Goal: Task Accomplishment & Management: Use online tool/utility

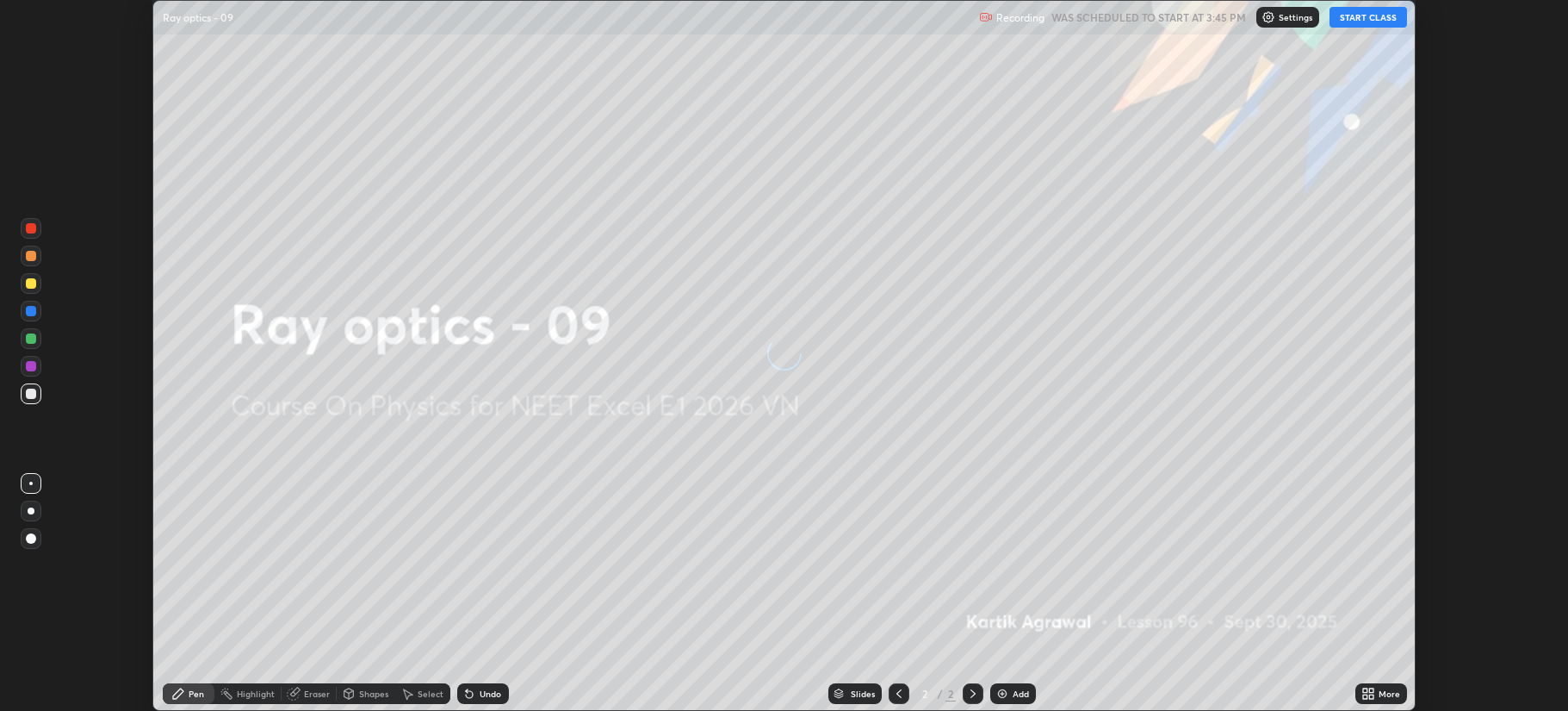
scroll to position [711, 1567]
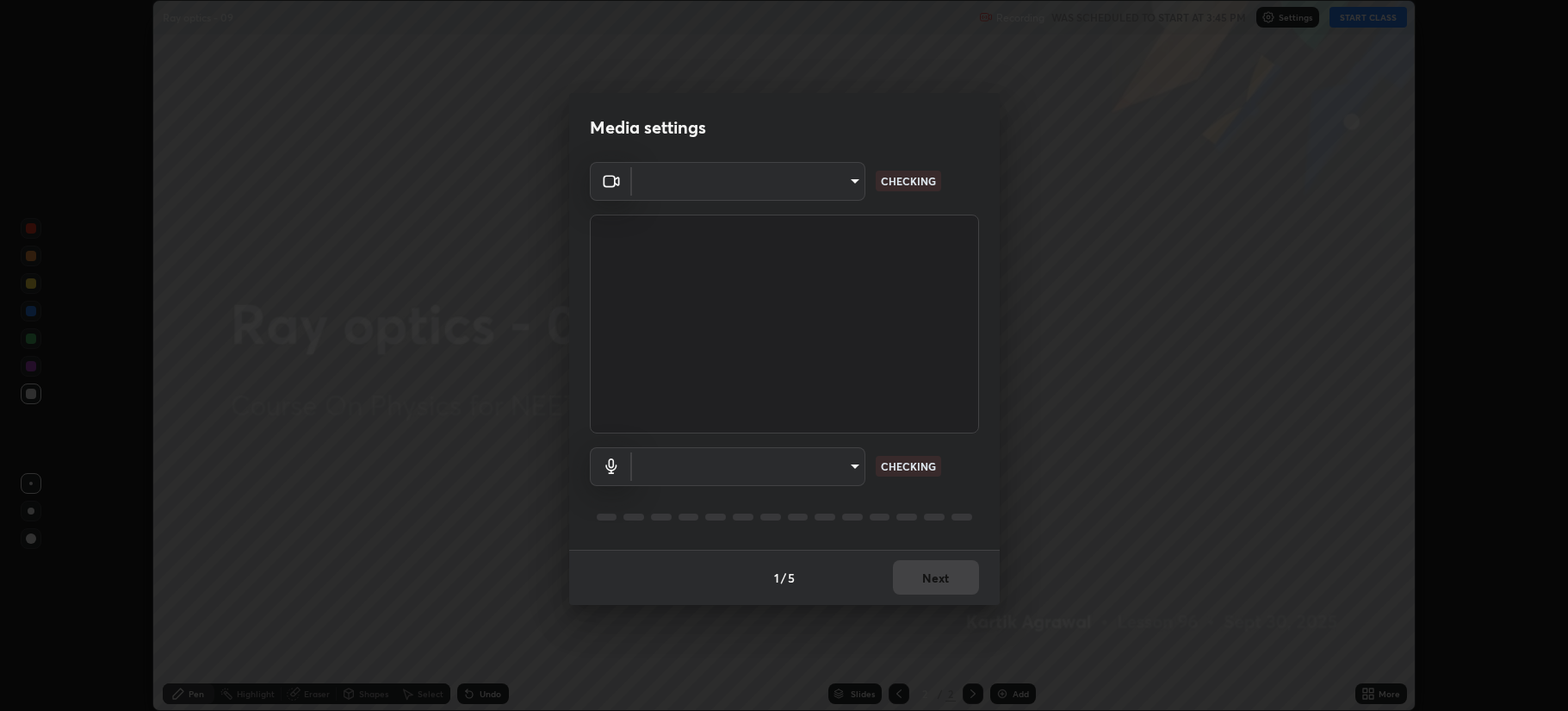
click at [852, 463] on body "Erase all Ray optics - 09 Recording WAS SCHEDULED TO START AT 3:45 PM Settings …" at bounding box center [784, 355] width 1568 height 711
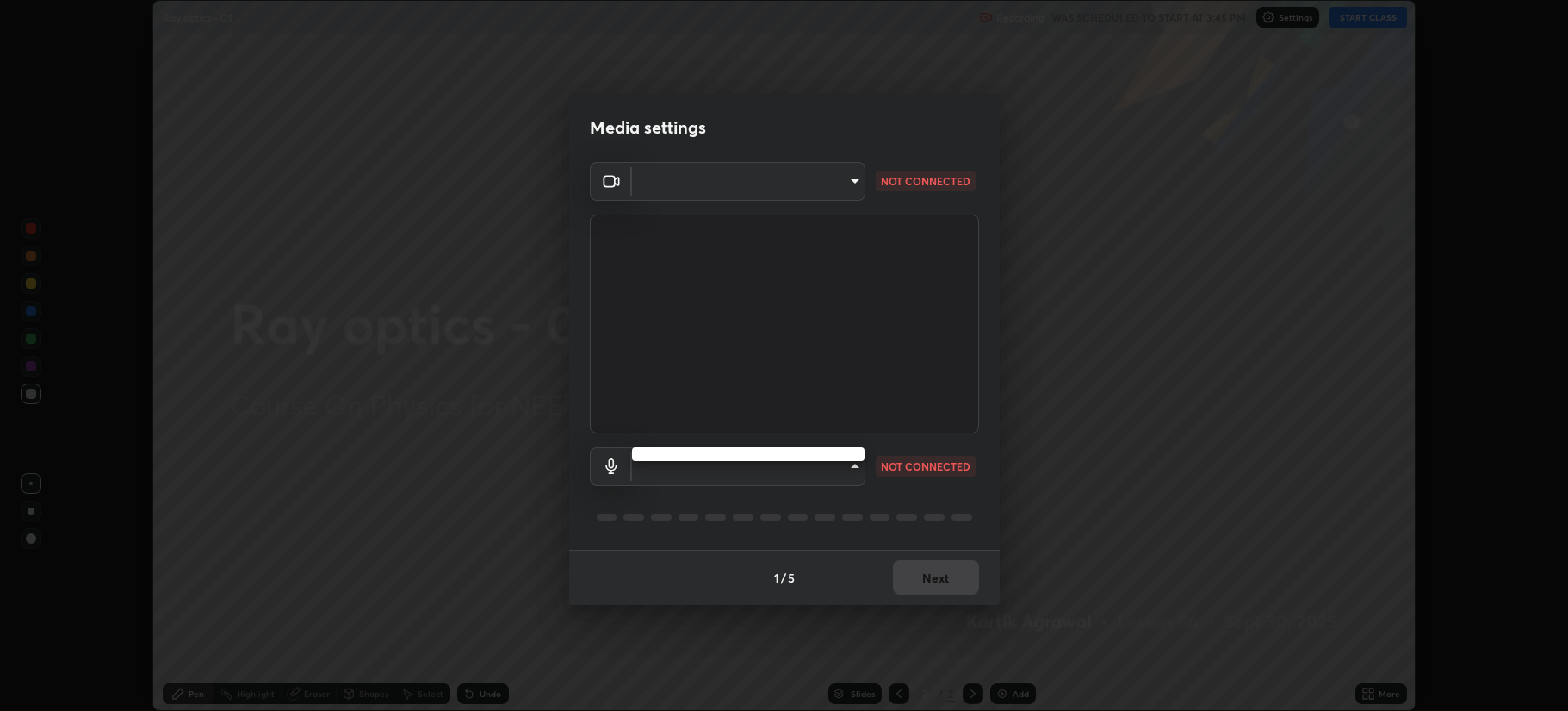
click at [859, 535] on div at bounding box center [784, 355] width 1568 height 711
type input "b514d6723dd4d3c471526cd53b1784ca3f70d9044c5aa72a57affb8596088c16"
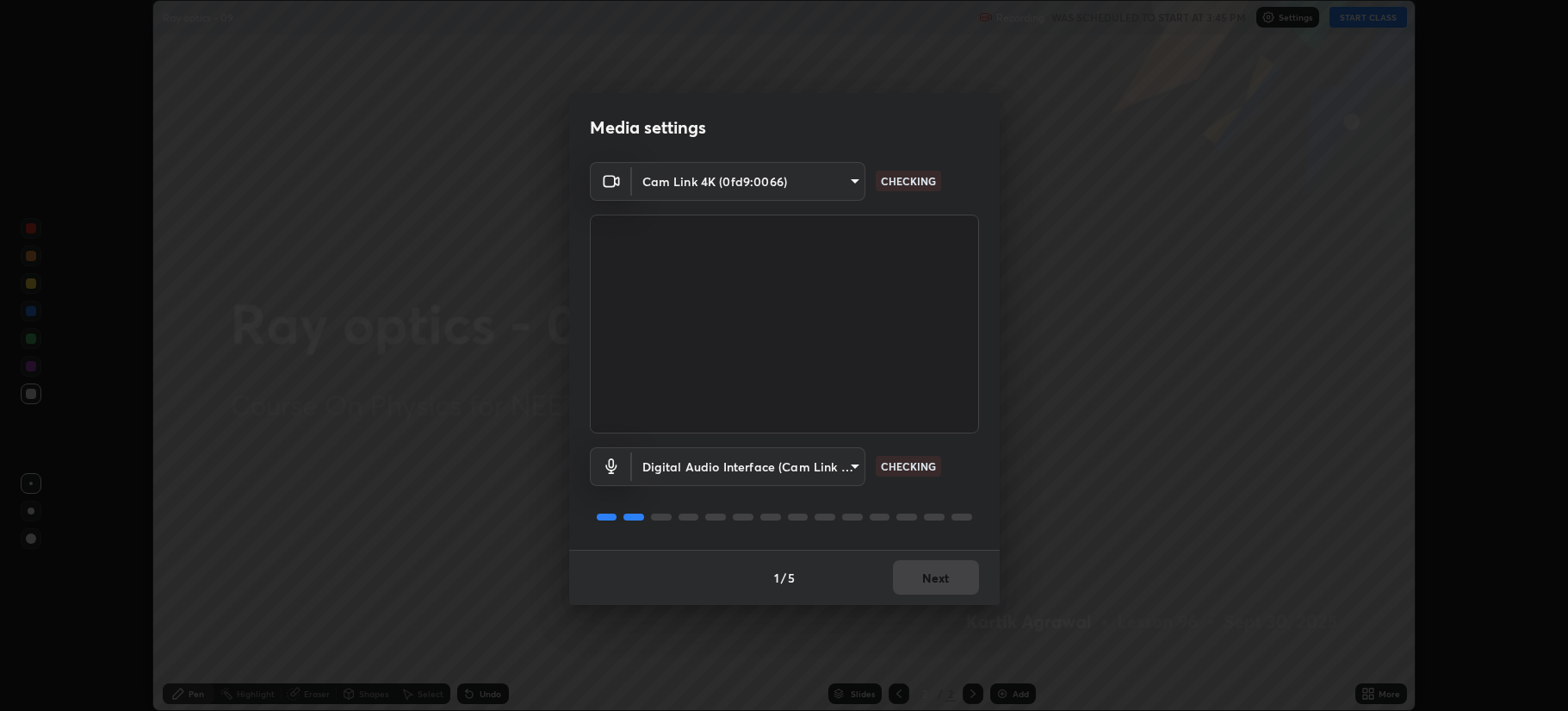
click at [840, 469] on body "Erase all Ray optics - 09 Recording WAS SCHEDULED TO START AT 3:45 PM Settings …" at bounding box center [784, 355] width 1568 height 711
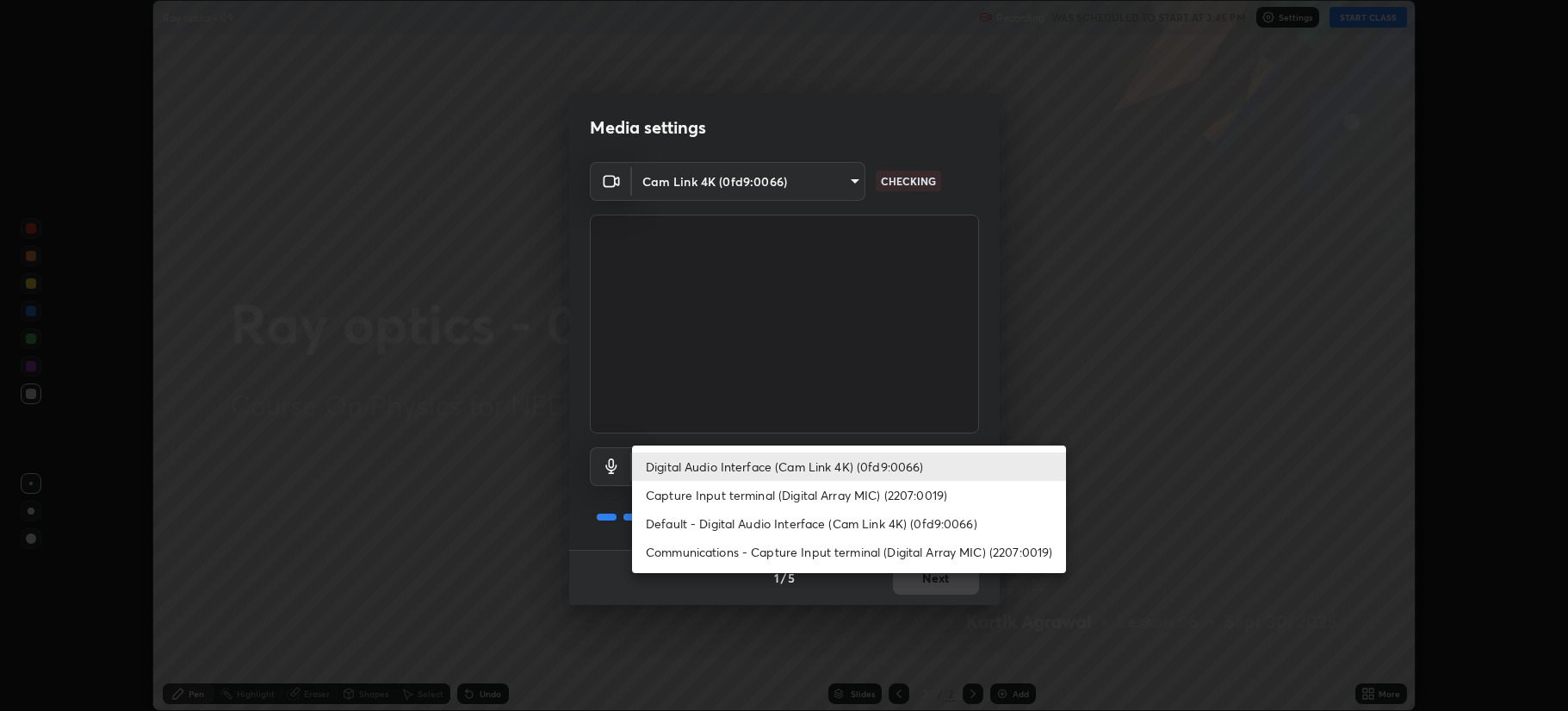
click at [881, 541] on li "Communications - Capture Input terminal (Digital Array MIC) (2207:0019)" at bounding box center [849, 552] width 434 height 28
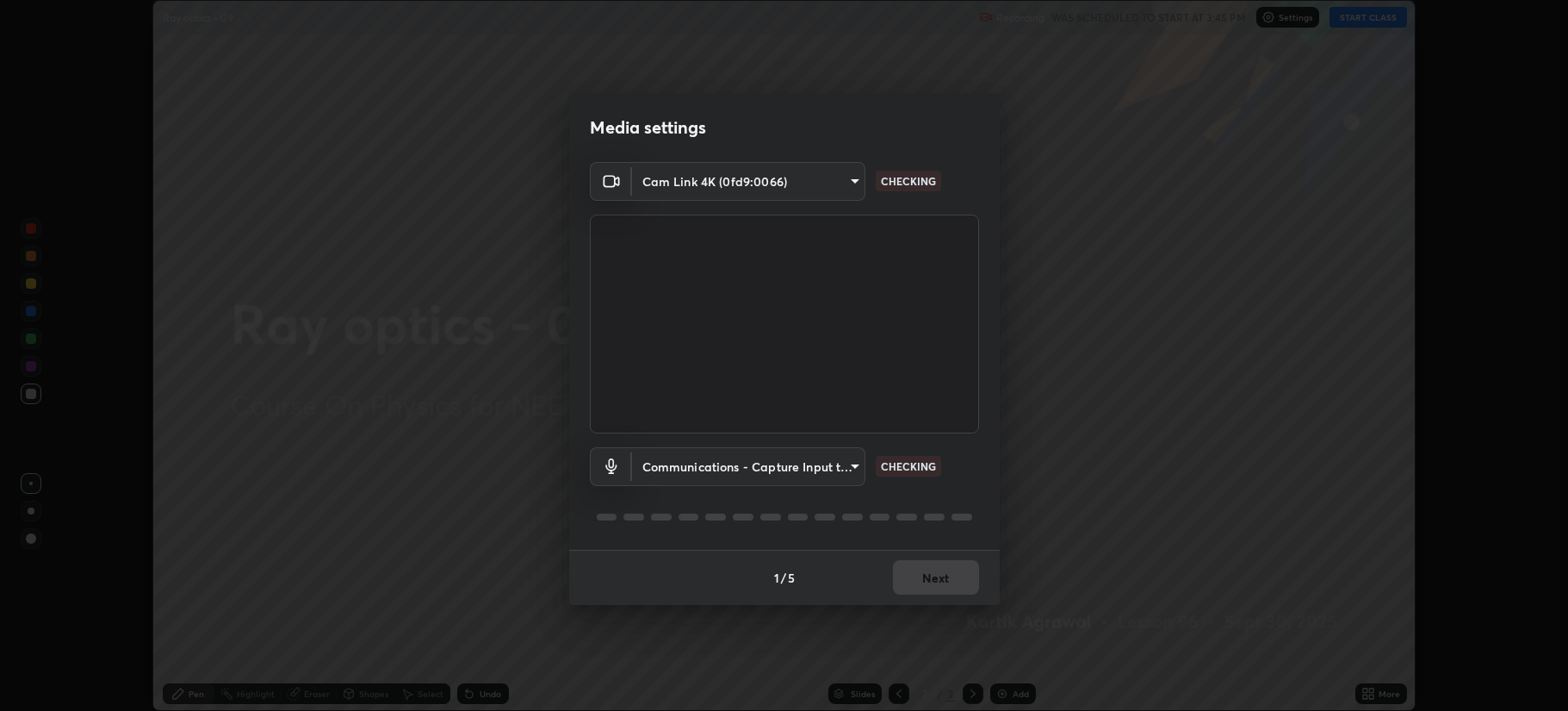
click at [840, 471] on body "Erase all Ray optics - 09 Recording WAS SCHEDULED TO START AT 3:45 PM Settings …" at bounding box center [784, 355] width 1568 height 711
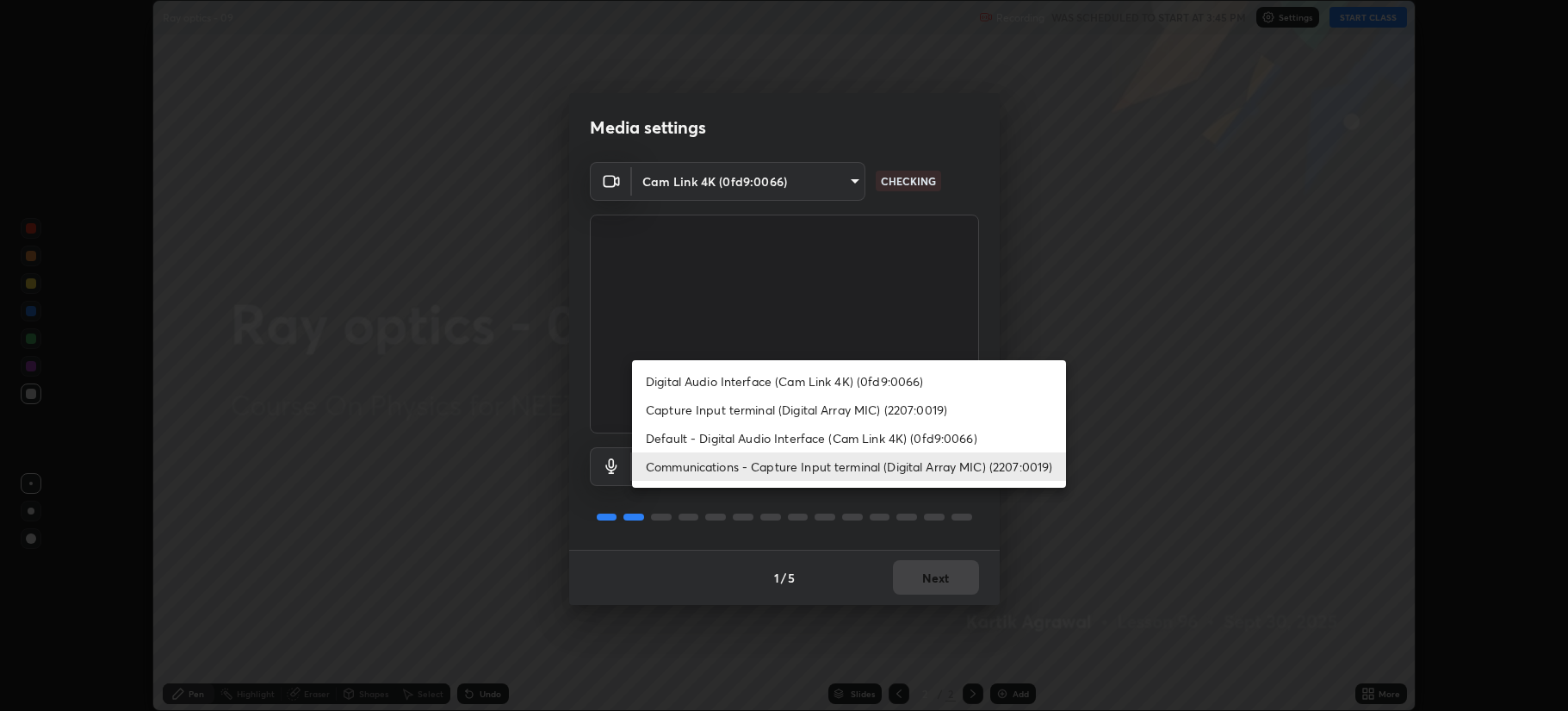
click at [885, 386] on li "Digital Audio Interface (Cam Link 4K) (0fd9:0066)" at bounding box center [849, 382] width 434 height 28
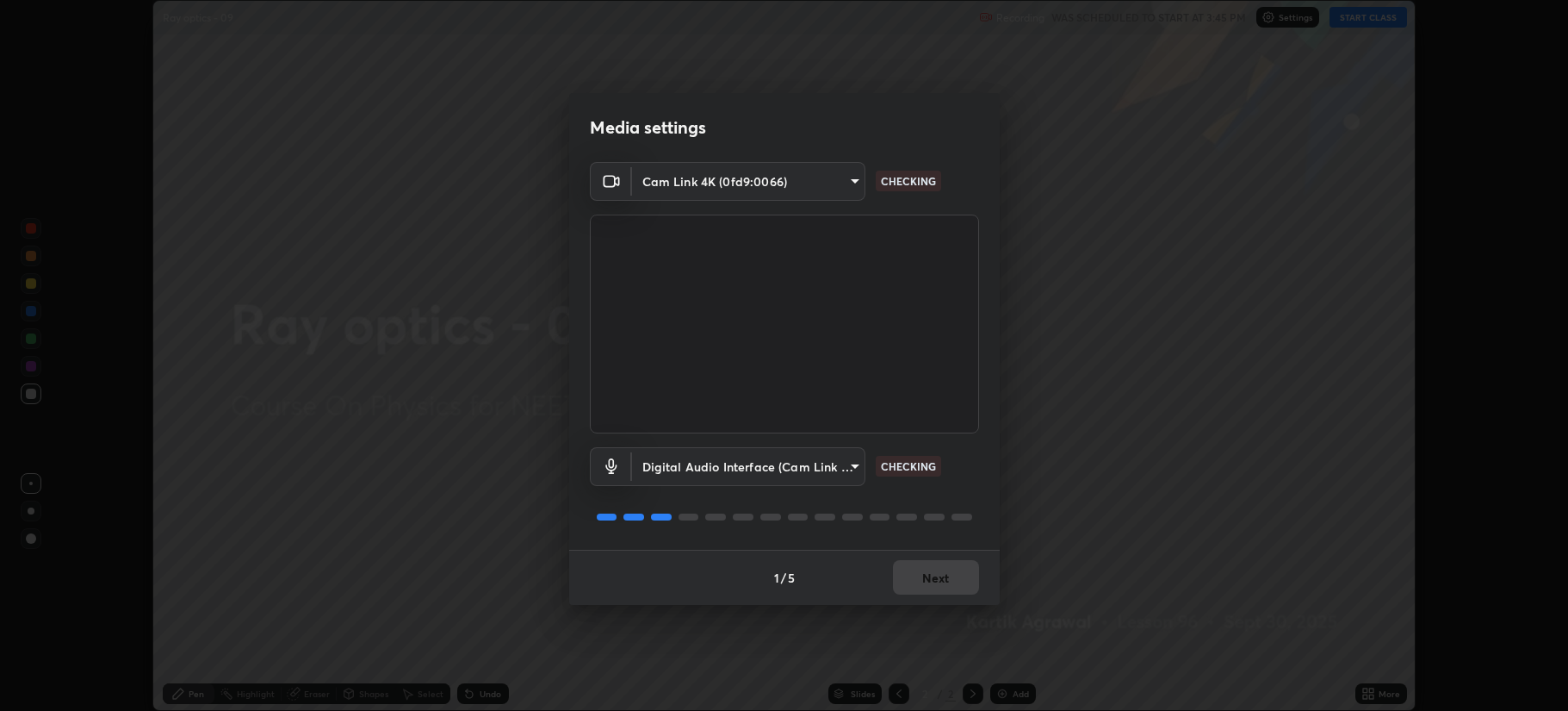
type input "4b0bcb73a5cd5ad7ac8f15a43def5814917f8cfc26a0fcb8ea41dee10f63b9ca"
click at [966, 573] on button "Next" at bounding box center [936, 577] width 86 height 35
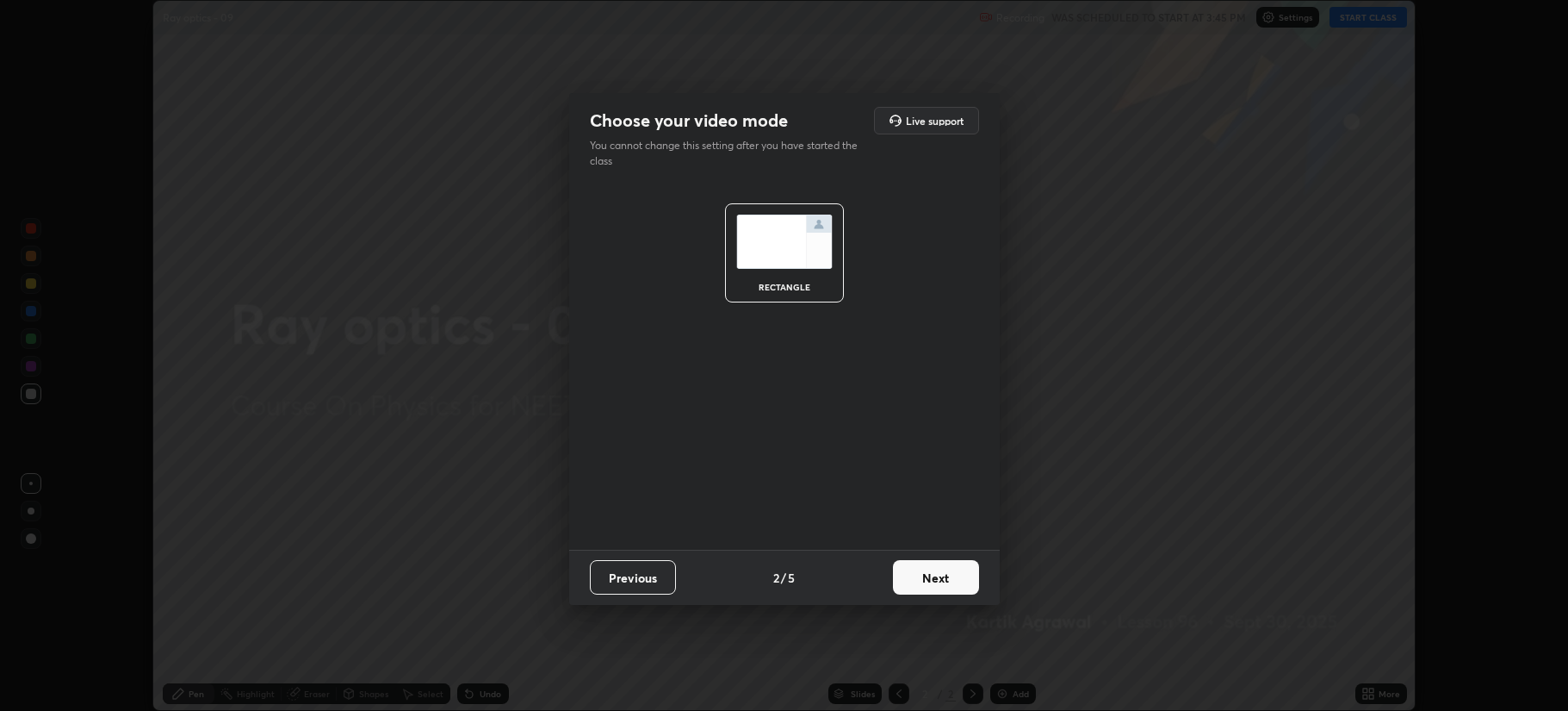
click at [961, 578] on button "Next" at bounding box center [936, 577] width 86 height 35
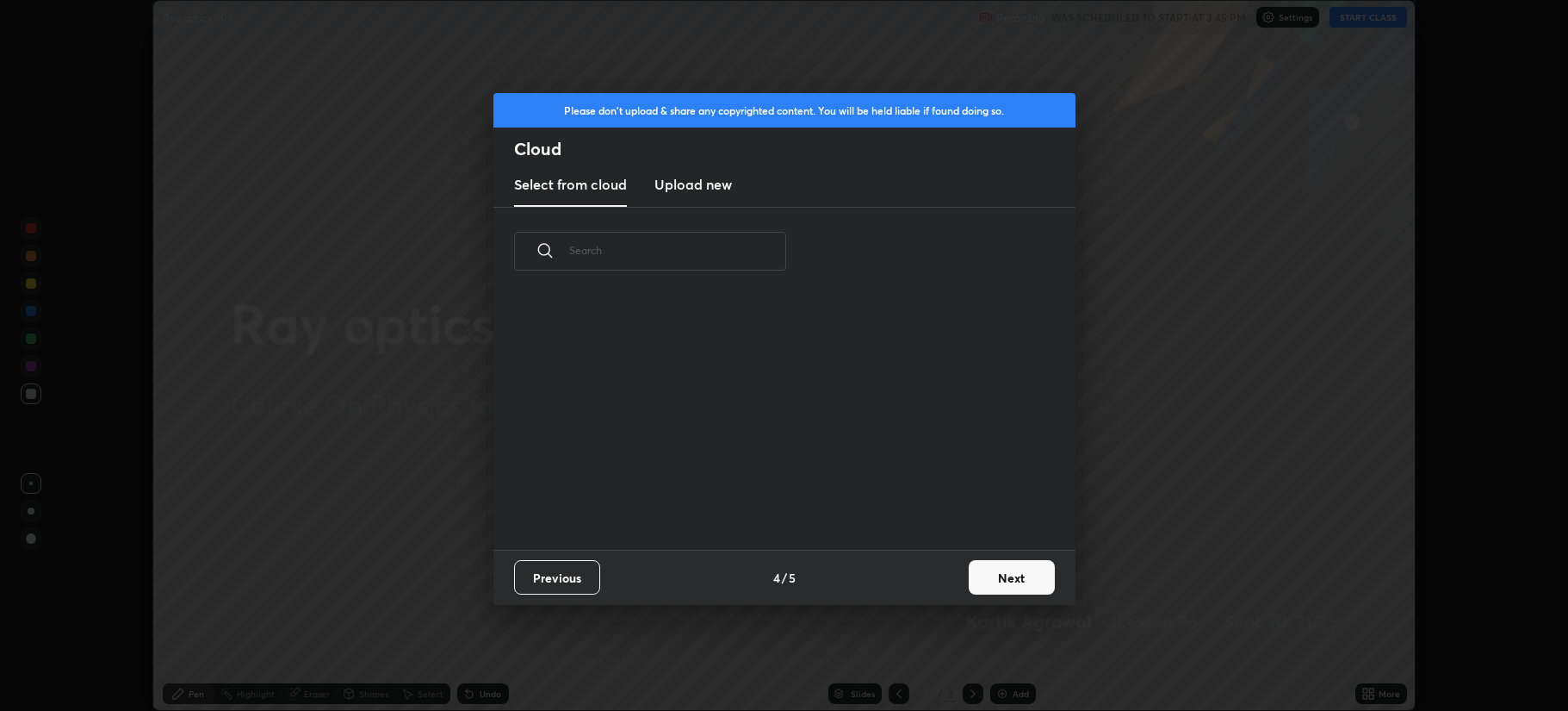
click at [1011, 572] on button "Next" at bounding box center [1011, 577] width 86 height 35
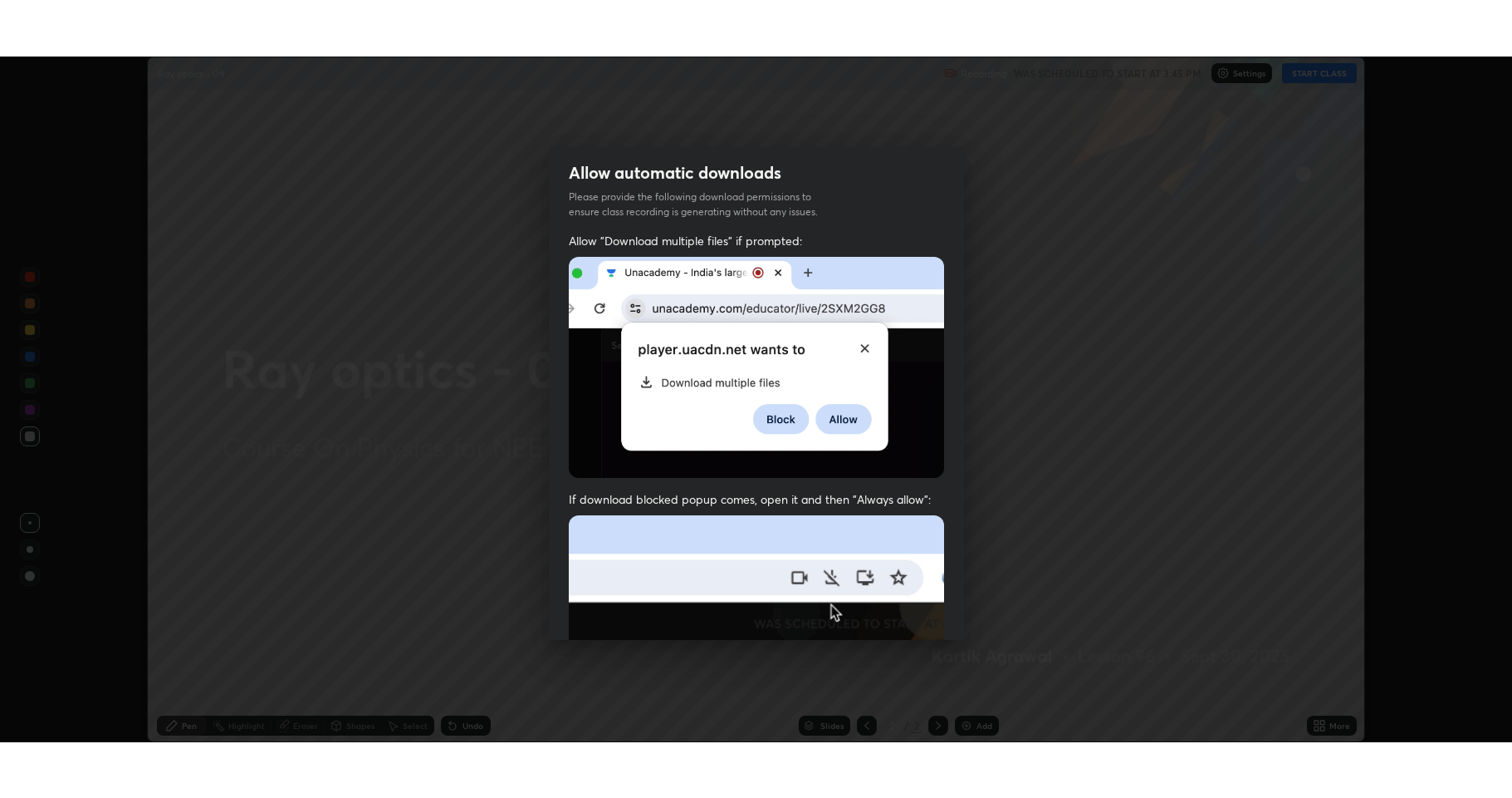
scroll to position [337, 0]
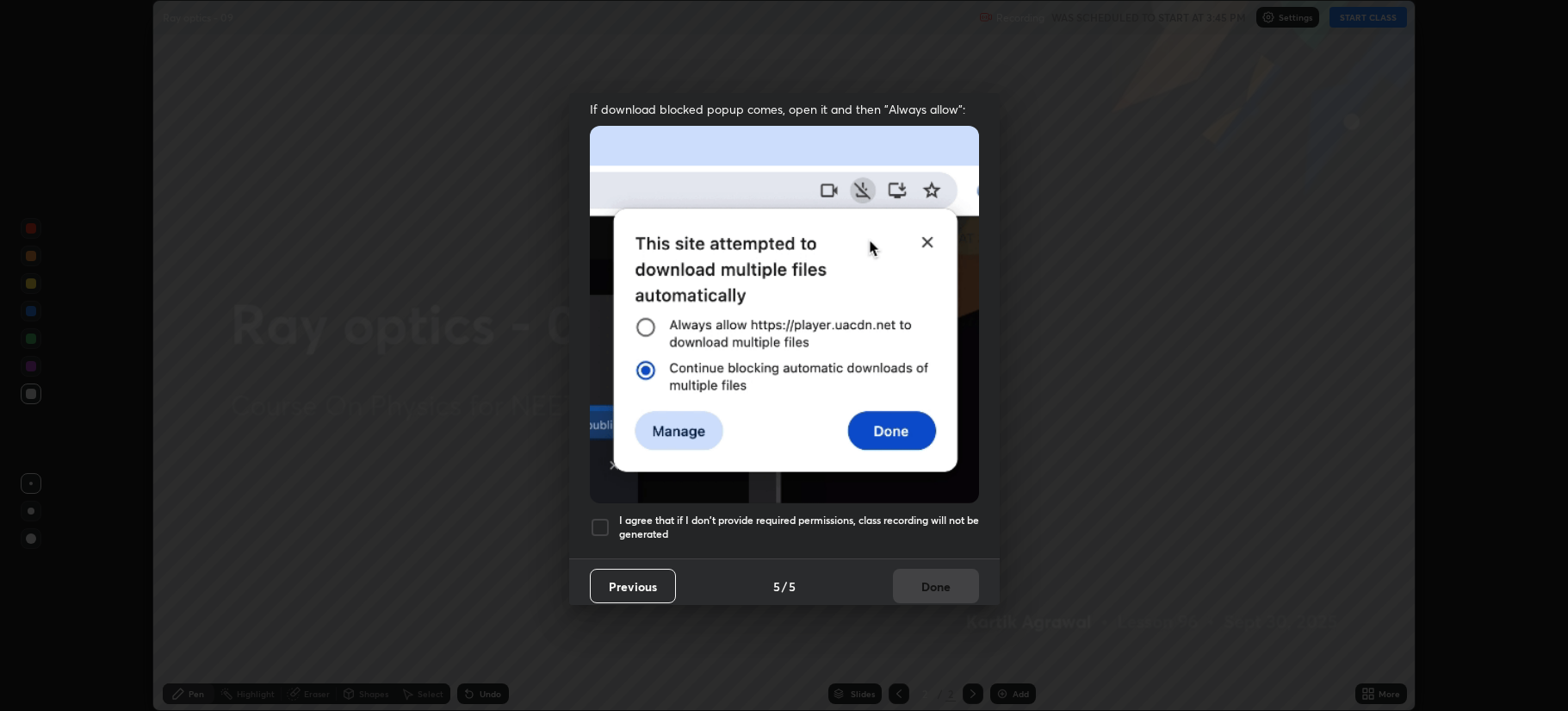
click at [602, 518] on div at bounding box center [599, 527] width 20 height 20
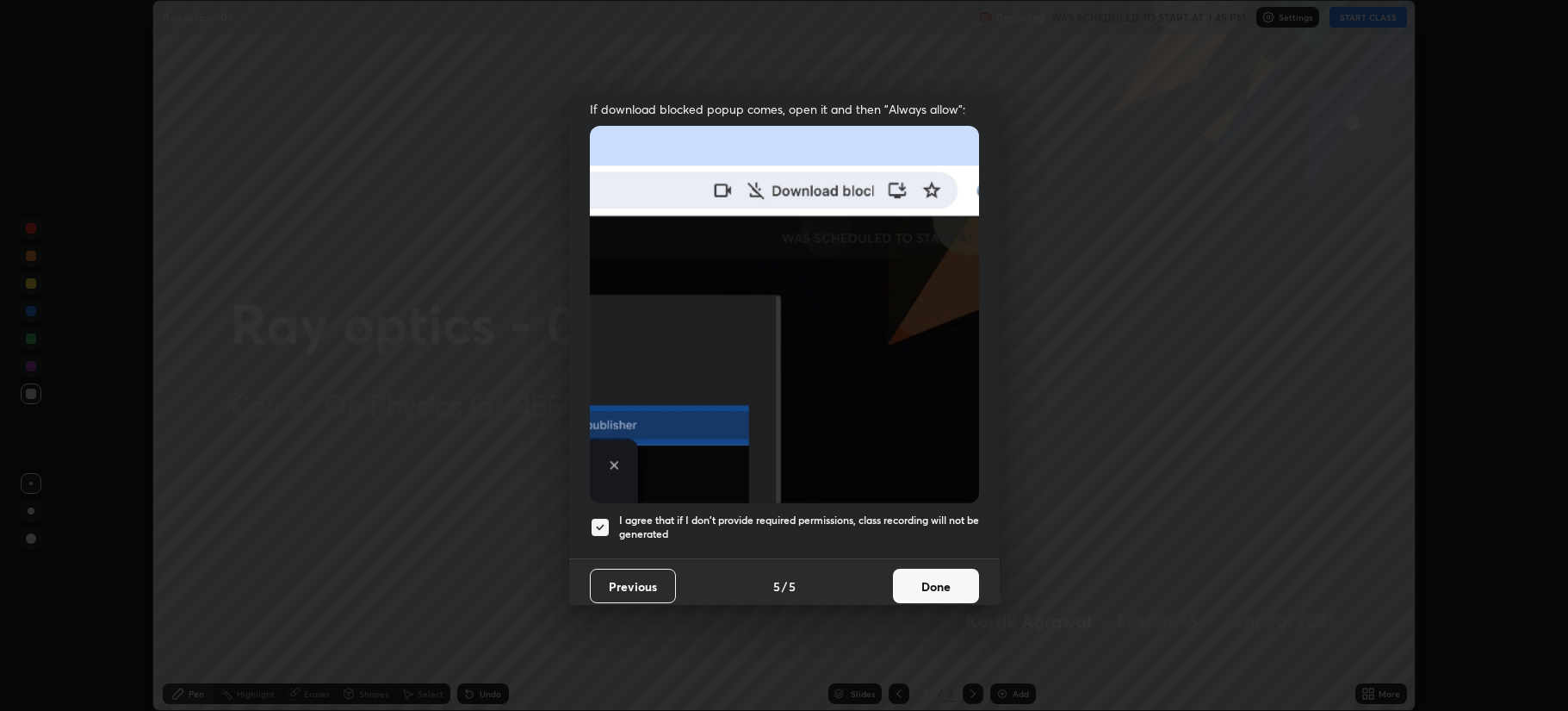
click at [953, 571] on button "Done" at bounding box center [936, 586] width 86 height 35
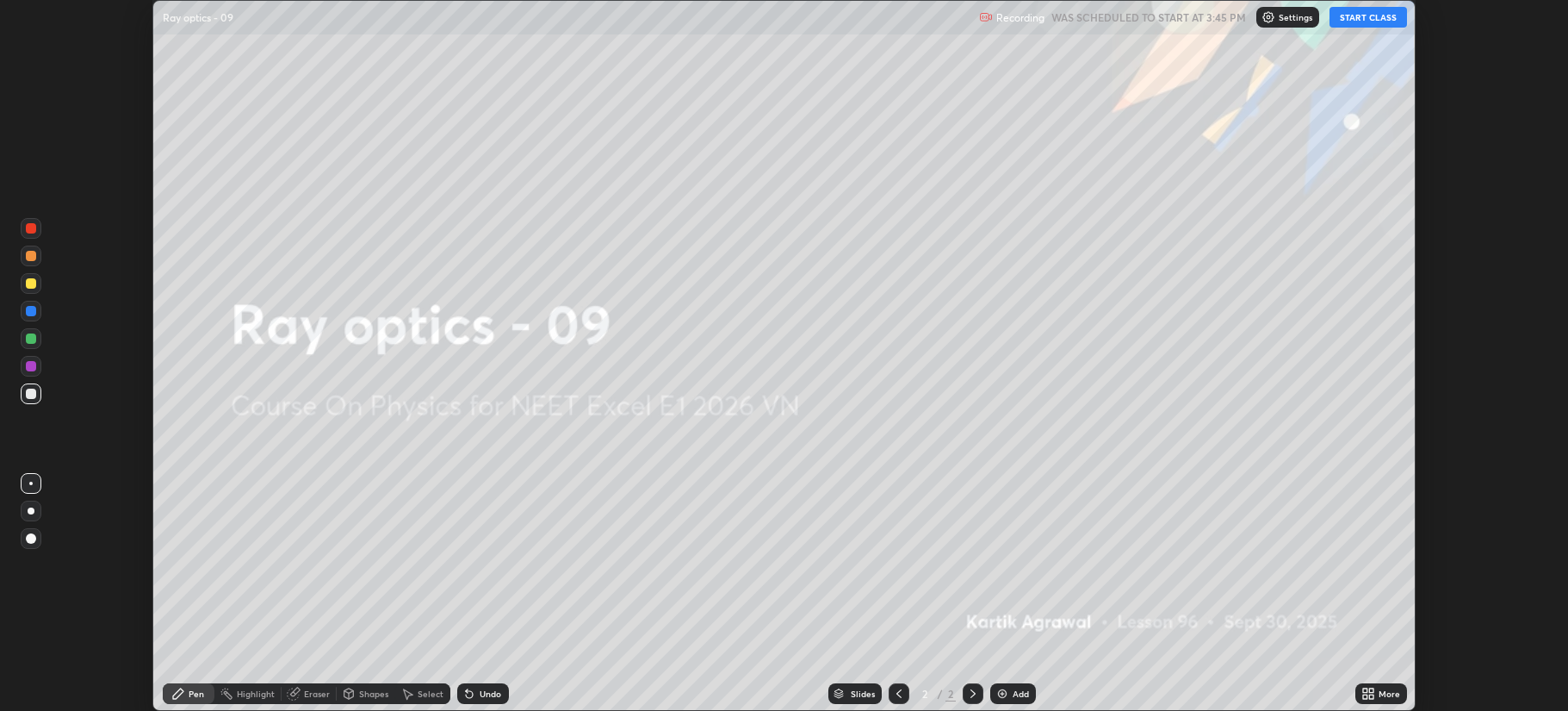
click at [1379, 691] on div "More" at bounding box center [1389, 694] width 21 height 9
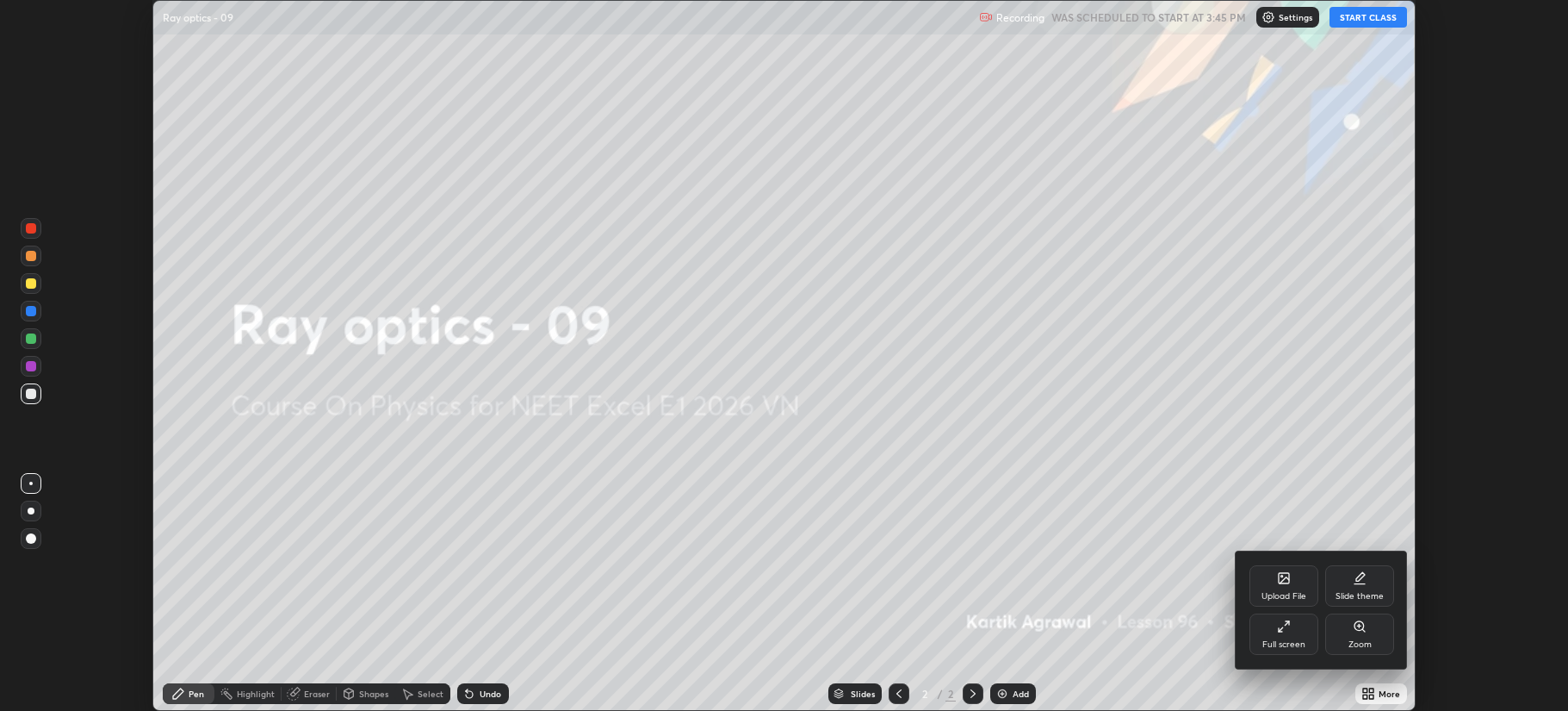
click at [1291, 640] on div "Full screen" at bounding box center [1284, 644] width 43 height 9
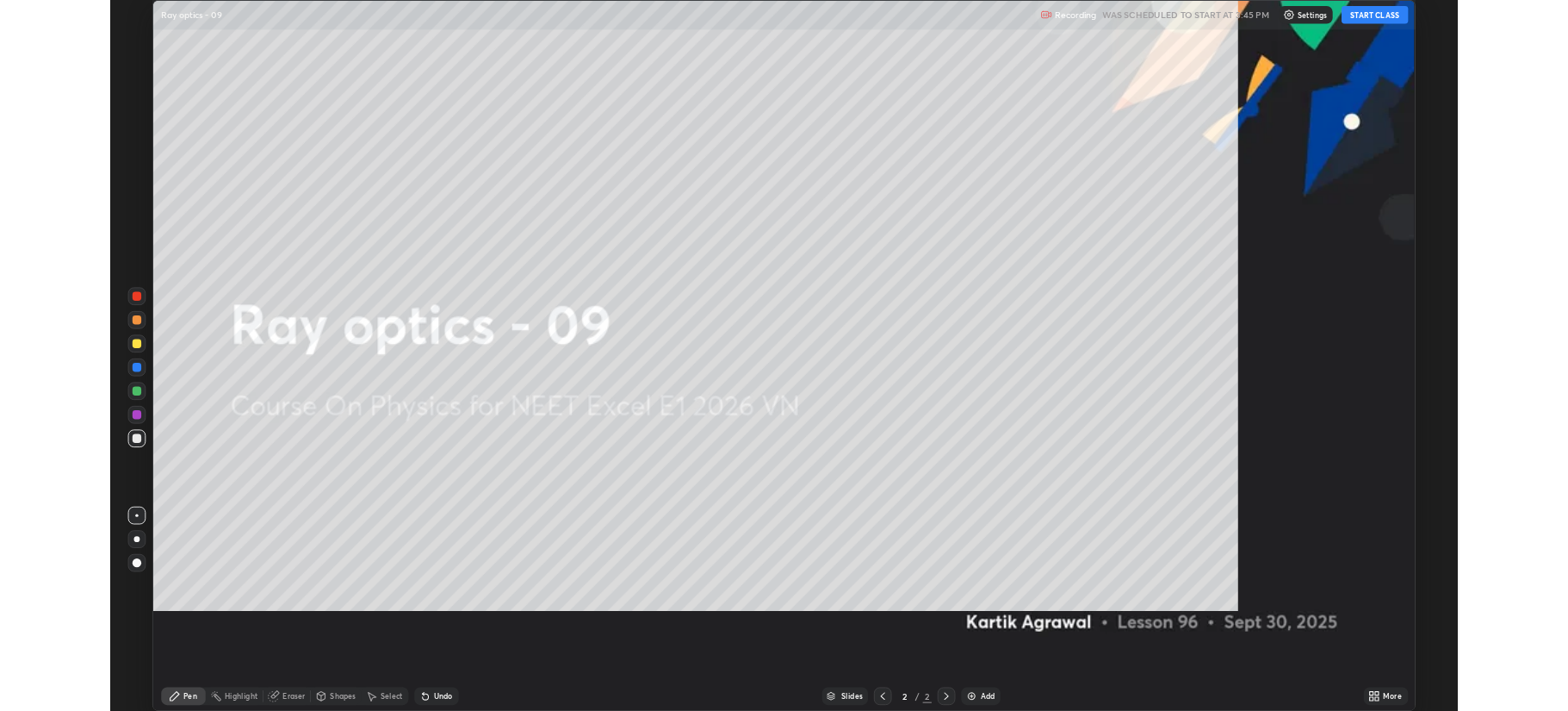
scroll to position [828, 1568]
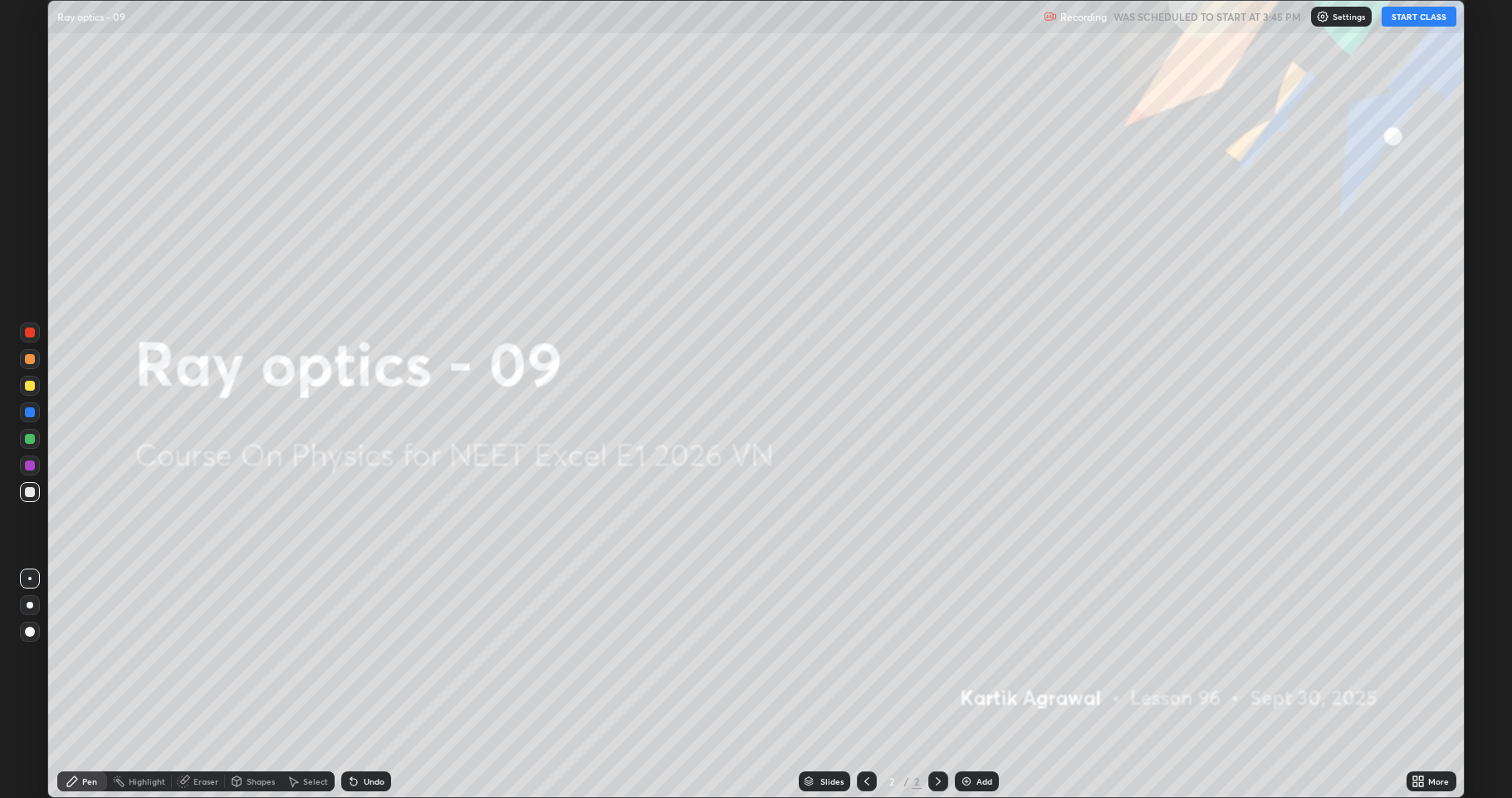
click at [1404, 18] on button "START CLASS" at bounding box center [1419, 16] width 75 height 20
click at [980, 685] on div "Add" at bounding box center [985, 781] width 15 height 9
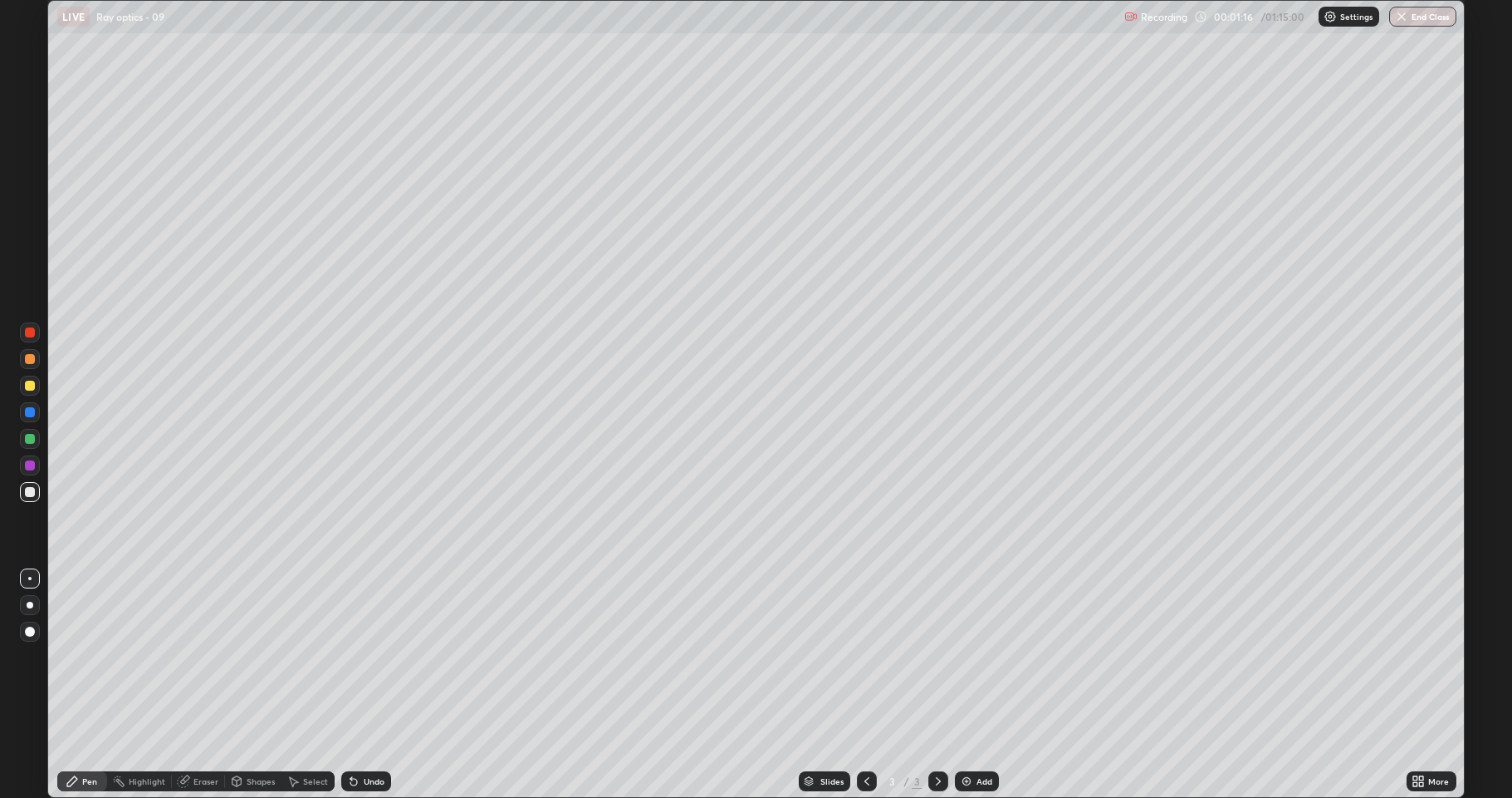
click at [26, 437] on div at bounding box center [30, 438] width 10 height 10
click at [364, 685] on div "Undo" at bounding box center [374, 781] width 21 height 9
click at [28, 362] on div at bounding box center [30, 360] width 10 height 10
click at [32, 389] on div at bounding box center [30, 386] width 10 height 10
click at [29, 359] on div at bounding box center [30, 360] width 10 height 10
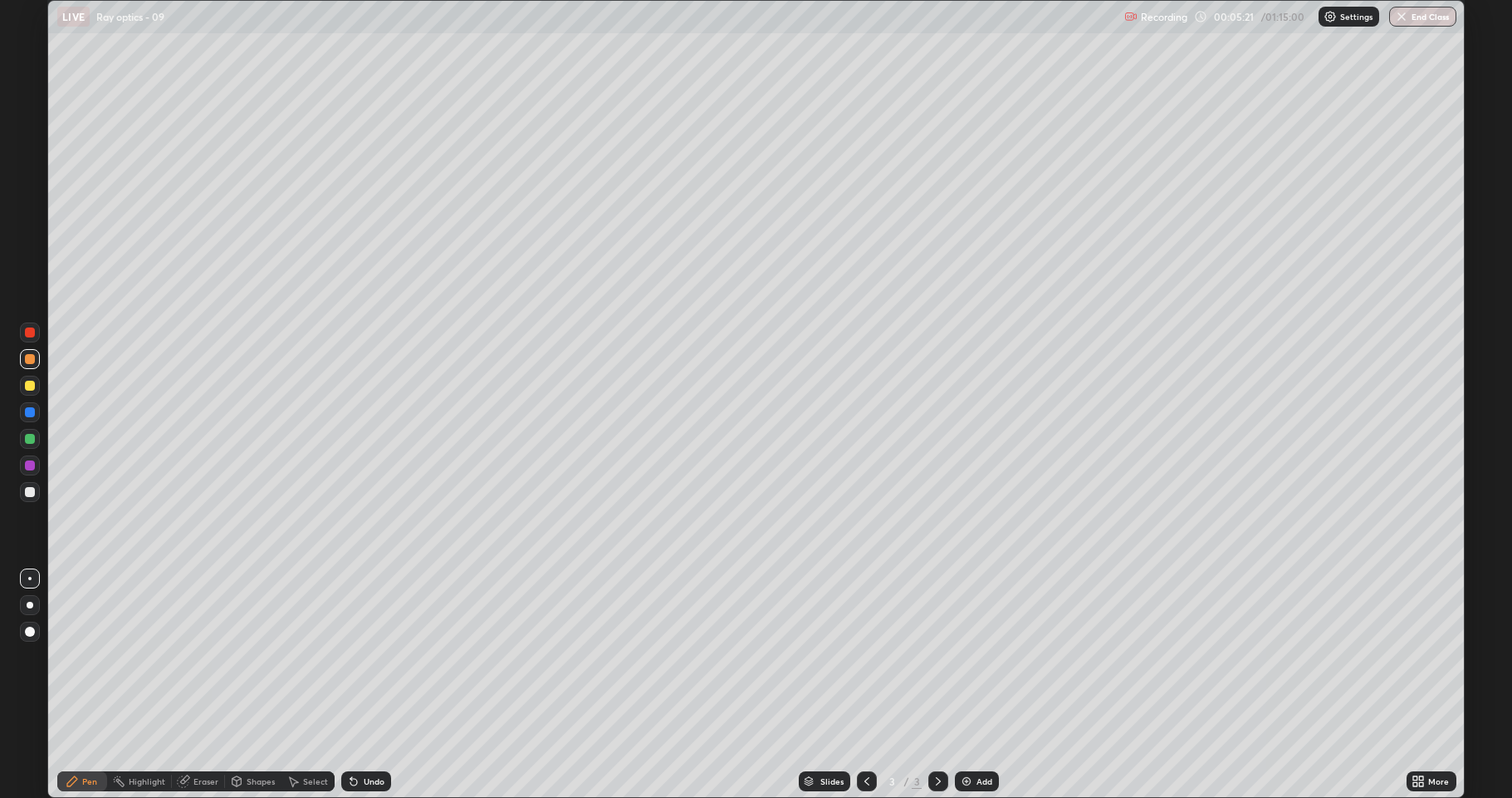
click at [23, 499] on div at bounding box center [29, 492] width 20 height 20
click at [969, 685] on img at bounding box center [966, 781] width 13 height 13
click at [33, 362] on div at bounding box center [30, 360] width 10 height 10
click at [30, 438] on div at bounding box center [30, 438] width 10 height 10
click at [352, 685] on icon at bounding box center [354, 782] width 7 height 7
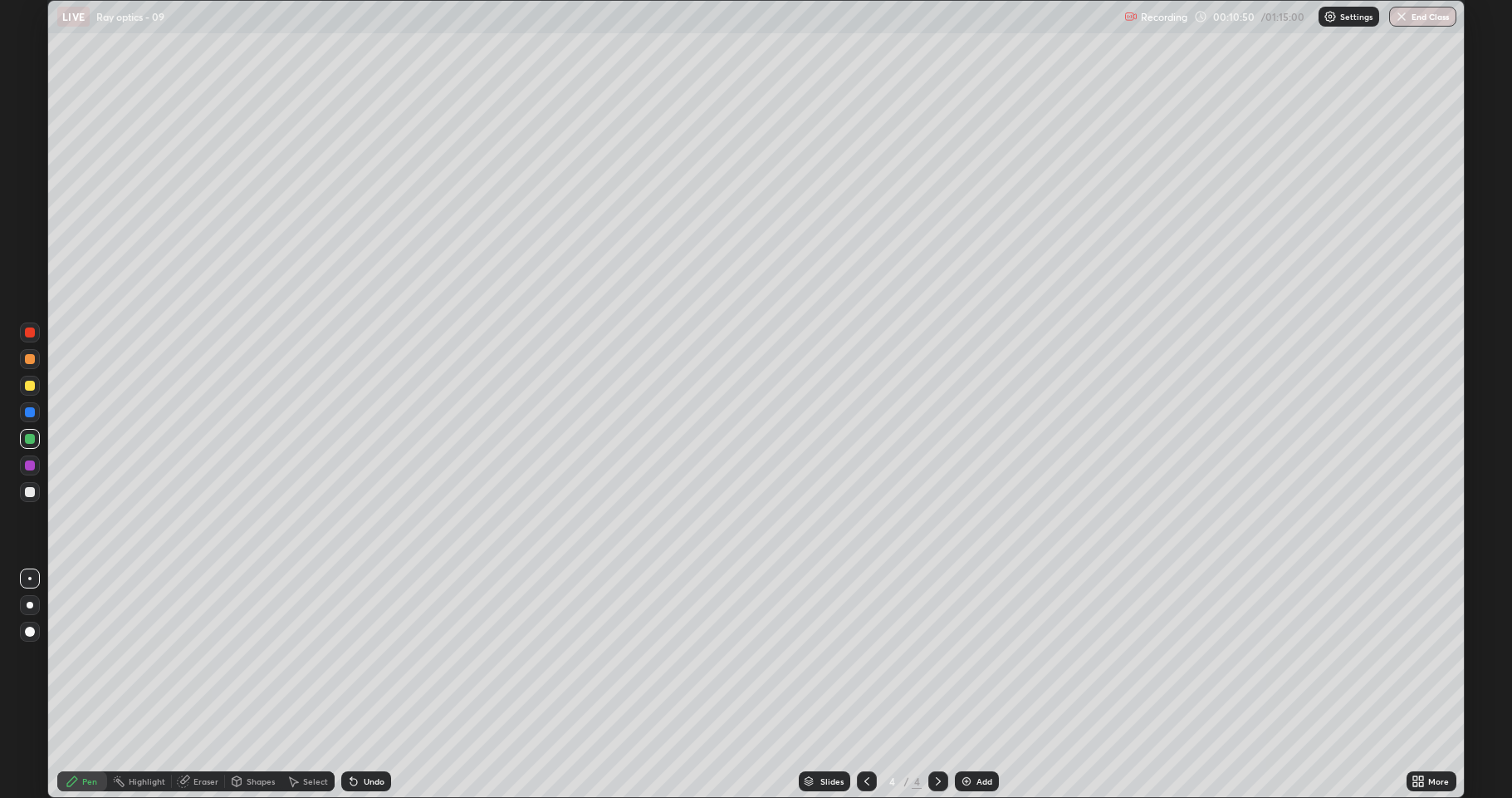
click at [364, 685] on div "Undo" at bounding box center [374, 781] width 21 height 9
click at [27, 385] on div at bounding box center [30, 386] width 10 height 10
click at [971, 685] on img at bounding box center [966, 781] width 13 height 13
click at [25, 442] on div at bounding box center [30, 438] width 10 height 10
click at [31, 492] on div at bounding box center [30, 492] width 10 height 10
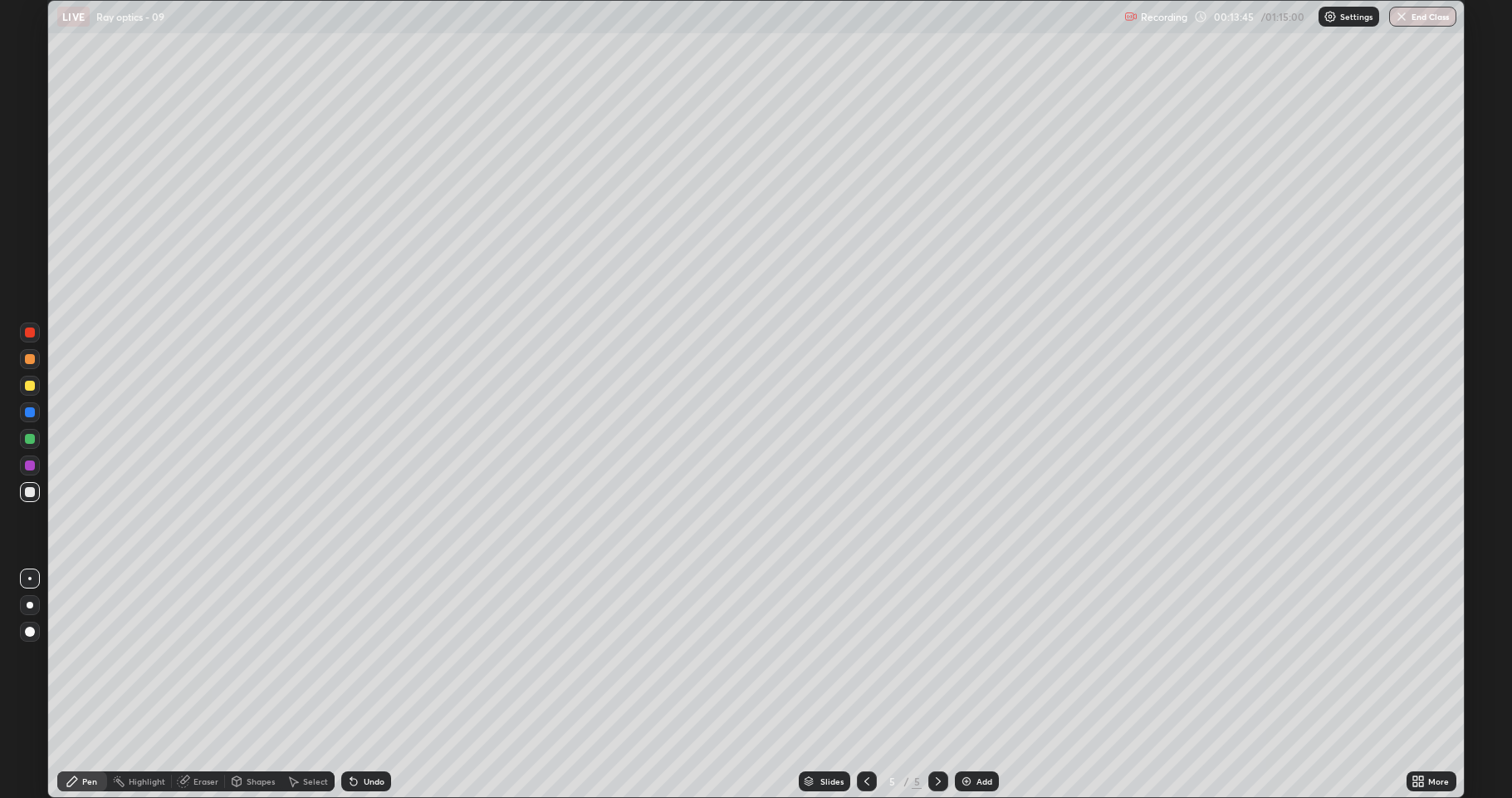
click at [33, 357] on div at bounding box center [30, 360] width 10 height 10
click at [35, 438] on div at bounding box center [29, 438] width 20 height 20
click at [318, 658] on button "Undo" at bounding box center [340, 668] width 48 height 20
click at [977, 685] on div "Add" at bounding box center [985, 781] width 15 height 9
click at [32, 360] on div at bounding box center [30, 360] width 10 height 10
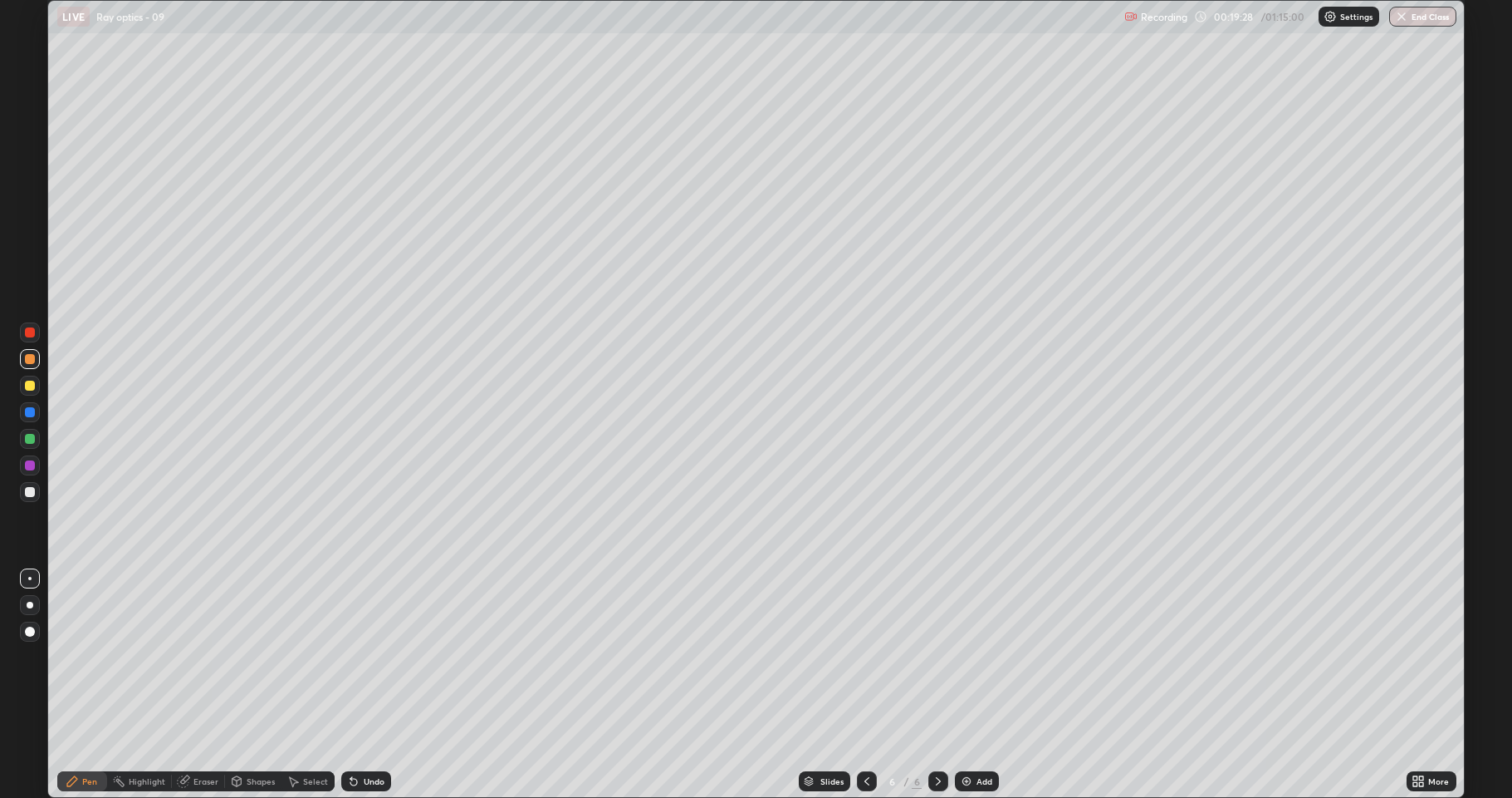
click at [33, 385] on div at bounding box center [30, 386] width 10 height 10
click at [34, 414] on div at bounding box center [30, 412] width 10 height 10
click at [243, 685] on div "Shapes" at bounding box center [253, 781] width 57 height 20
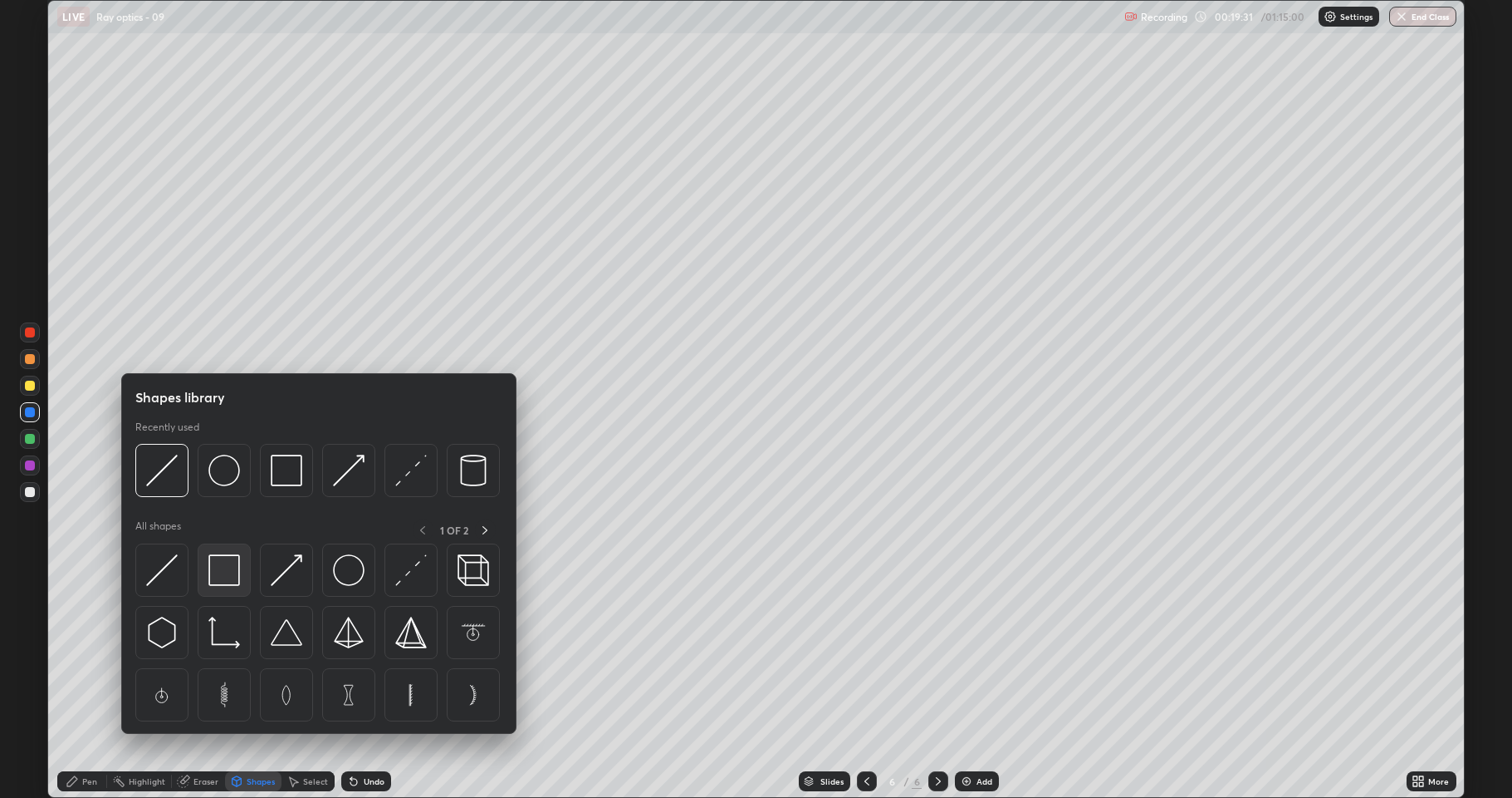
click at [226, 575] on img at bounding box center [224, 570] width 32 height 32
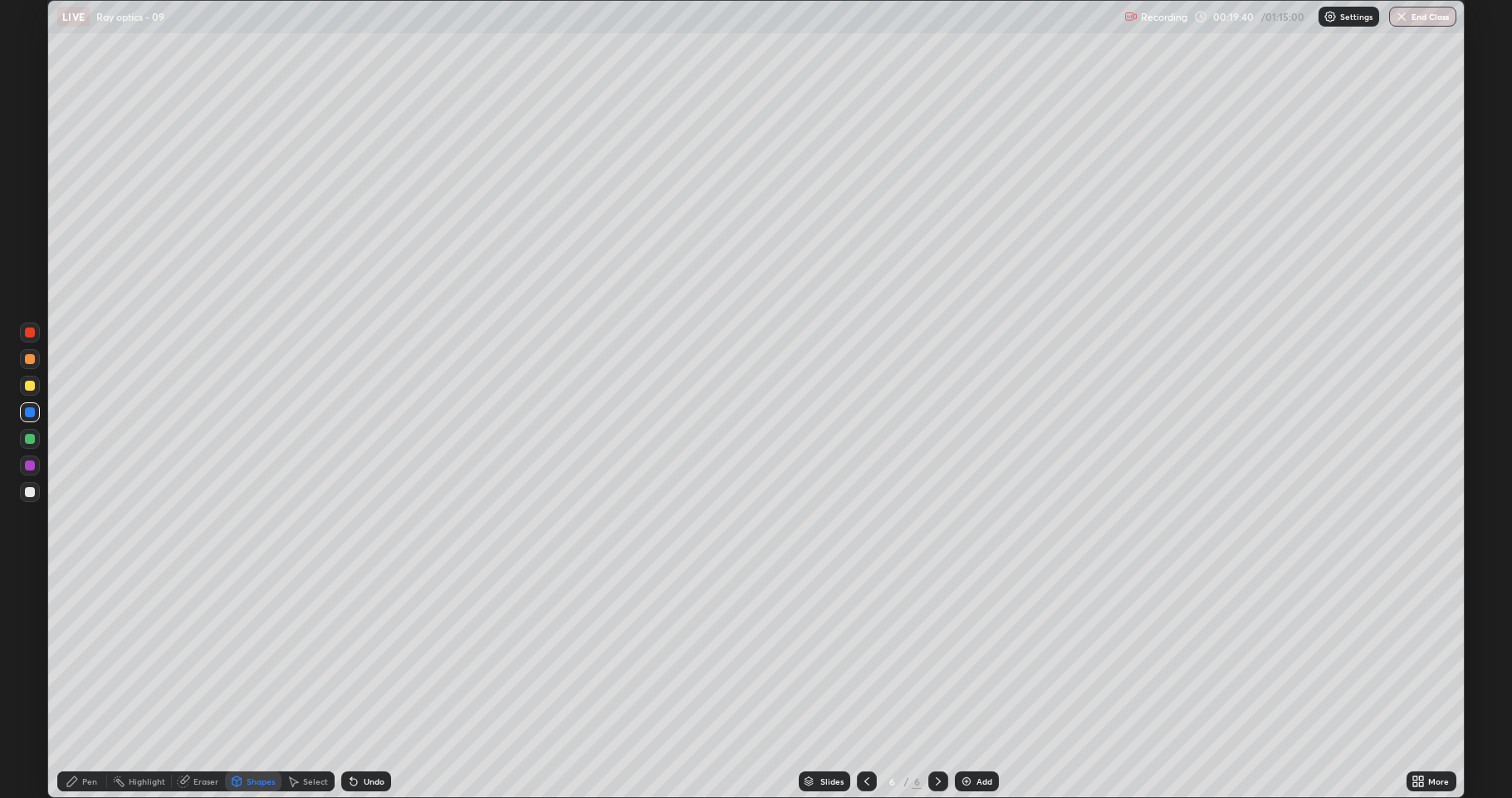
click at [250, 685] on div "Shapes" at bounding box center [261, 781] width 28 height 9
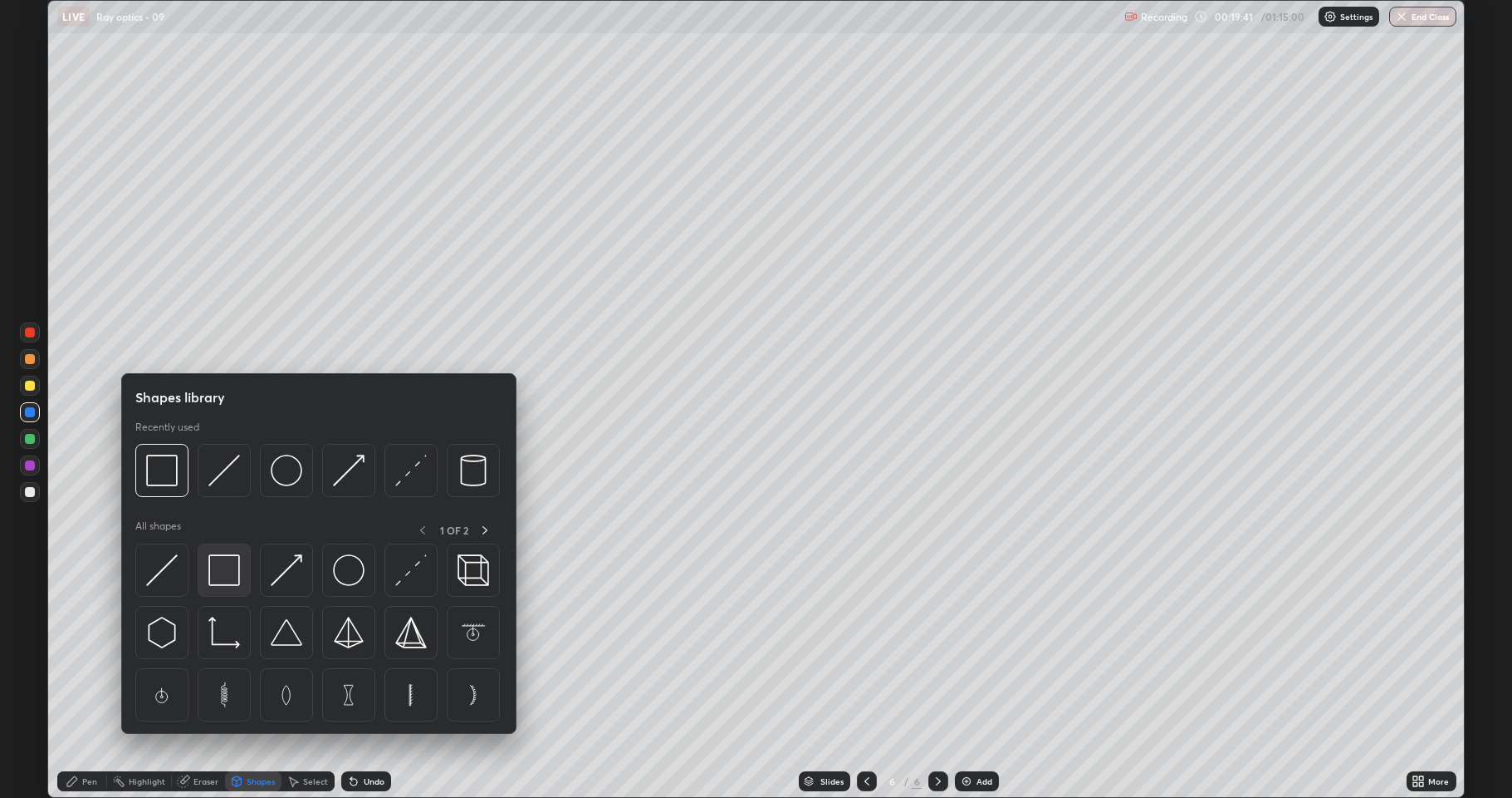
click at [225, 574] on img at bounding box center [224, 570] width 32 height 32
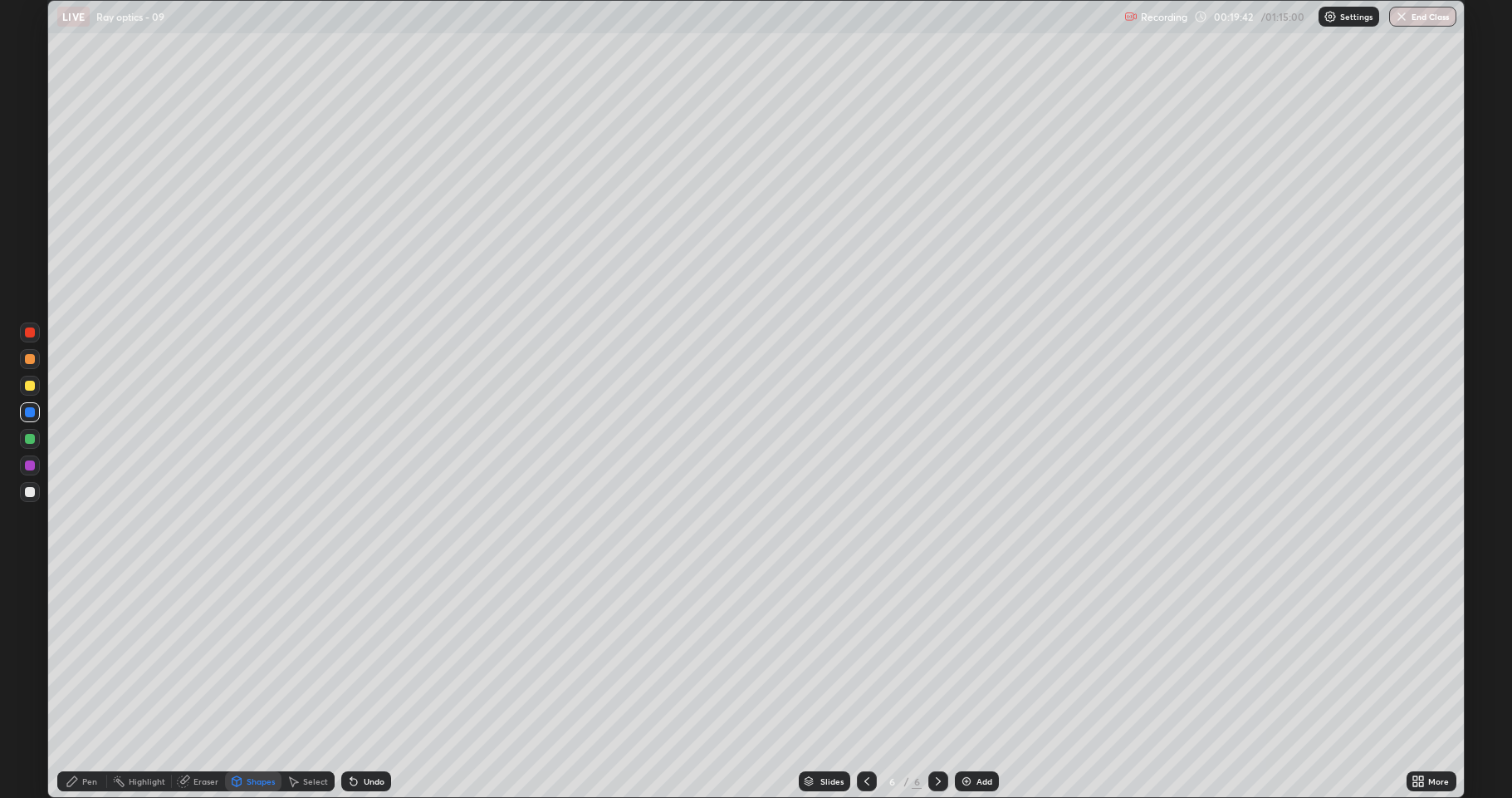
click at [27, 465] on div at bounding box center [30, 465] width 10 height 10
click at [244, 685] on div "Shapes" at bounding box center [253, 781] width 57 height 20
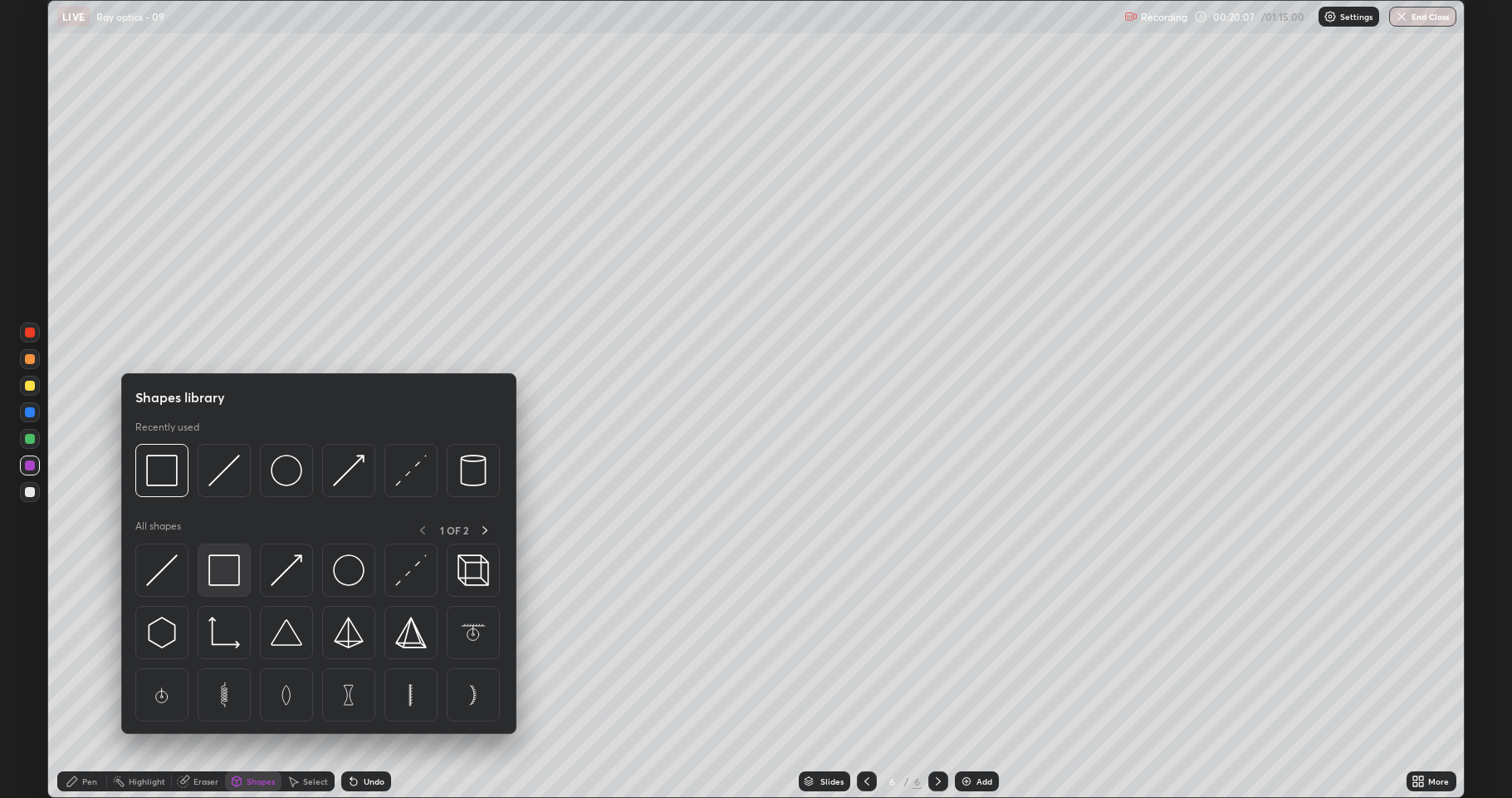
click at [214, 571] on img at bounding box center [224, 570] width 32 height 32
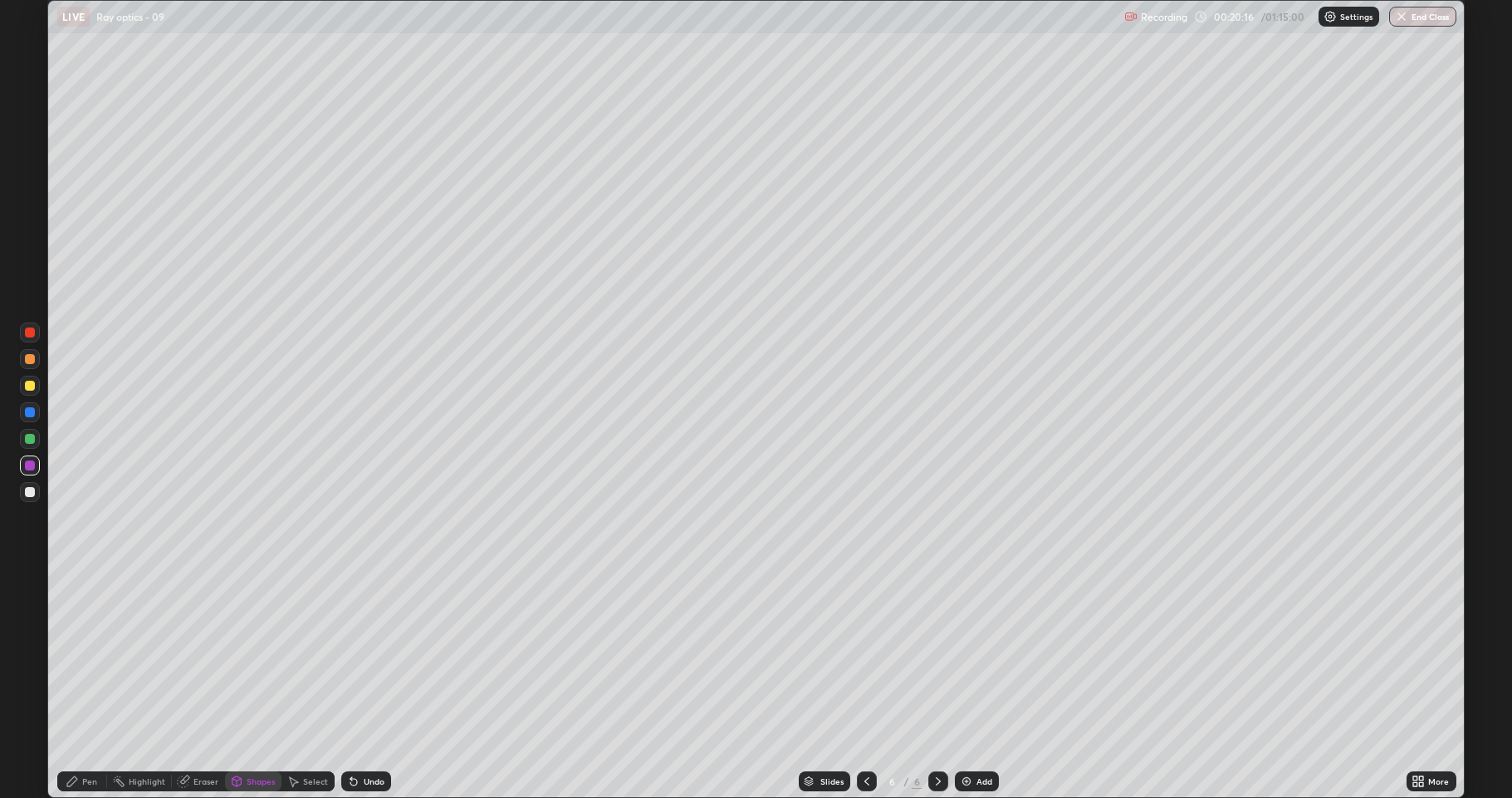
click at [27, 387] on div at bounding box center [30, 386] width 10 height 10
click at [247, 685] on div "Shapes" at bounding box center [261, 781] width 28 height 9
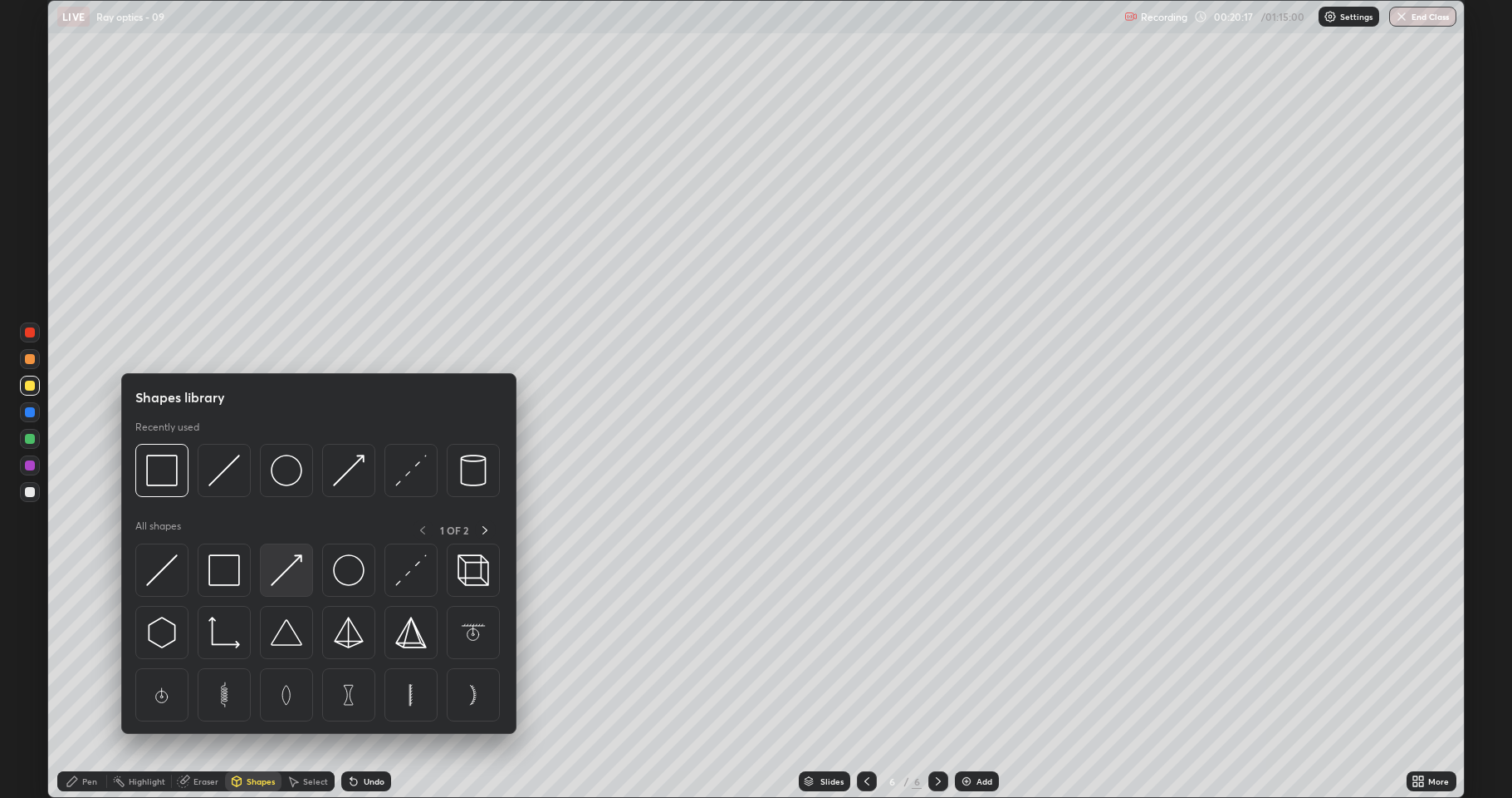
click at [282, 575] on img at bounding box center [286, 570] width 32 height 32
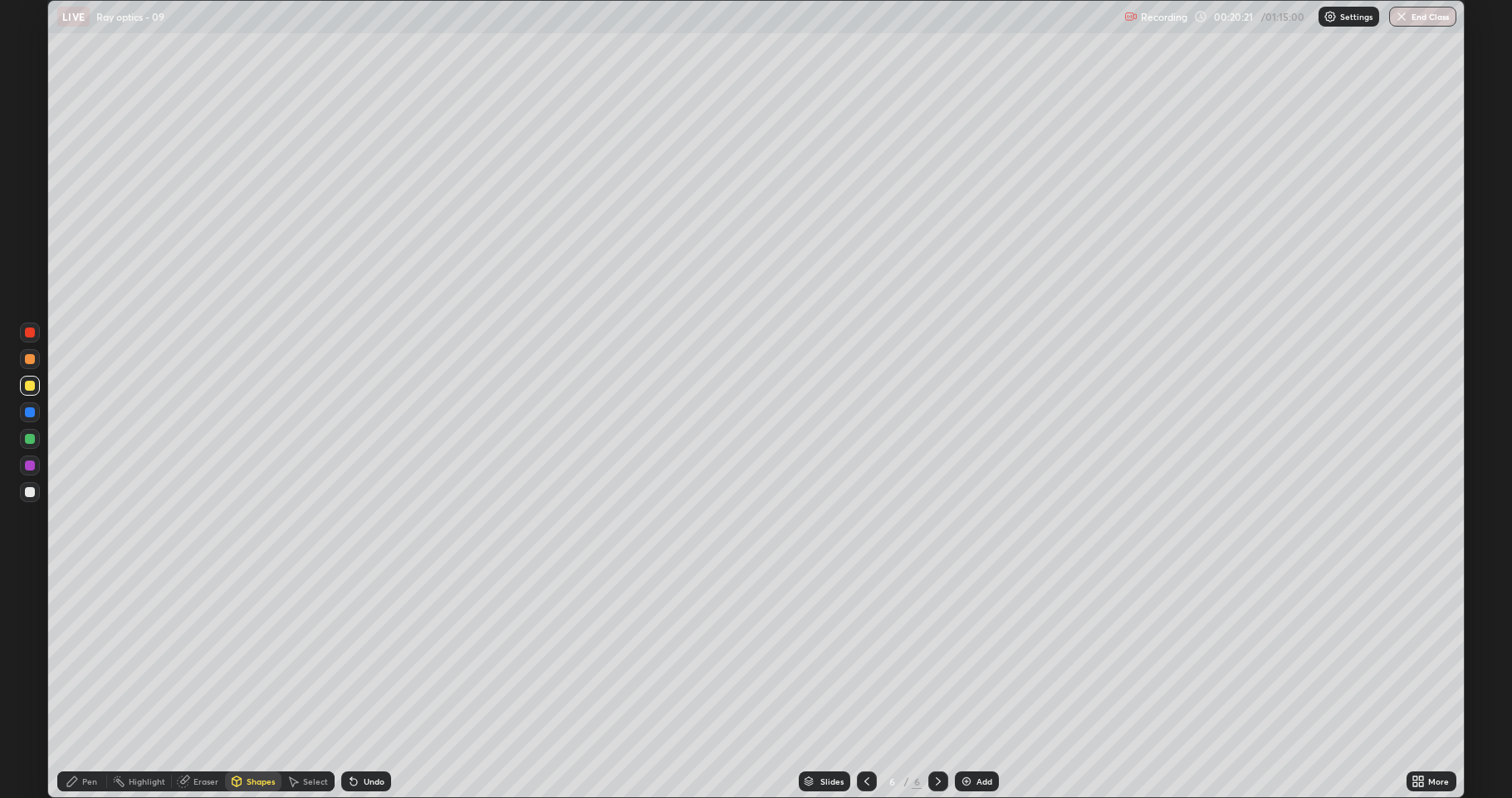
click at [73, 685] on div "Pen" at bounding box center [82, 781] width 50 height 20
click at [369, 685] on div "Undo" at bounding box center [374, 781] width 21 height 9
click at [249, 685] on div "Shapes" at bounding box center [261, 781] width 28 height 9
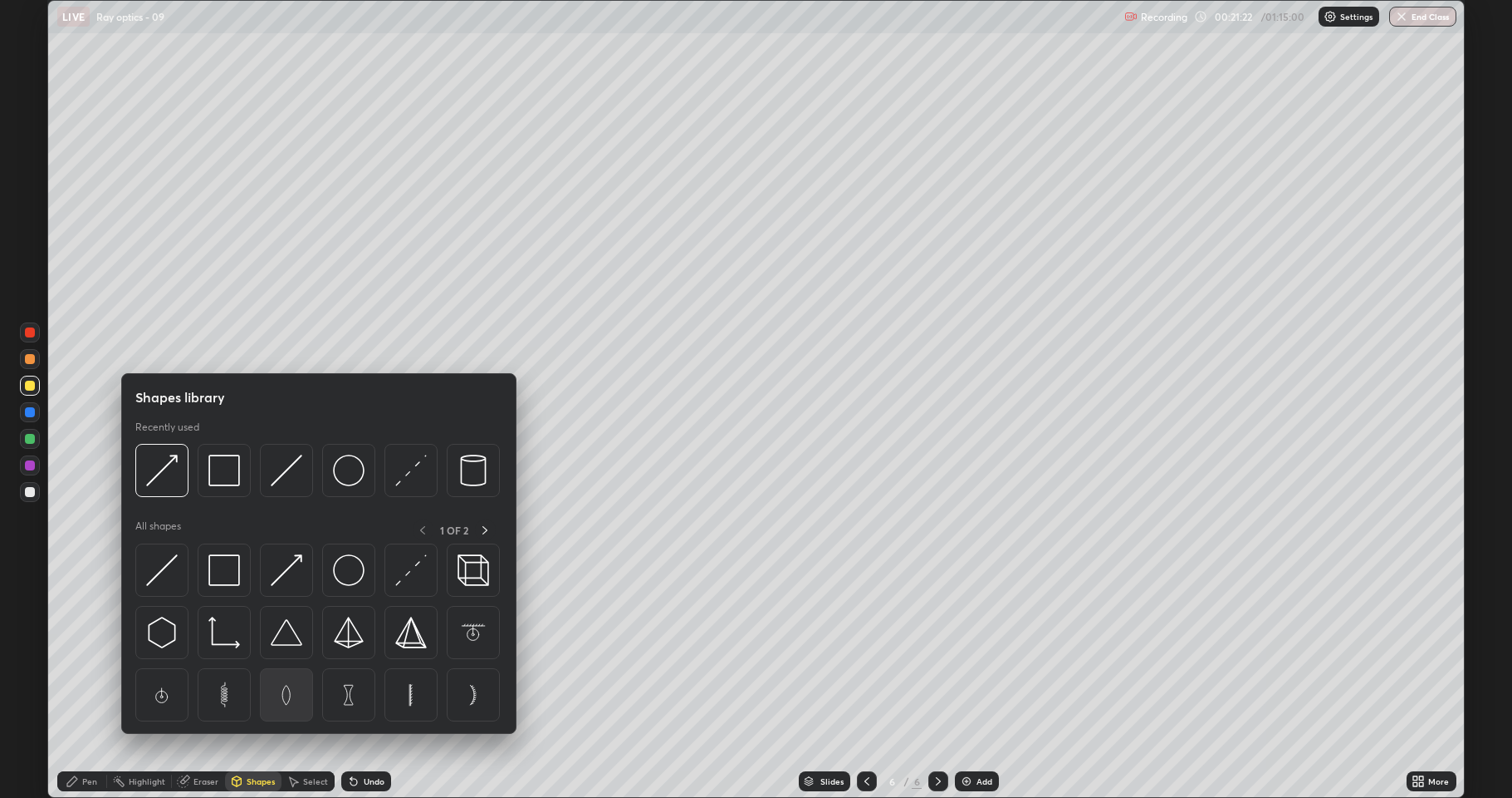
click at [299, 685] on img at bounding box center [286, 694] width 32 height 32
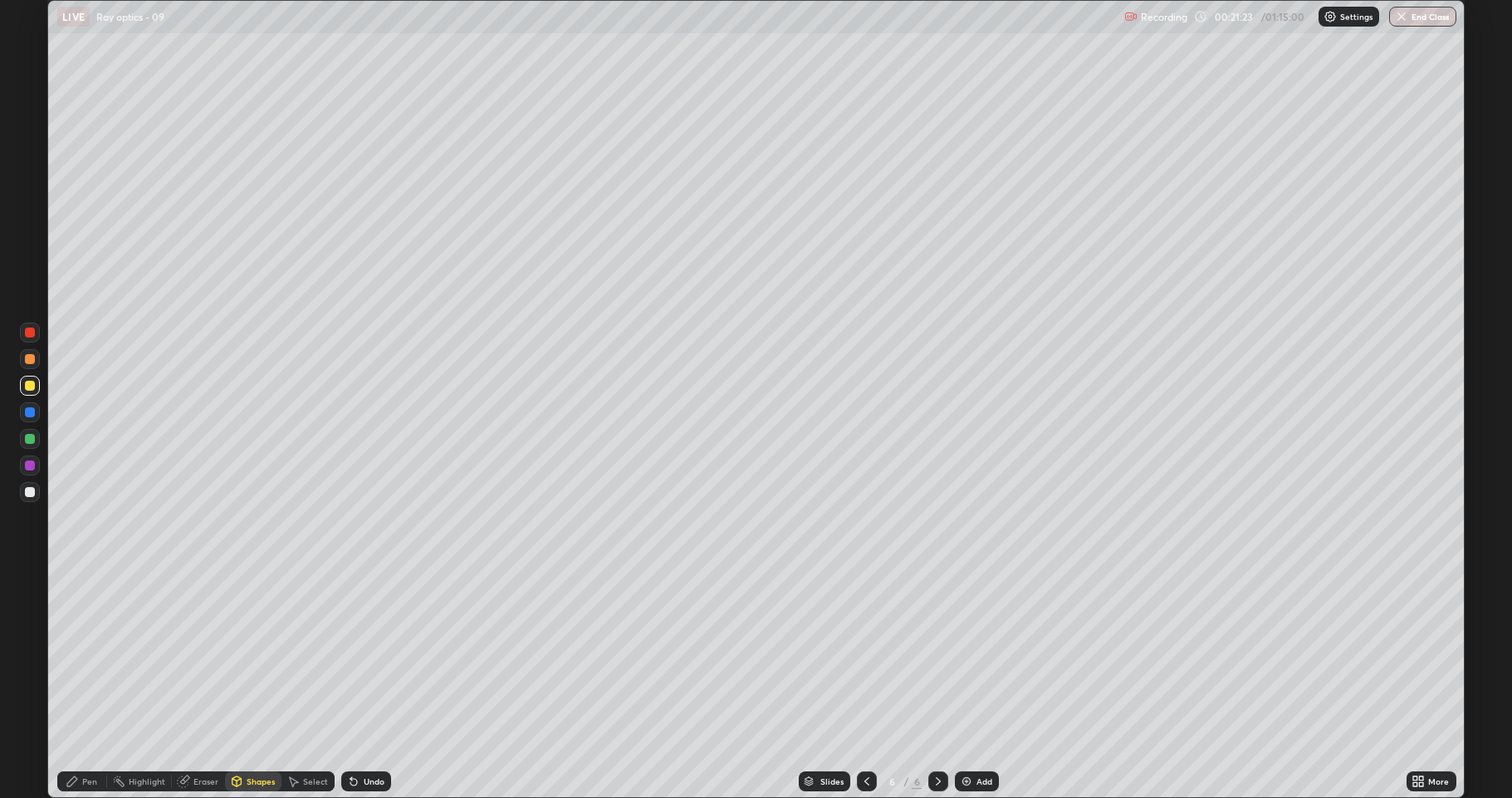
click at [38, 435] on div at bounding box center [29, 438] width 20 height 20
click at [30, 493] on div at bounding box center [30, 492] width 10 height 10
click at [80, 685] on div "Pen" at bounding box center [82, 781] width 50 height 20
click at [34, 362] on div at bounding box center [30, 360] width 10 height 10
click at [250, 685] on div "Shapes" at bounding box center [261, 781] width 28 height 9
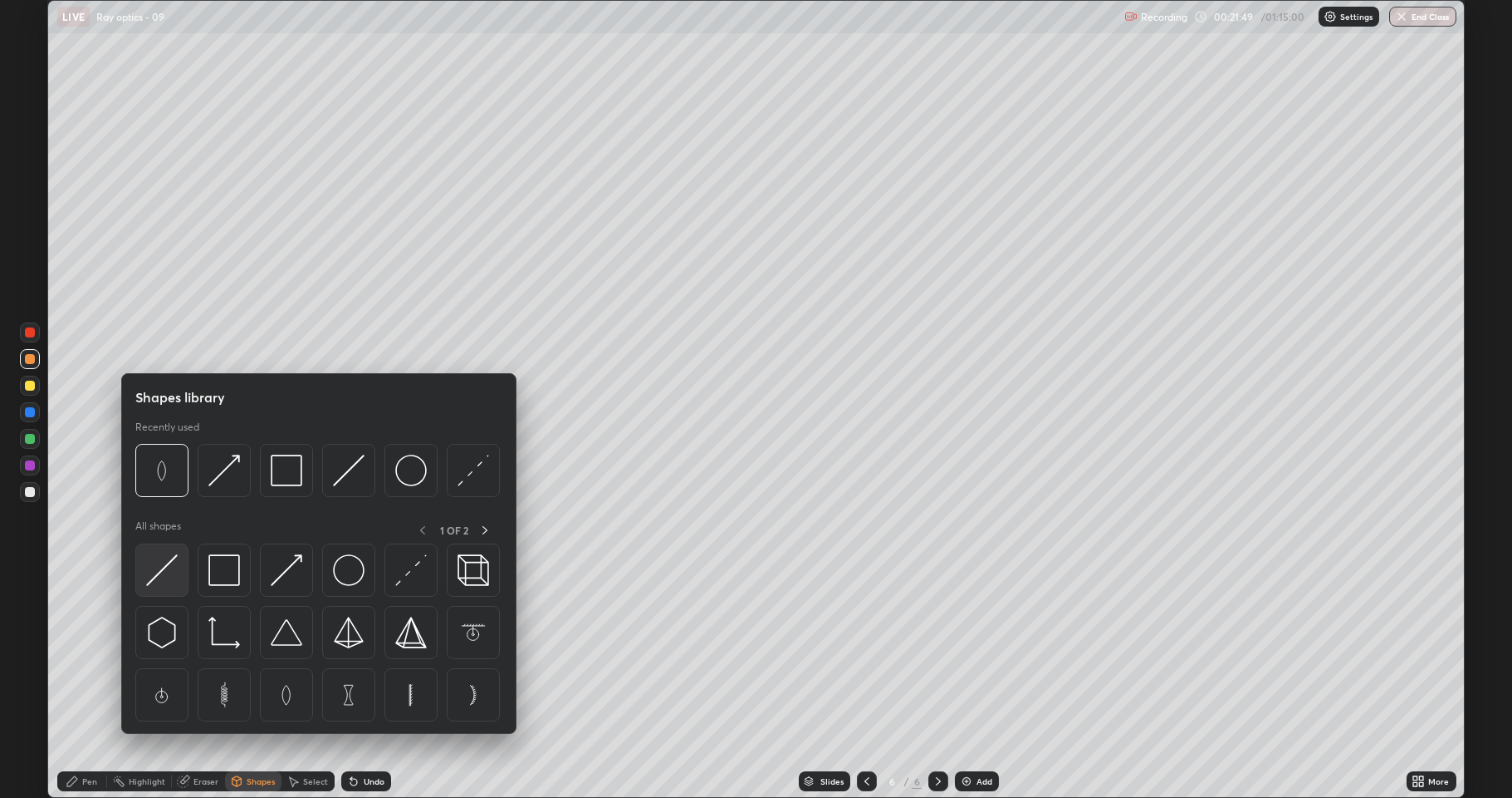
click at [165, 566] on img at bounding box center [161, 570] width 32 height 32
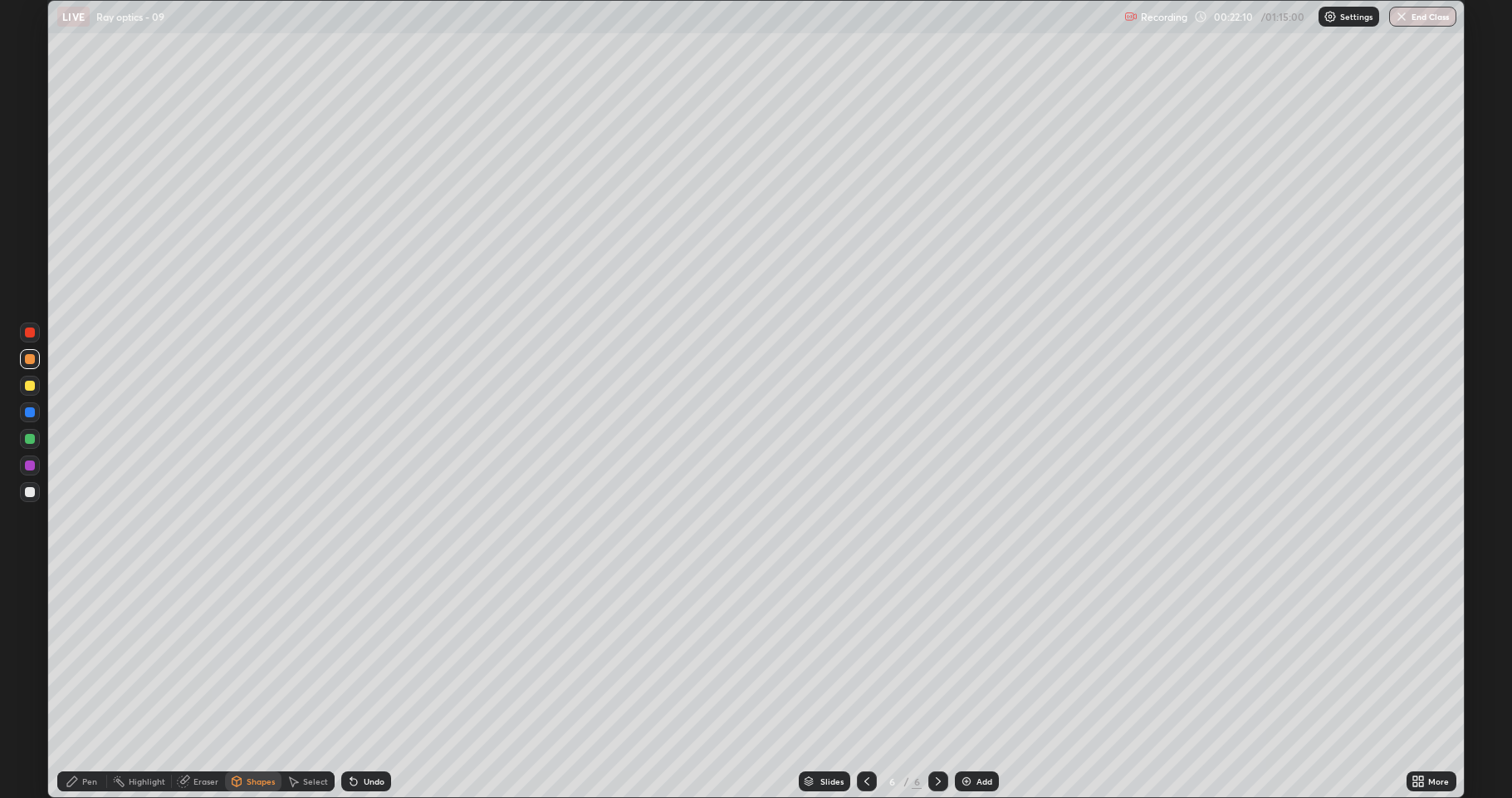
click at [79, 685] on div "Pen" at bounding box center [82, 781] width 50 height 20
click at [236, 685] on icon at bounding box center [237, 779] width 9 height 3
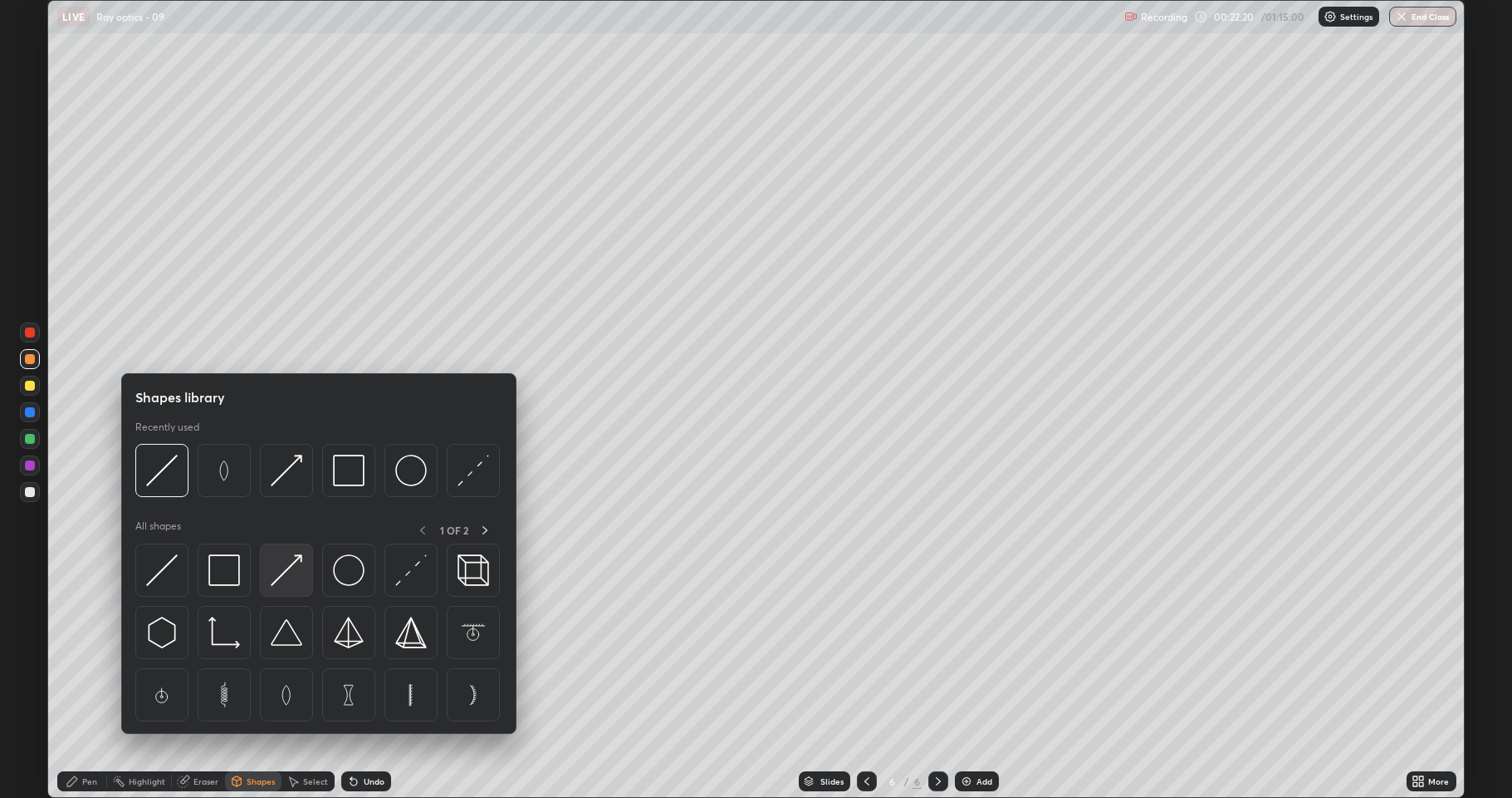
click at [292, 571] on img at bounding box center [286, 570] width 32 height 32
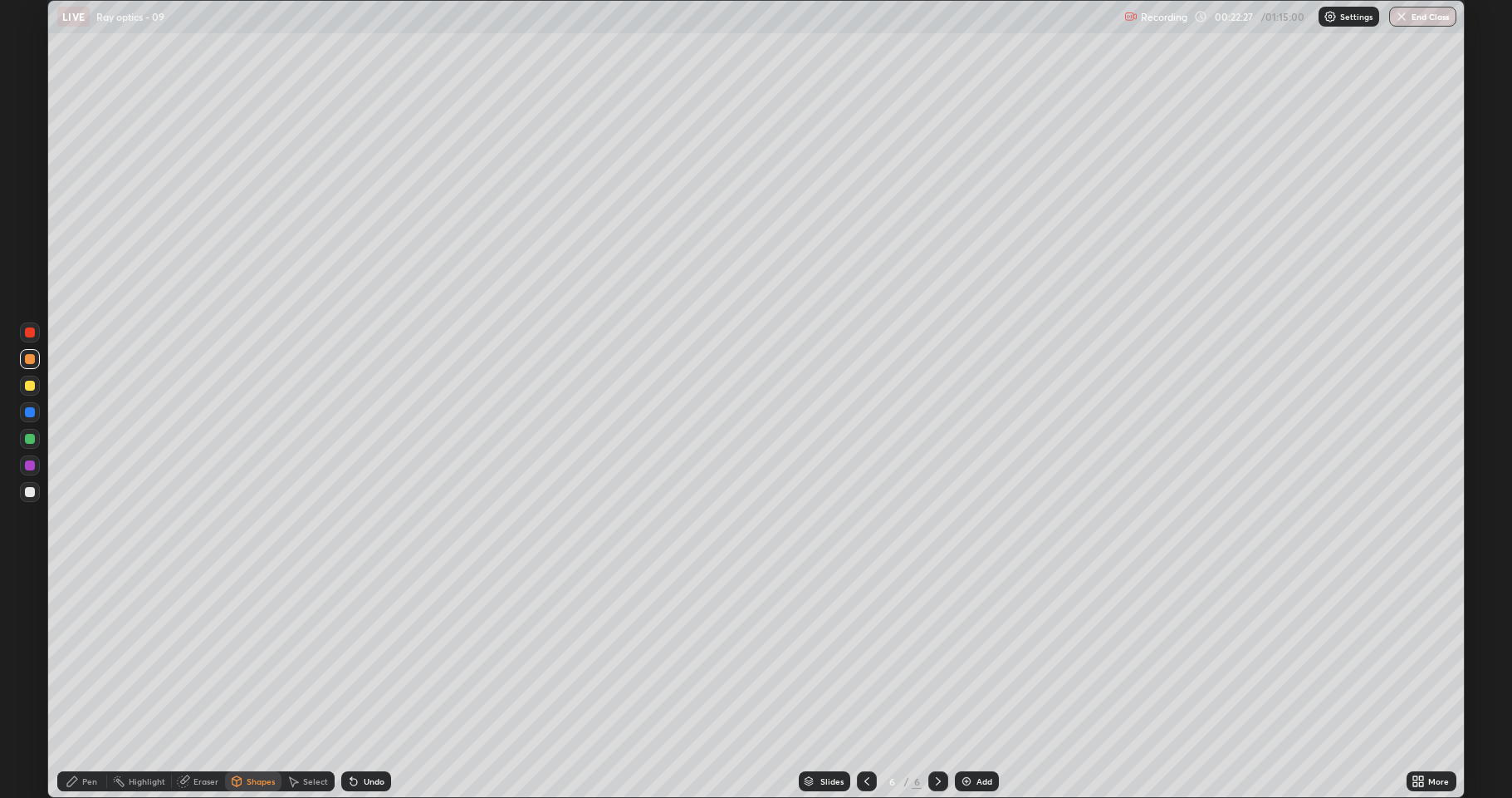
click at [84, 685] on div "Pen" at bounding box center [89, 781] width 15 height 9
click at [300, 685] on div "Select" at bounding box center [308, 781] width 53 height 20
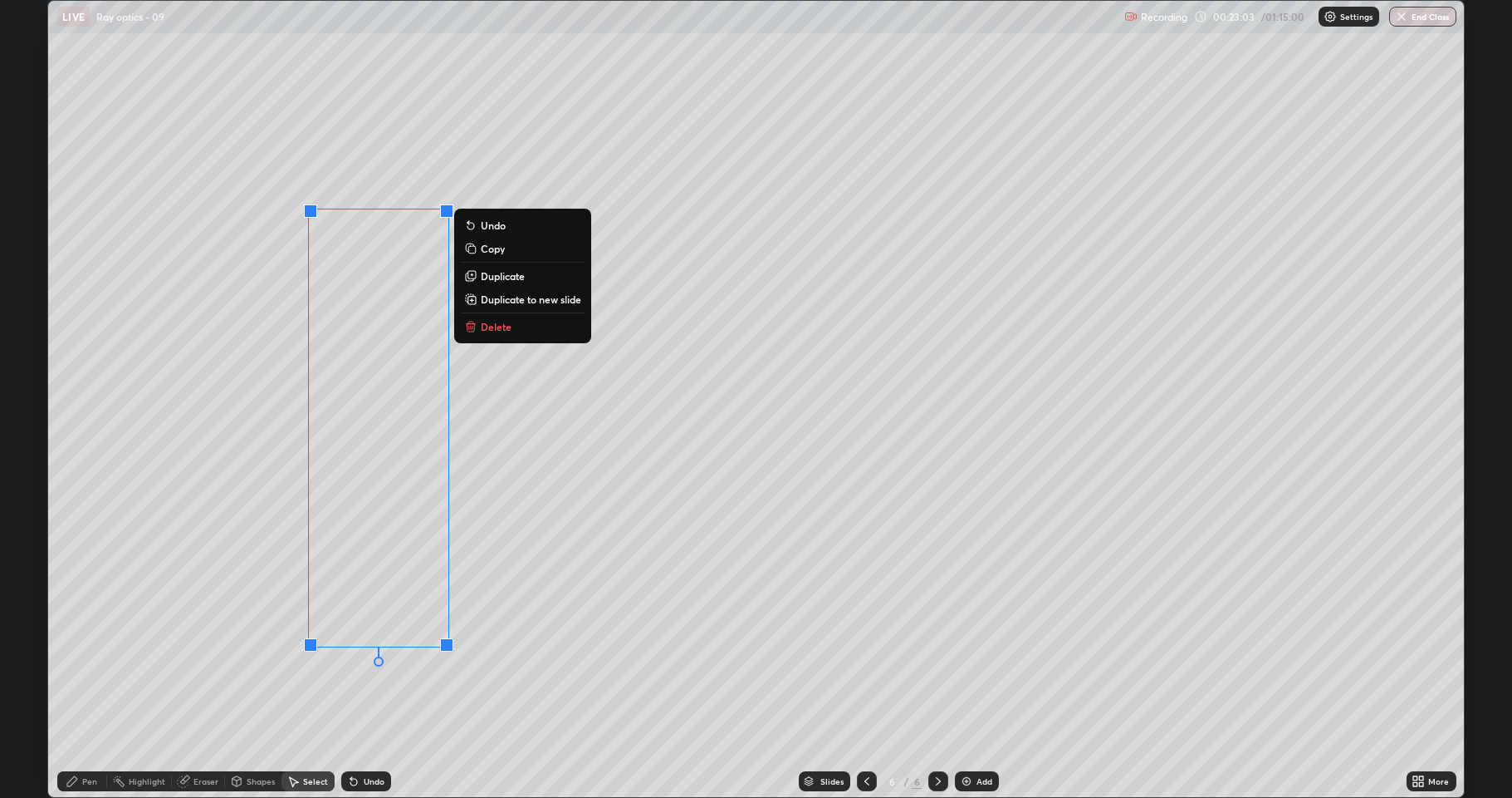
click at [503, 280] on p "Duplicate" at bounding box center [503, 275] width 44 height 13
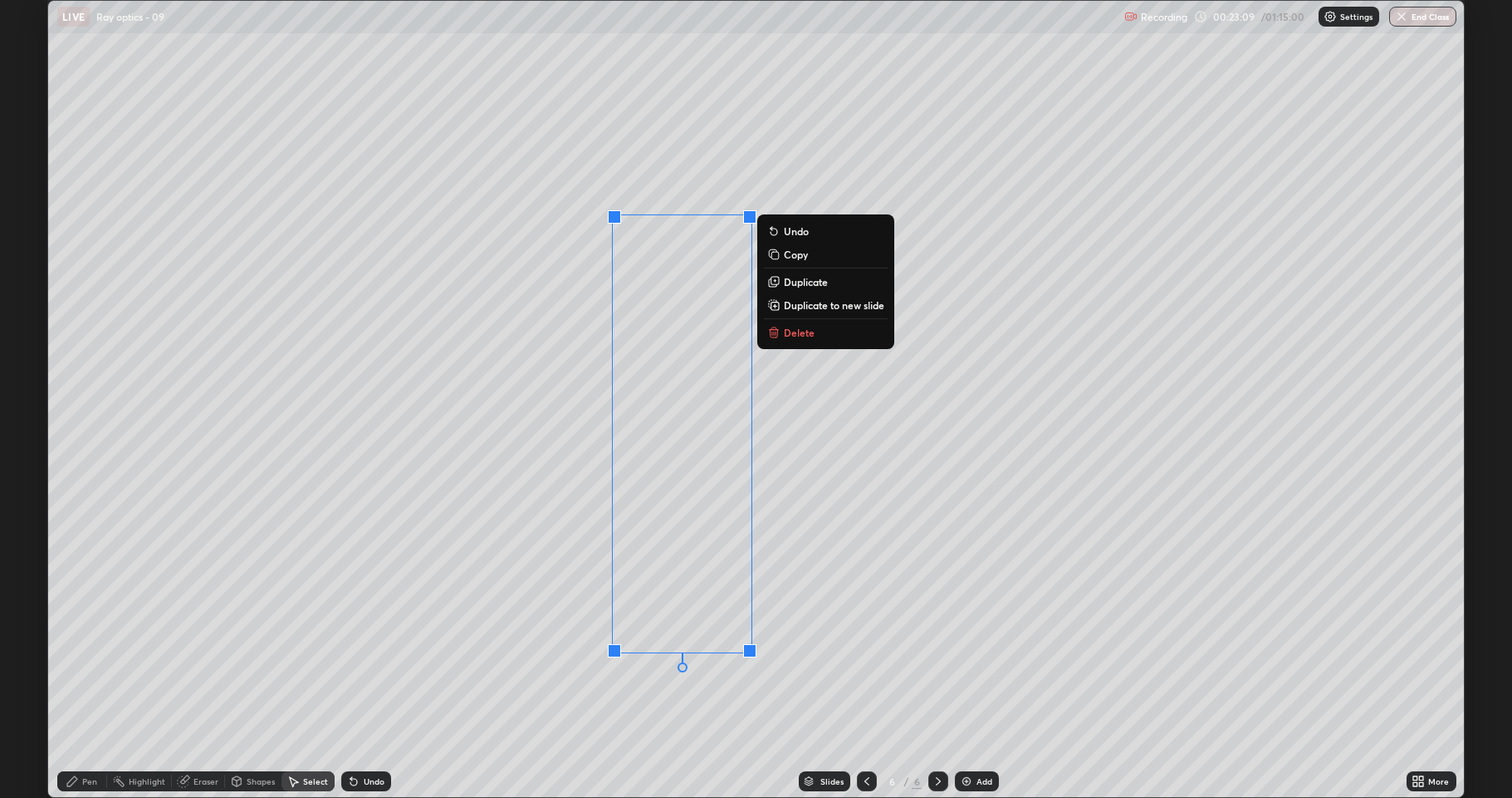
click at [313, 685] on div "0 ° Undo Copy Duplicate Duplicate to new slide Delete" at bounding box center [756, 399] width 1416 height 796
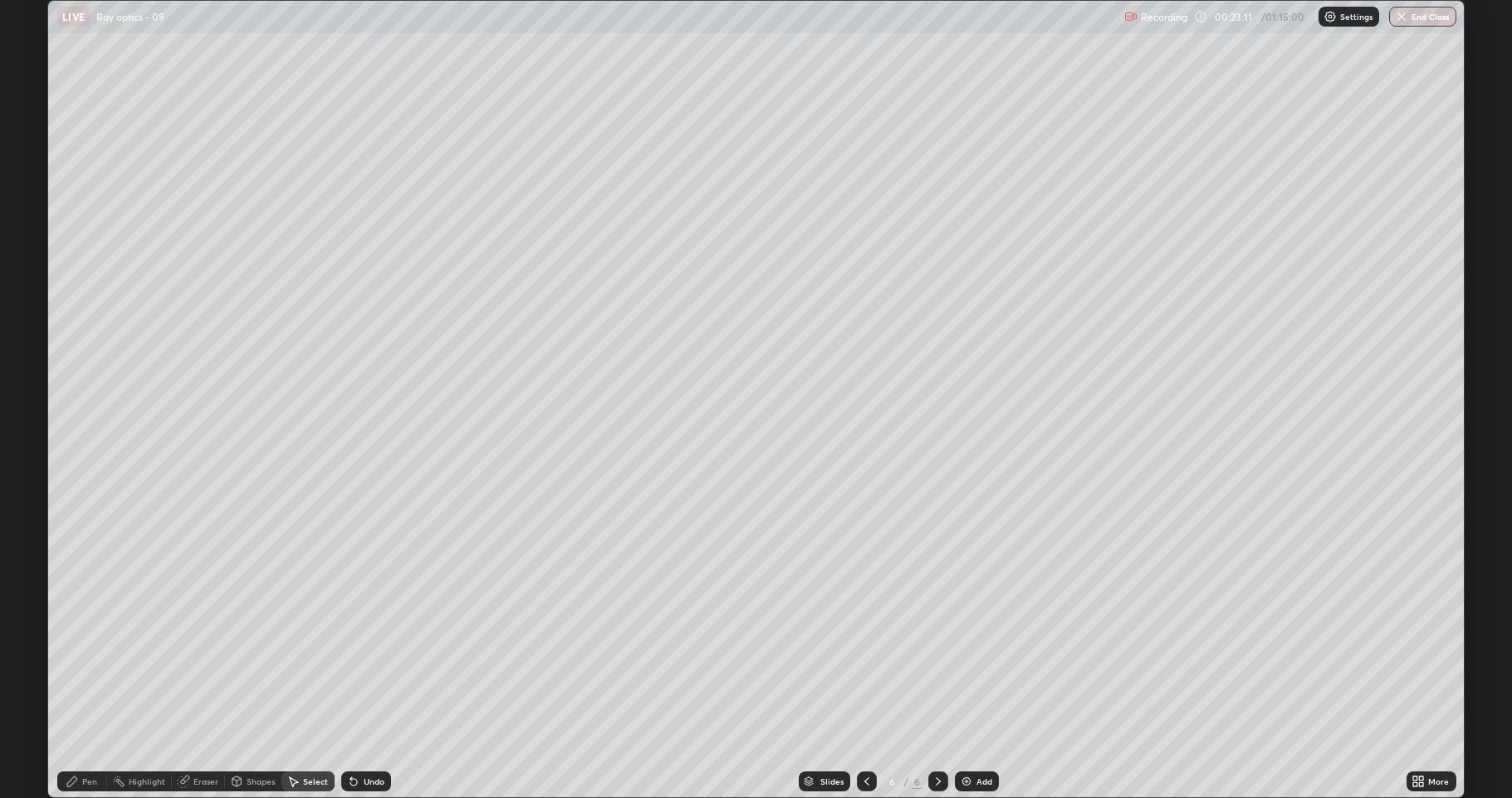
click at [75, 685] on icon at bounding box center [72, 781] width 10 height 10
click at [32, 487] on div at bounding box center [30, 492] width 10 height 10
click at [257, 685] on div "Shapes" at bounding box center [261, 781] width 28 height 9
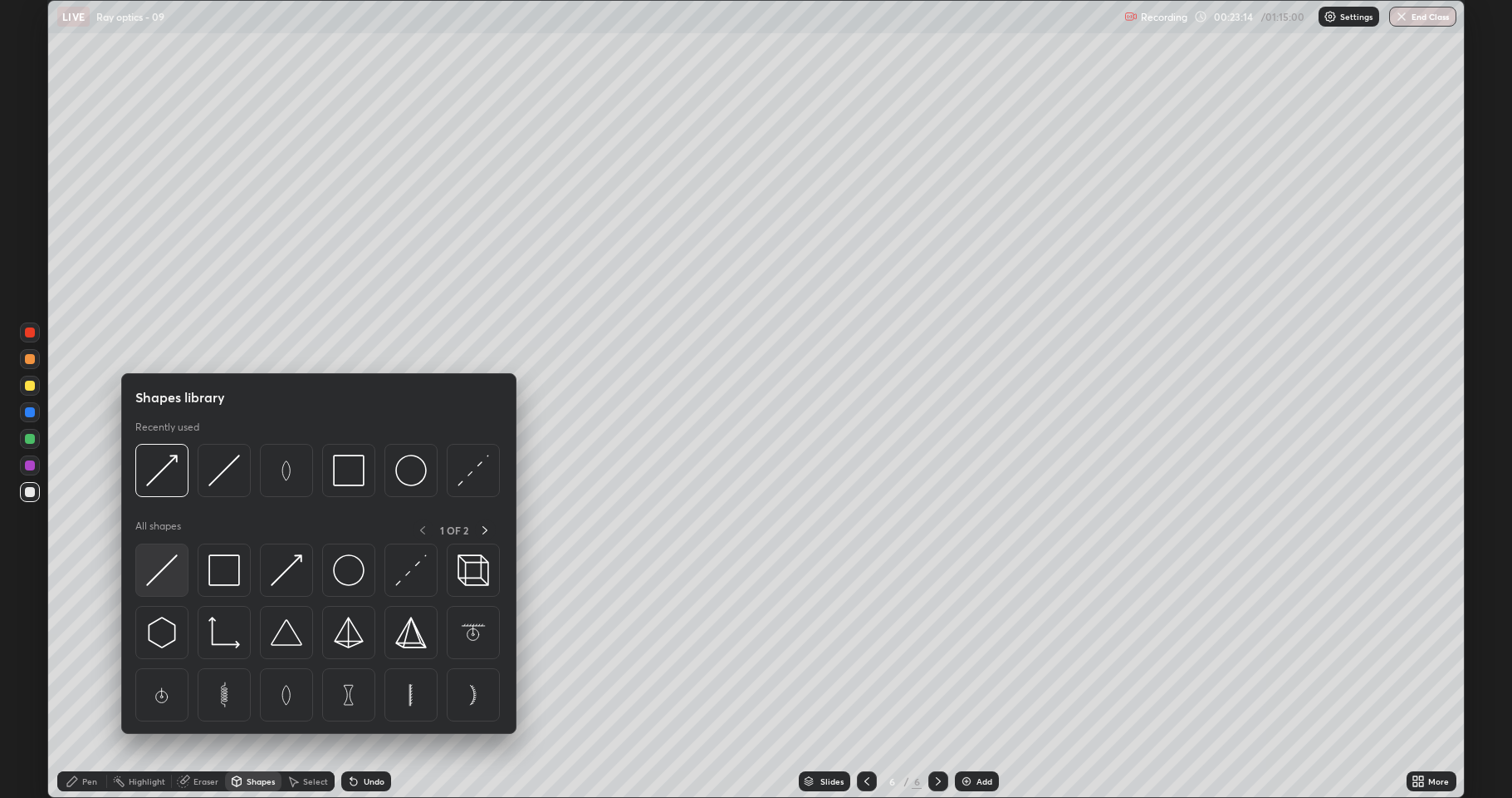
click at [171, 562] on img at bounding box center [161, 570] width 32 height 32
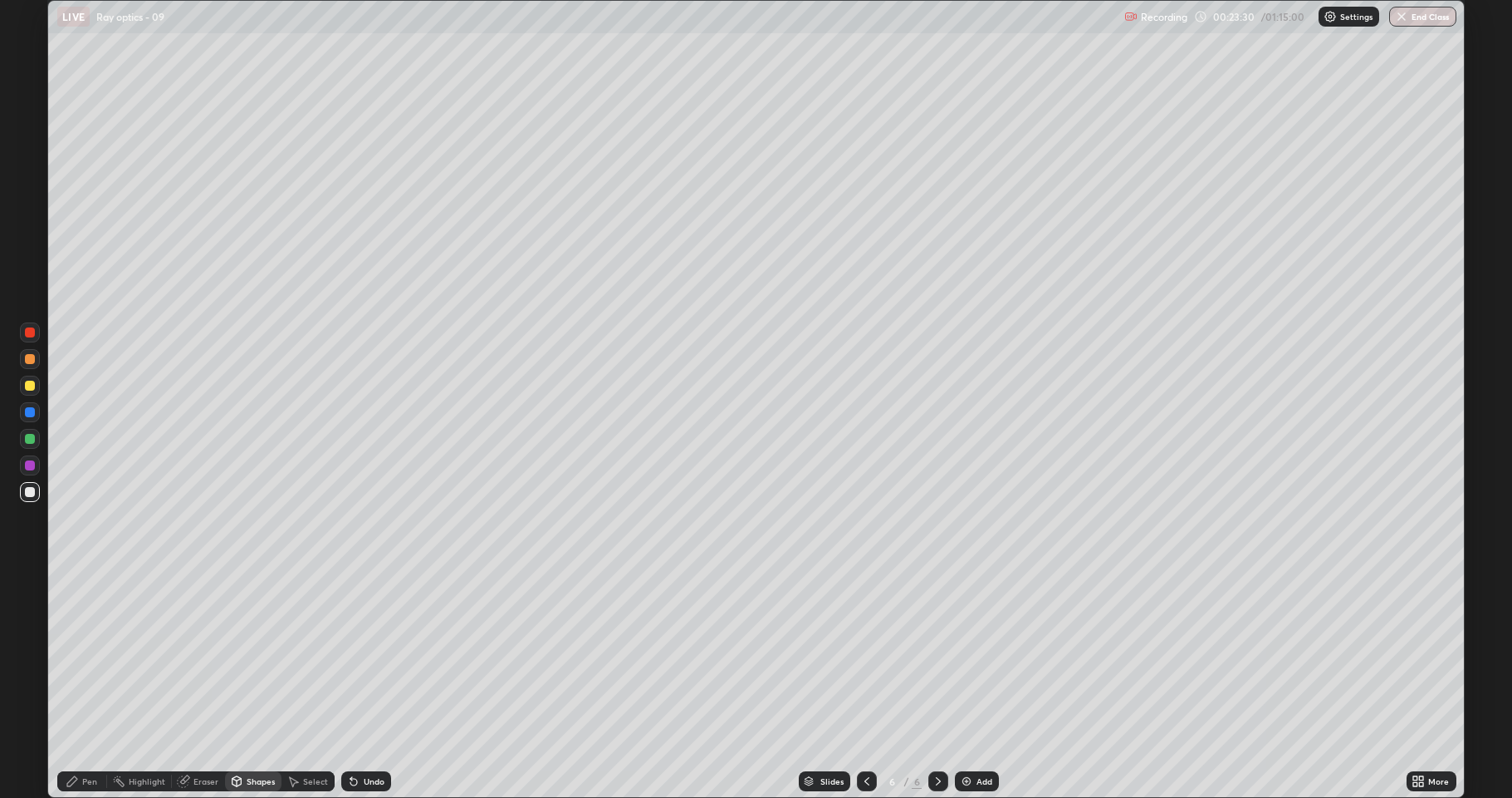
click at [98, 685] on div "Pen" at bounding box center [82, 781] width 50 height 20
click at [33, 438] on div at bounding box center [30, 438] width 10 height 10
click at [32, 493] on div at bounding box center [30, 492] width 10 height 10
click at [982, 685] on div "Add" at bounding box center [985, 781] width 15 height 9
click at [30, 439] on div at bounding box center [30, 438] width 10 height 10
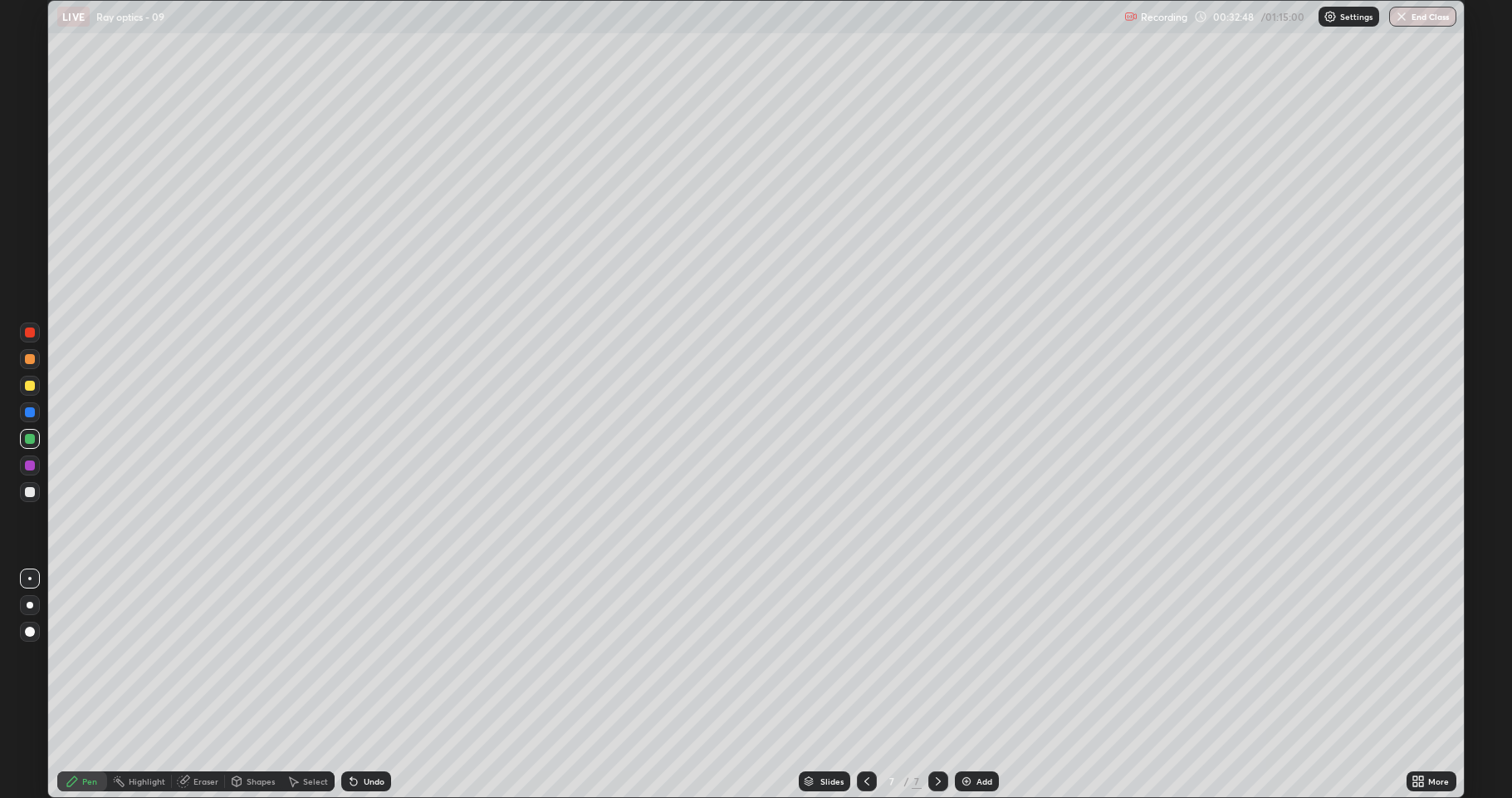
click at [299, 685] on div "Select" at bounding box center [308, 781] width 53 height 20
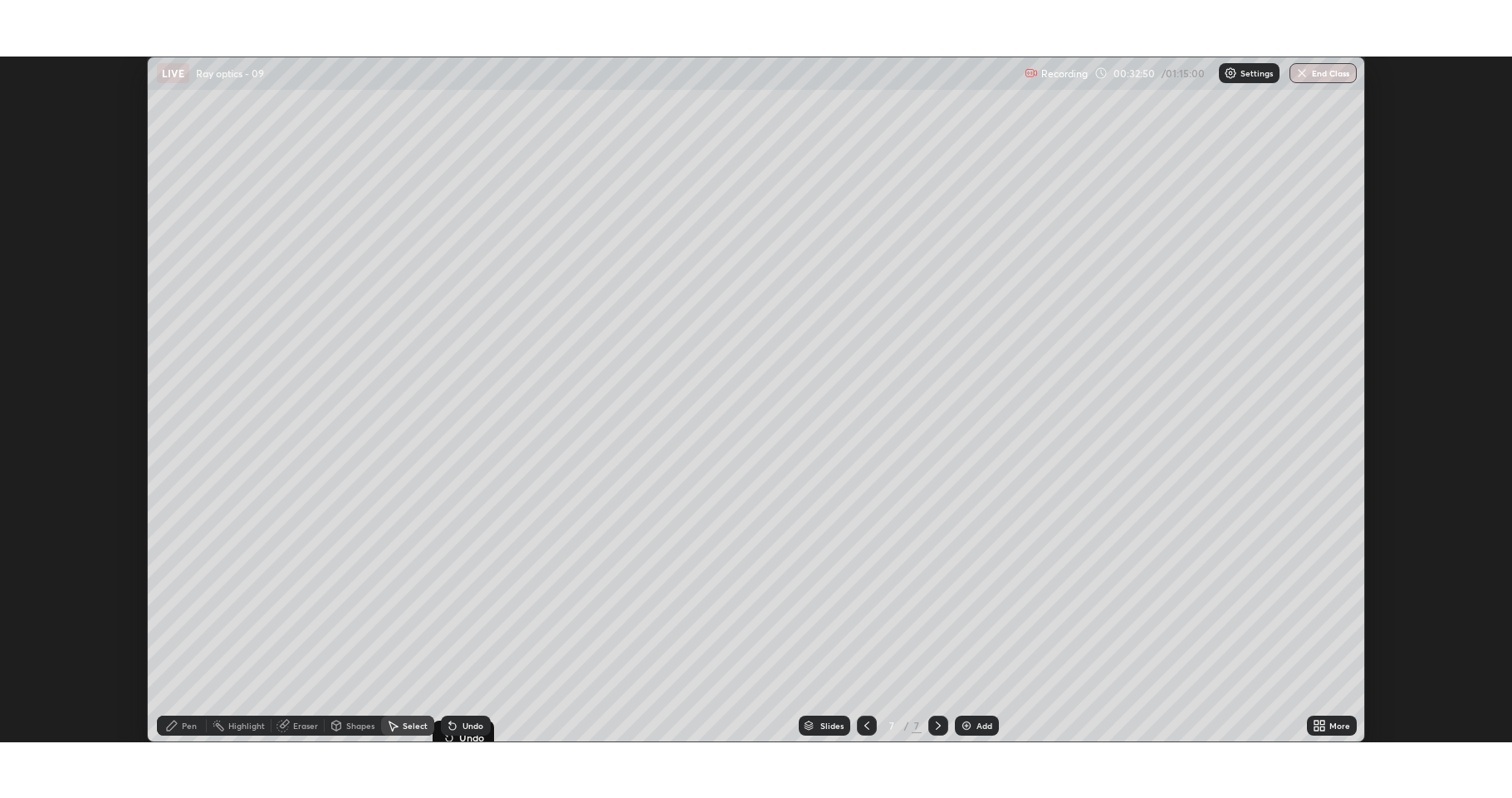
scroll to position [82404, 81536]
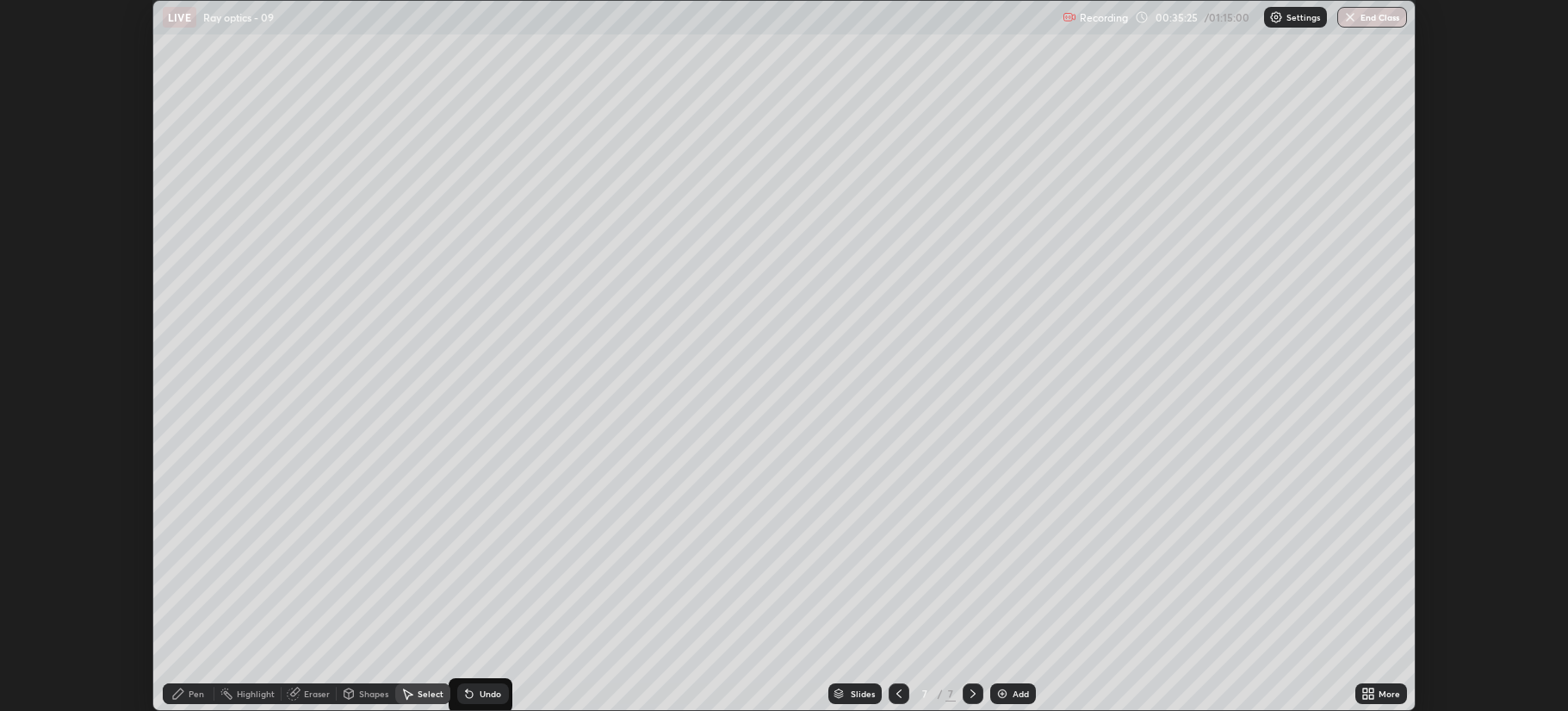
click at [1368, 691] on icon at bounding box center [1365, 691] width 4 height 4
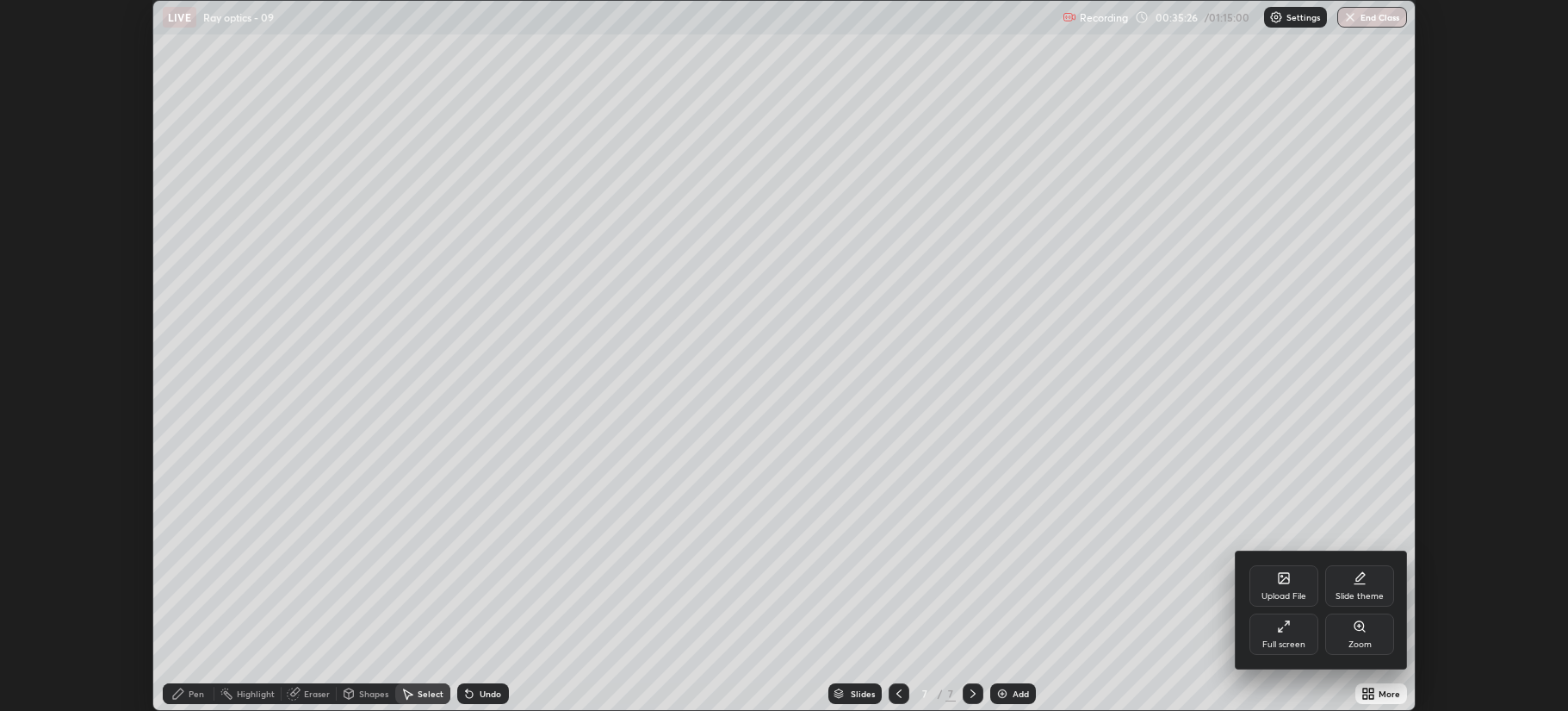
click at [1275, 630] on div "Full screen" at bounding box center [1283, 634] width 68 height 41
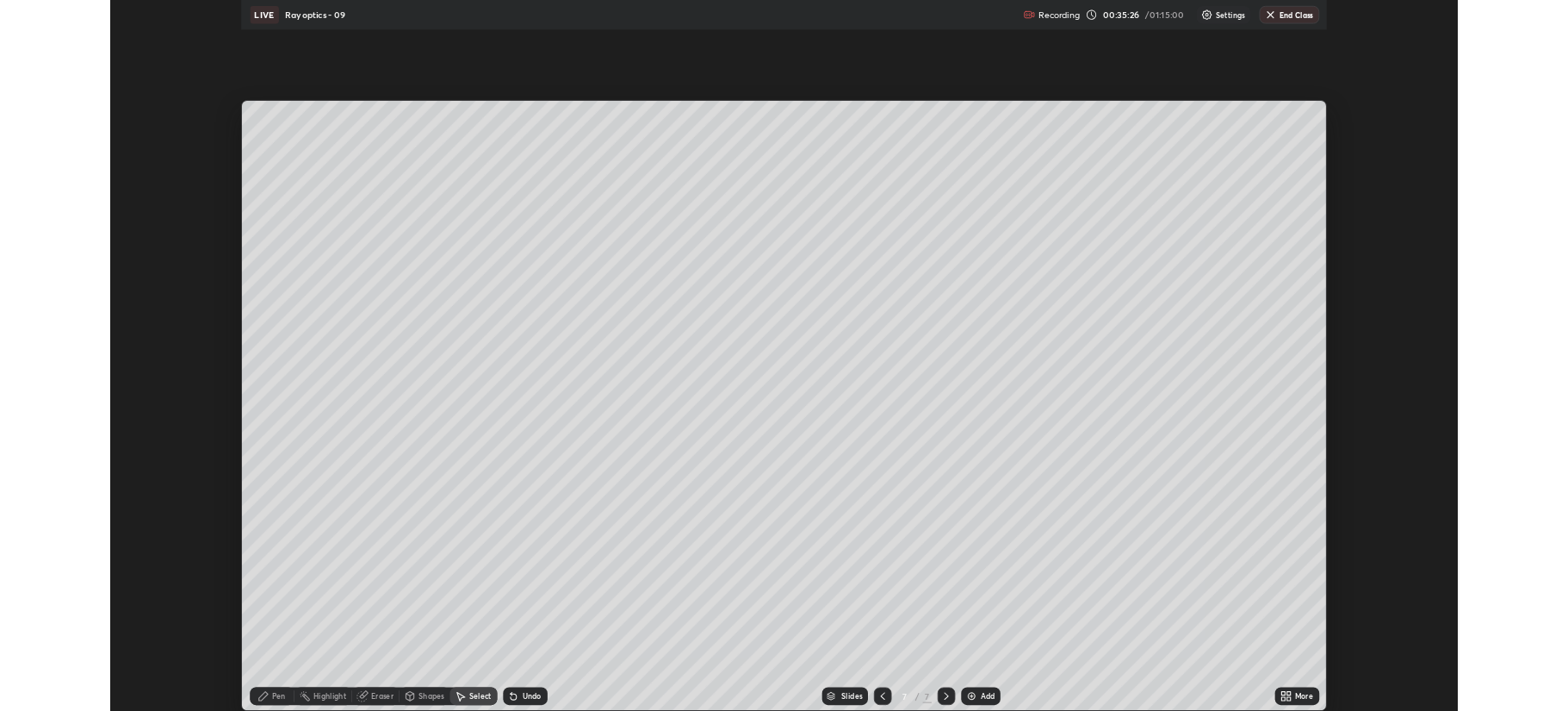
scroll to position [828, 1568]
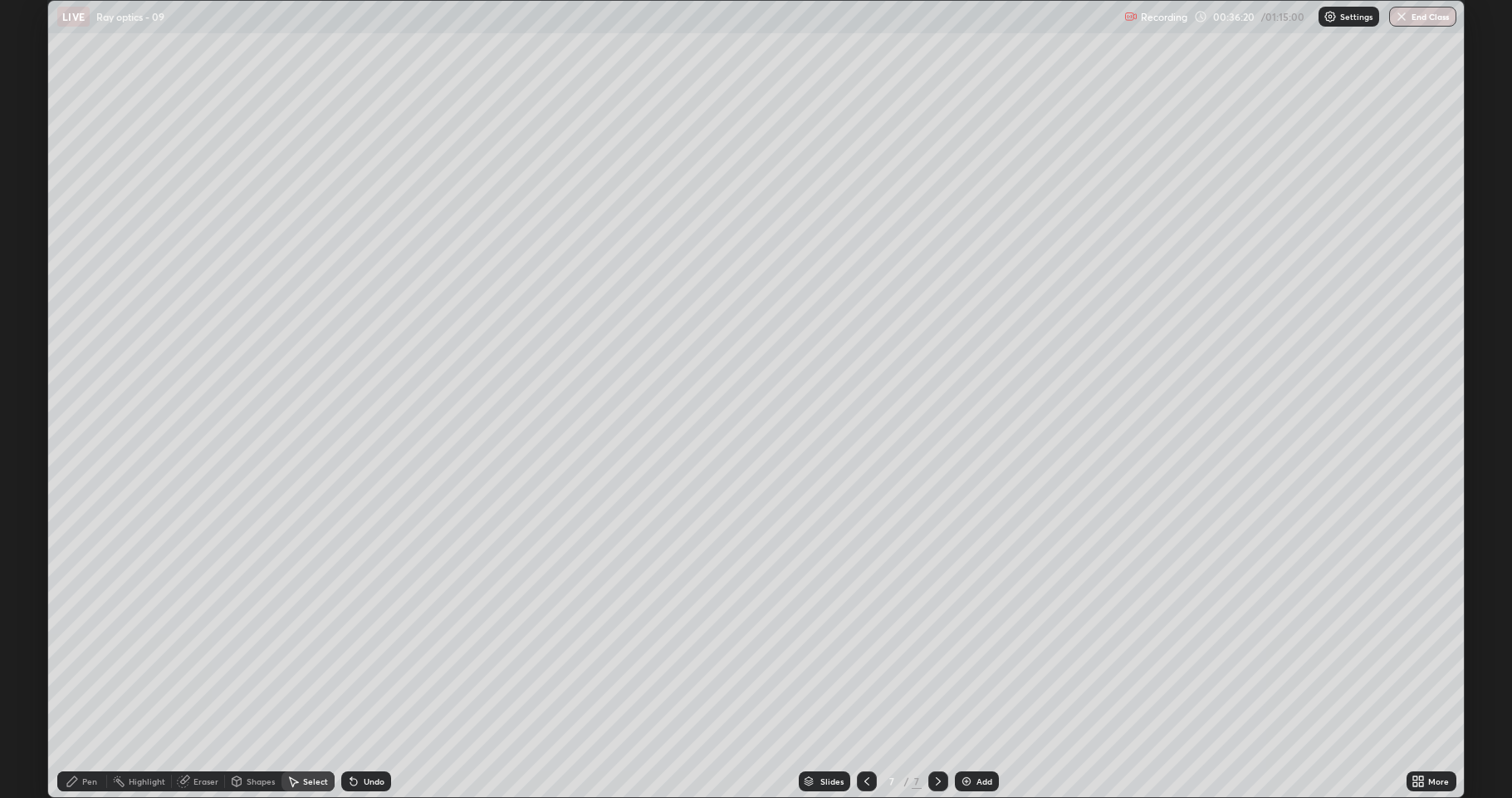
click at [74, 685] on icon at bounding box center [71, 781] width 13 height 13
click at [27, 496] on div at bounding box center [30, 492] width 10 height 10
click at [33, 440] on div at bounding box center [30, 438] width 10 height 10
click at [39, 462] on div at bounding box center [29, 465] width 20 height 20
click at [28, 435] on div at bounding box center [30, 438] width 10 height 10
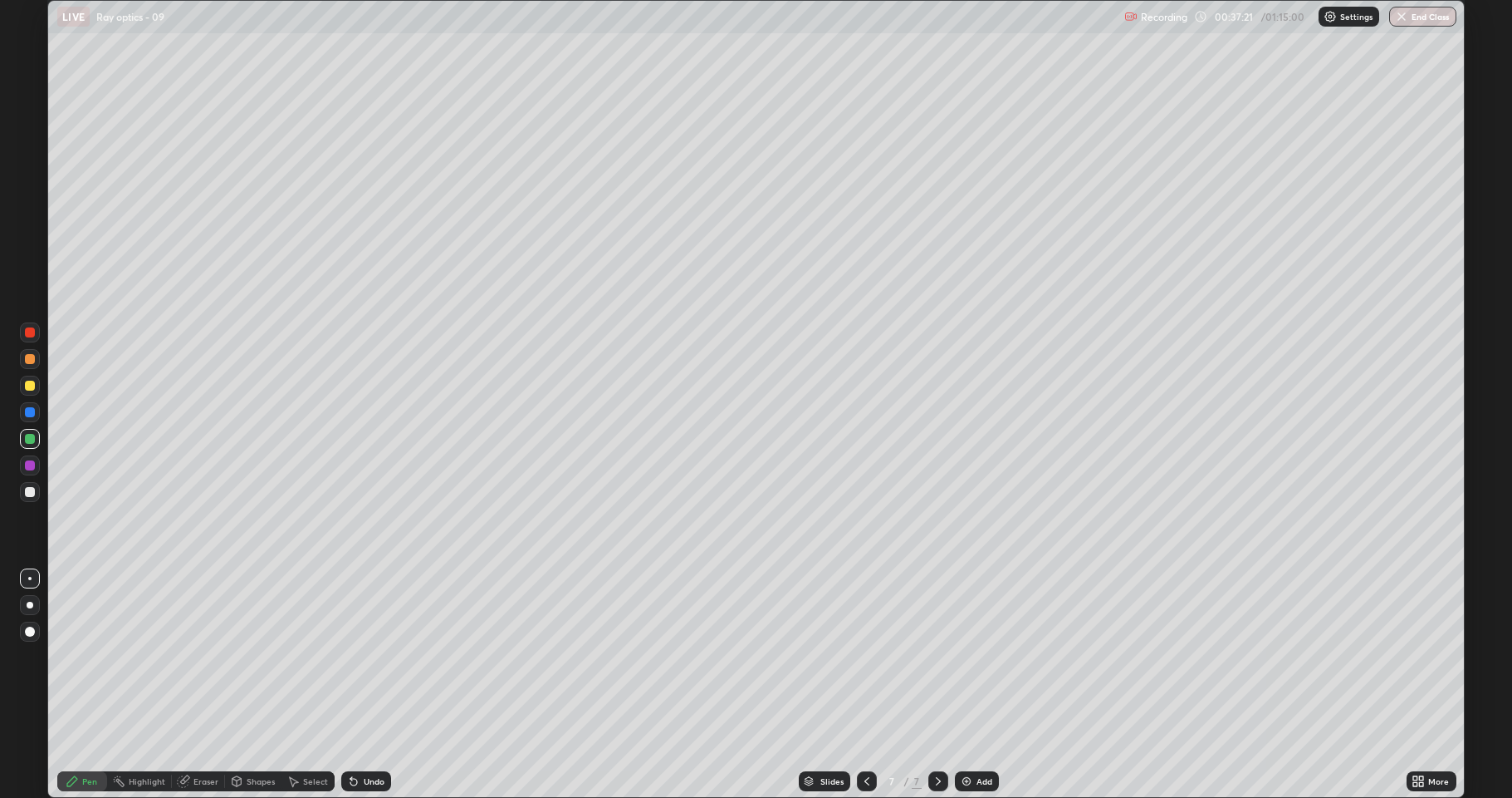
click at [28, 492] on div at bounding box center [30, 492] width 10 height 10
click at [30, 439] on div at bounding box center [30, 438] width 10 height 10
click at [27, 412] on div at bounding box center [30, 412] width 10 height 10
click at [33, 438] on div at bounding box center [30, 438] width 10 height 10
click at [381, 685] on div "Undo" at bounding box center [374, 781] width 21 height 9
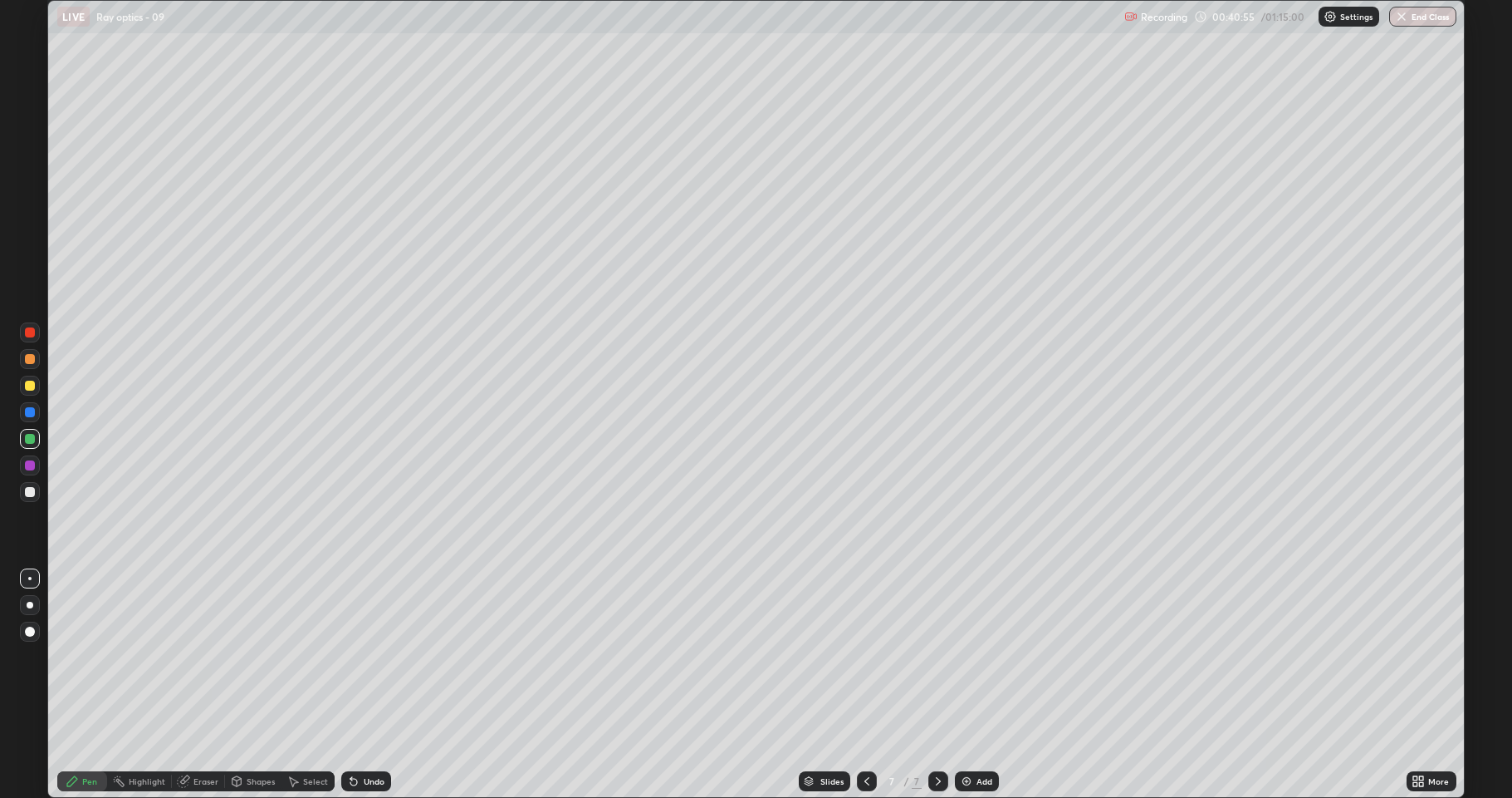
click at [967, 685] on img at bounding box center [966, 781] width 13 height 13
click at [250, 685] on div "Shapes" at bounding box center [261, 781] width 28 height 9
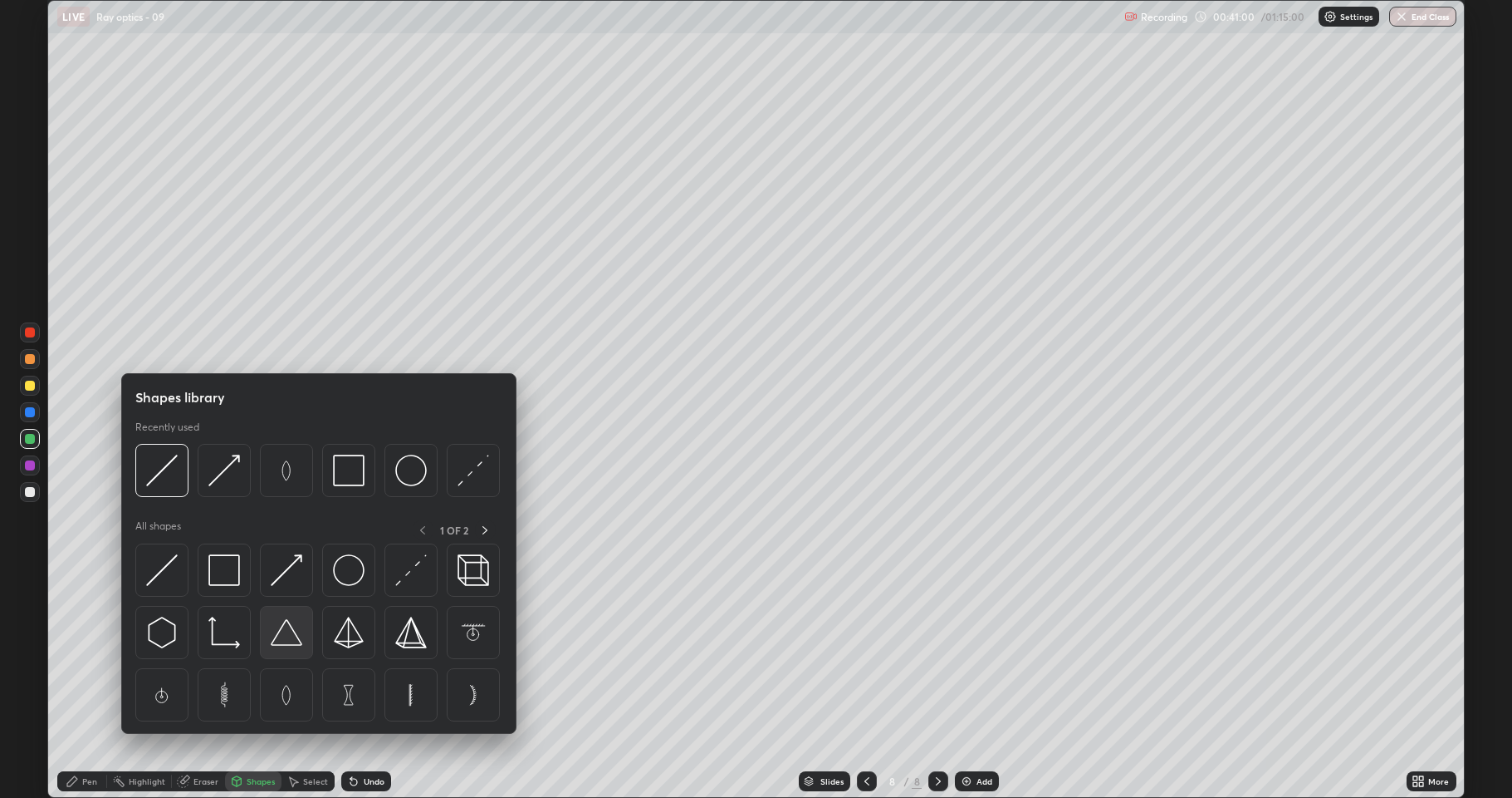
click at [290, 642] on img at bounding box center [286, 632] width 32 height 32
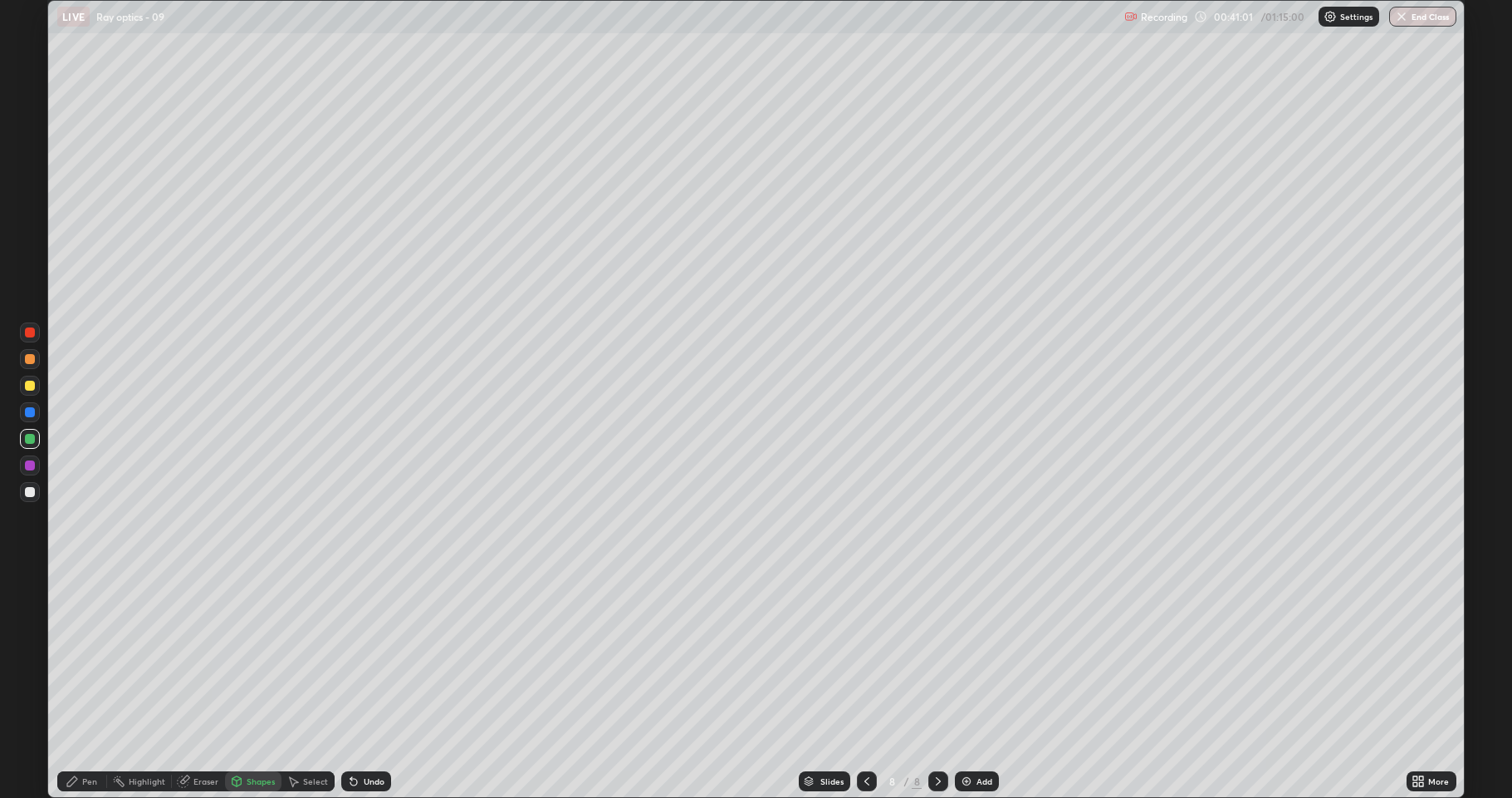
click at [27, 356] on div at bounding box center [30, 360] width 10 height 10
click at [80, 685] on div "Pen" at bounding box center [82, 781] width 50 height 20
click at [30, 492] on div at bounding box center [30, 492] width 10 height 10
click at [243, 685] on icon at bounding box center [236, 781] width 13 height 13
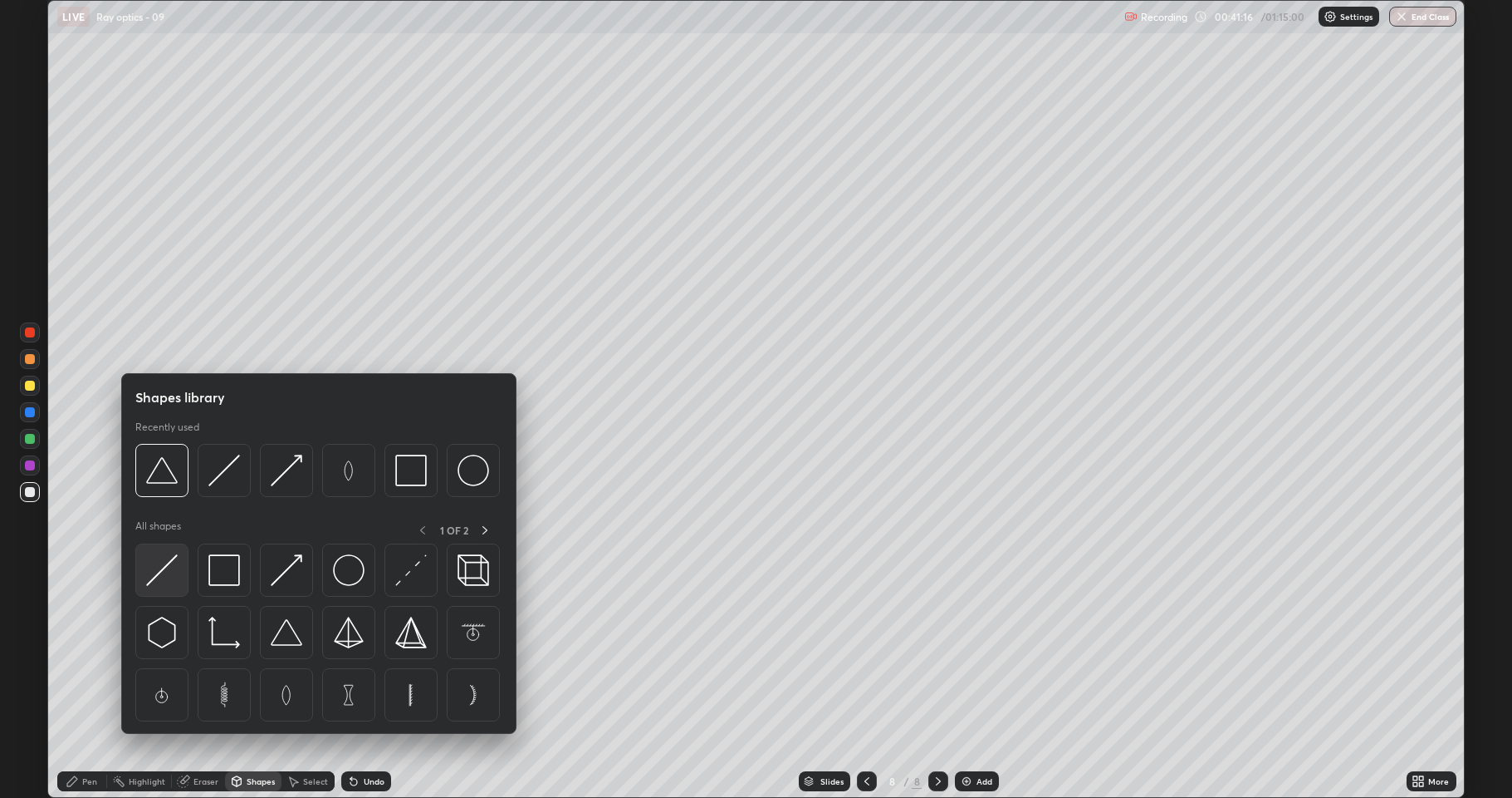
click at [156, 570] on img at bounding box center [161, 570] width 32 height 32
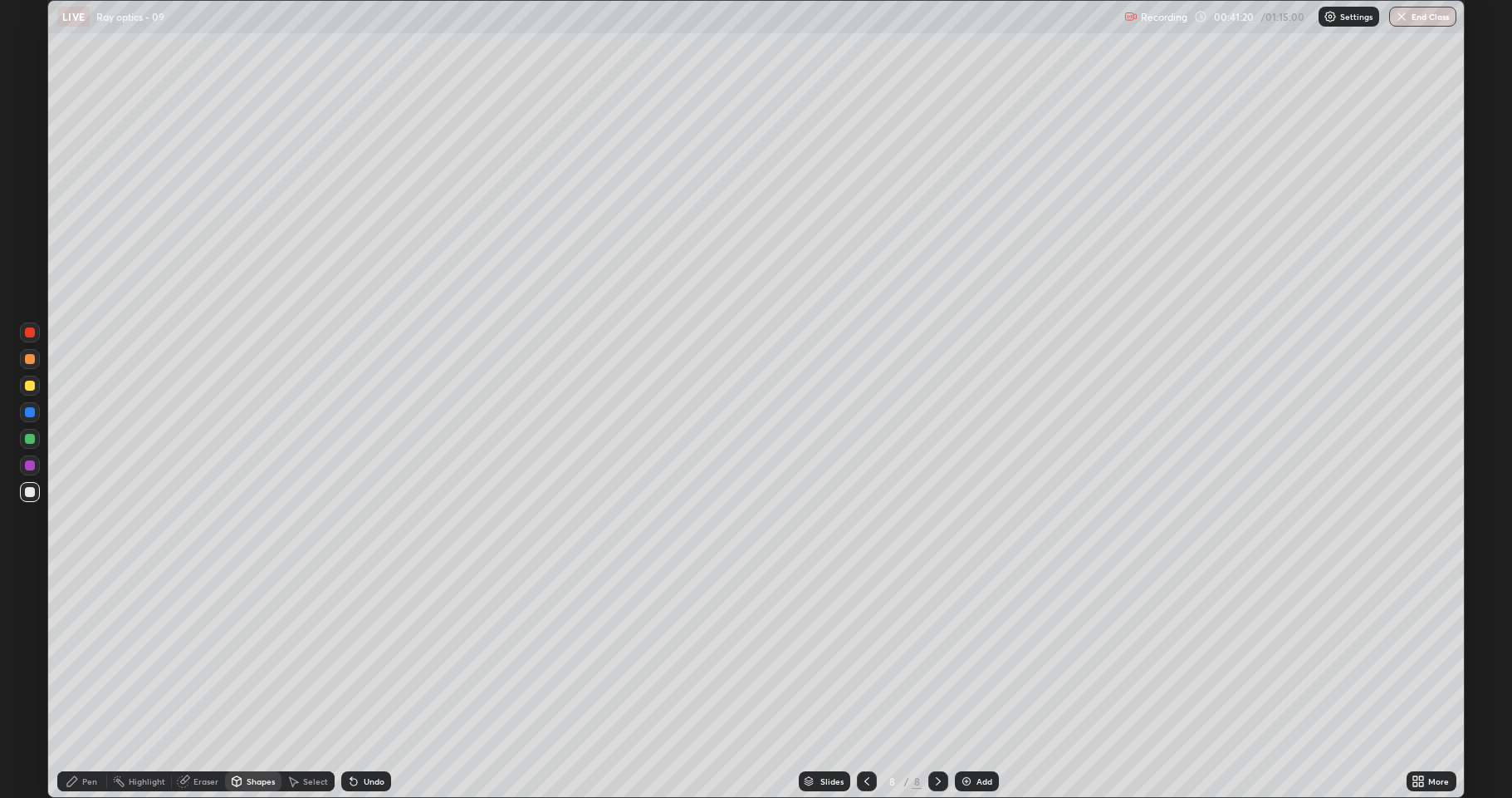
click at [83, 685] on div "Pen" at bounding box center [82, 781] width 50 height 20
click at [257, 685] on div "Shapes" at bounding box center [261, 781] width 28 height 9
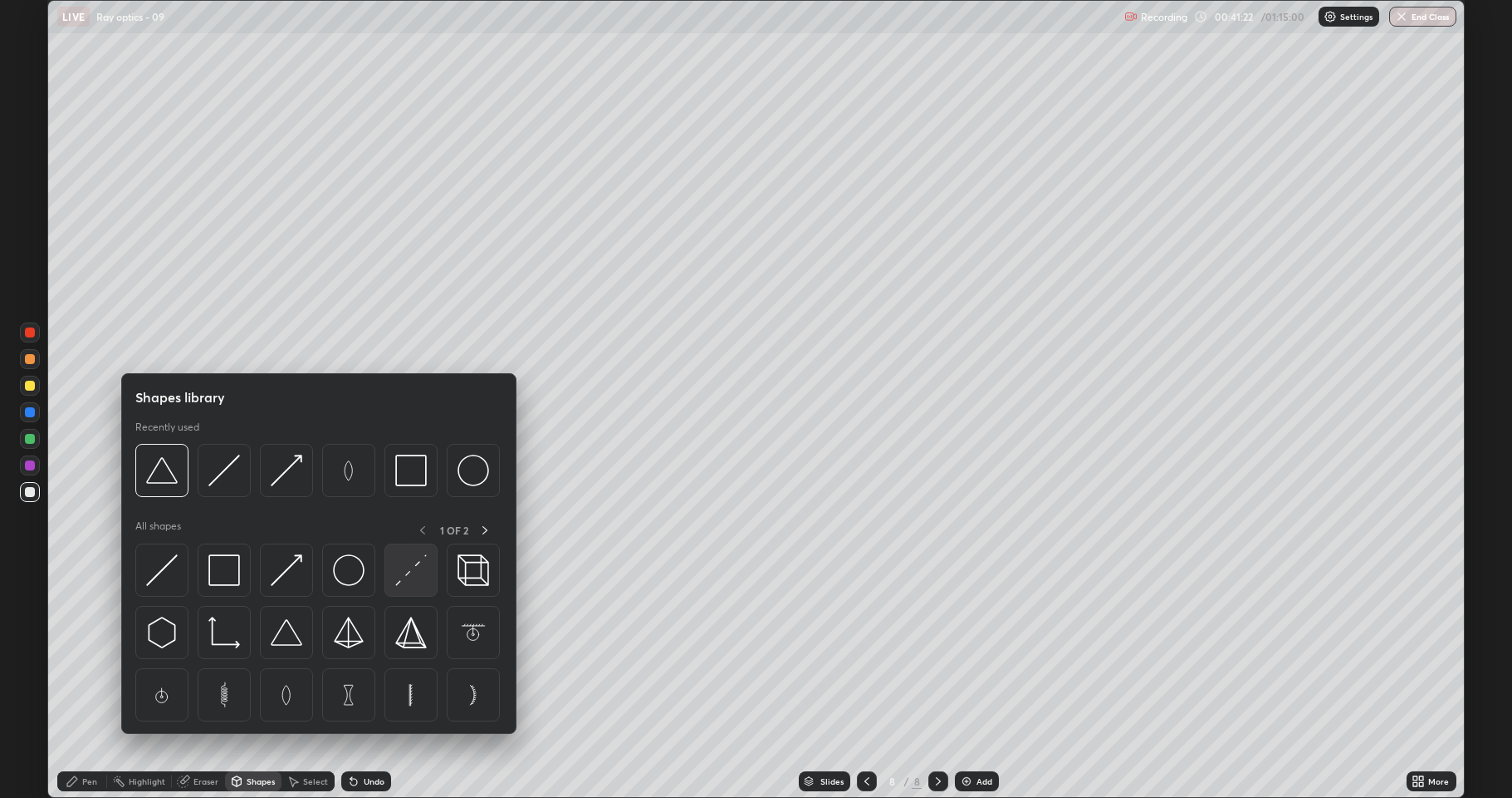
click at [395, 571] on img at bounding box center [411, 570] width 32 height 32
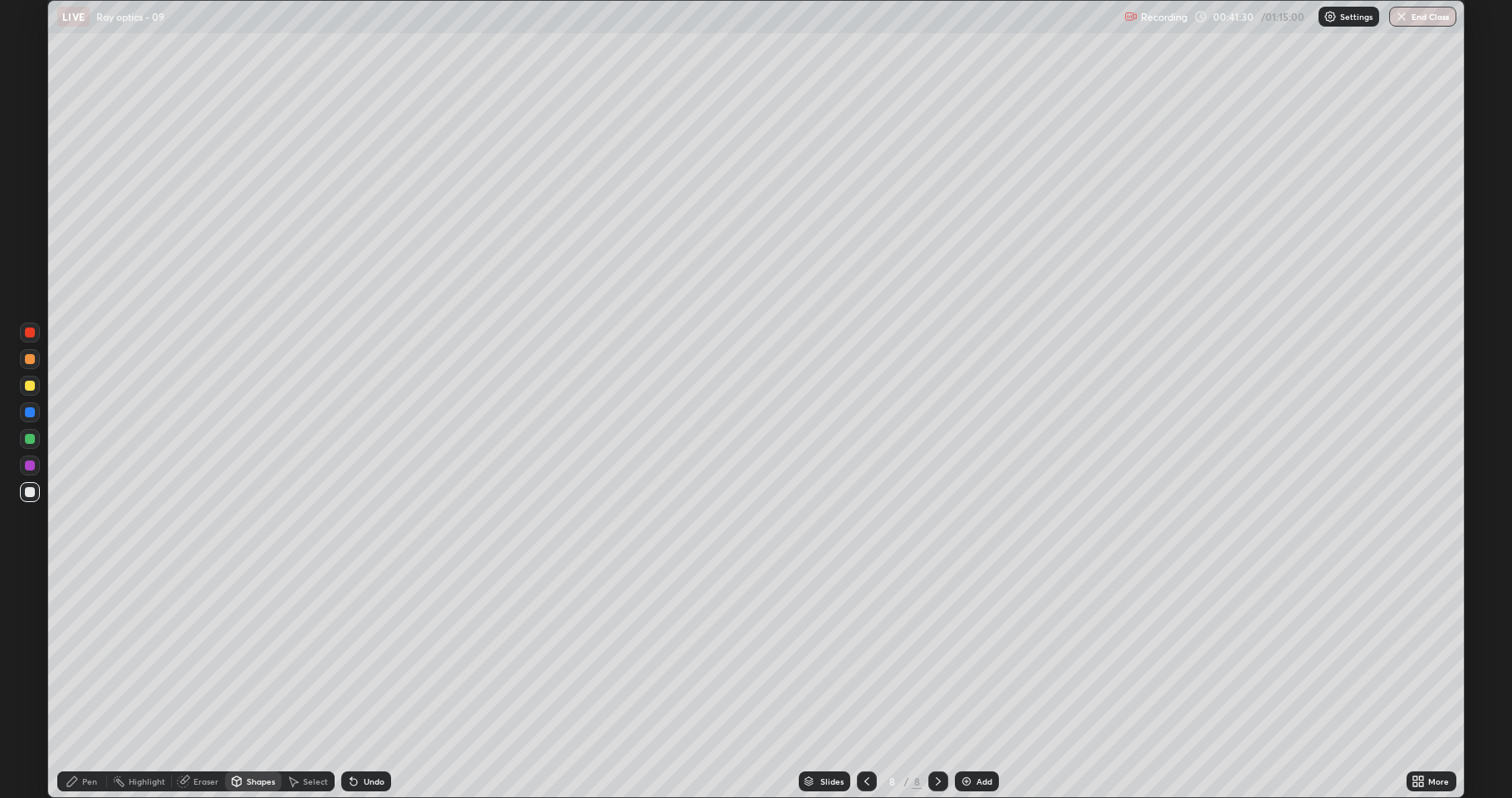
click at [87, 685] on div "Pen" at bounding box center [82, 781] width 50 height 20
click at [30, 456] on div at bounding box center [29, 465] width 20 height 20
click at [34, 414] on div at bounding box center [30, 412] width 10 height 10
click at [248, 685] on div "Shapes" at bounding box center [261, 781] width 28 height 9
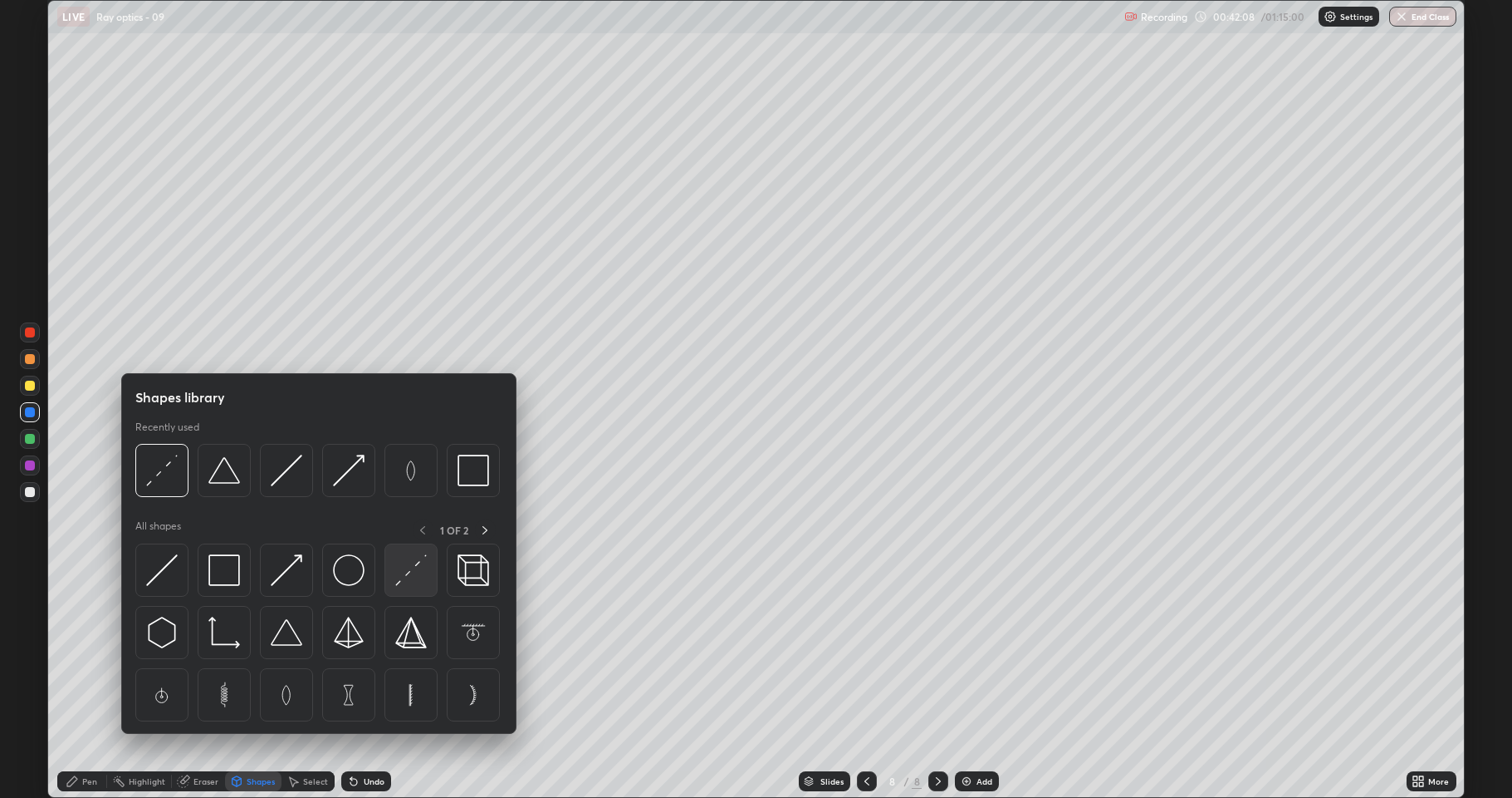
click at [414, 577] on img at bounding box center [411, 570] width 32 height 32
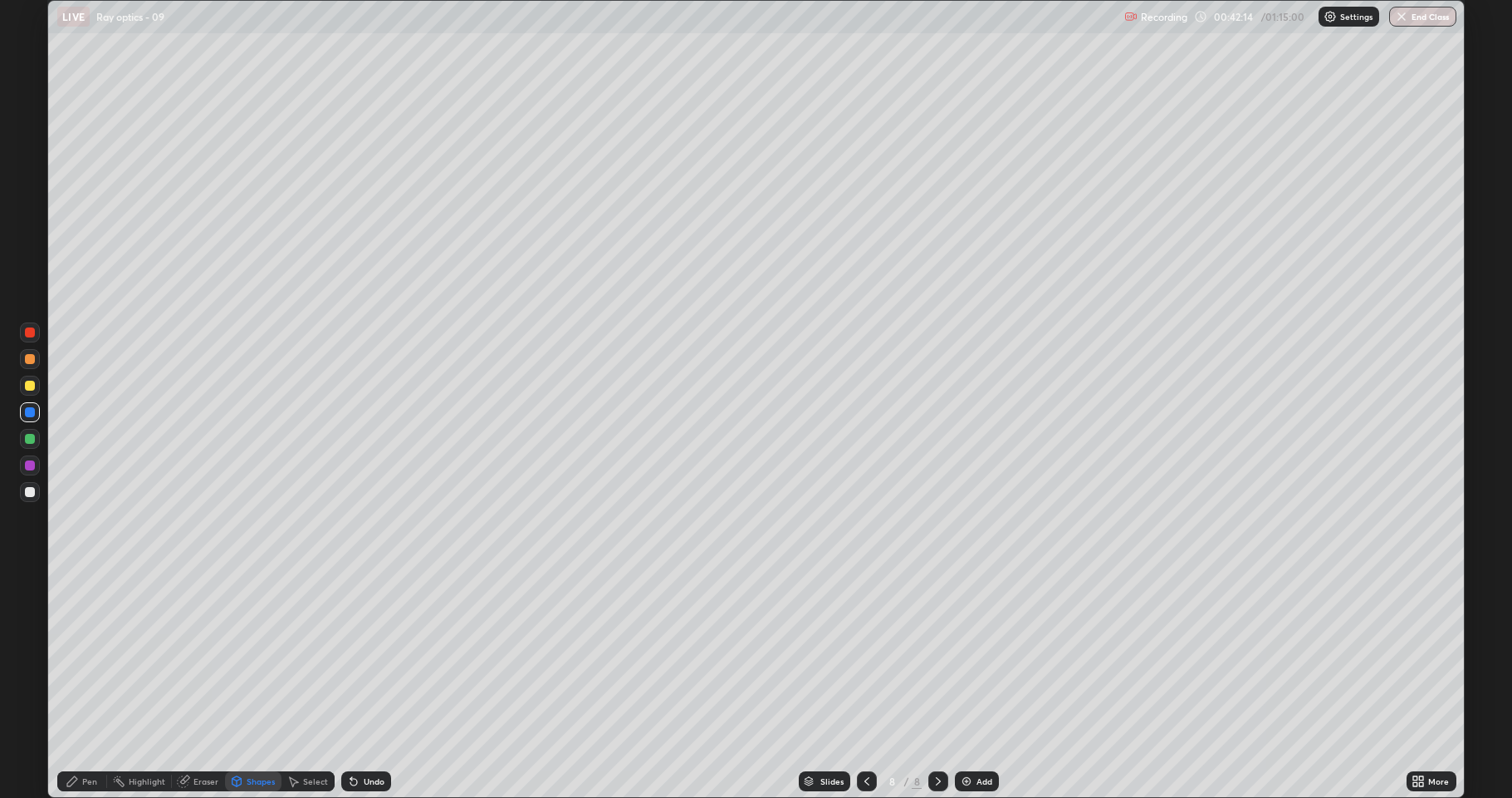
click at [73, 685] on icon at bounding box center [72, 781] width 10 height 10
click at [234, 685] on icon at bounding box center [237, 781] width 9 height 10
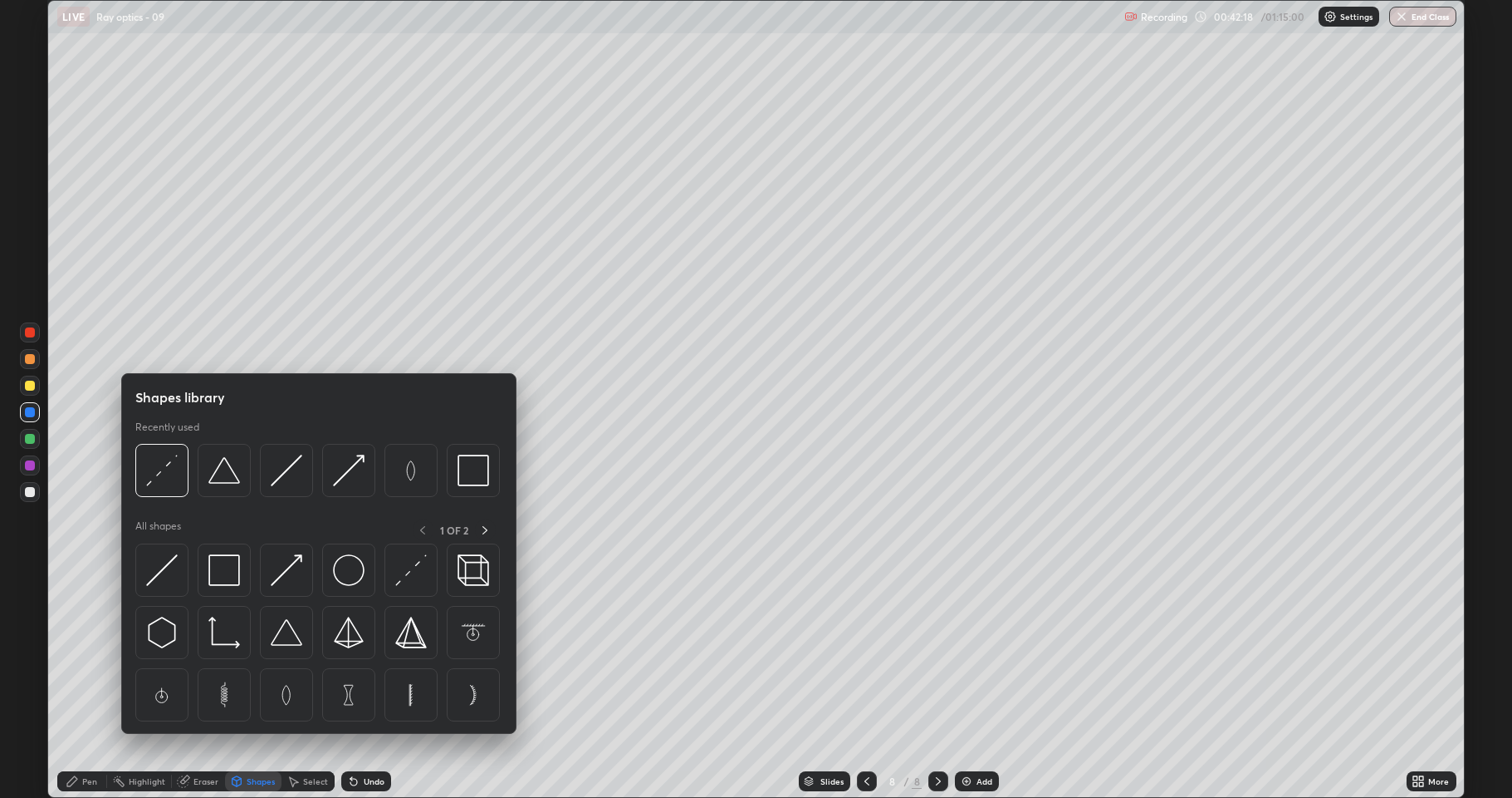
click at [83, 685] on div "Pen" at bounding box center [89, 781] width 15 height 9
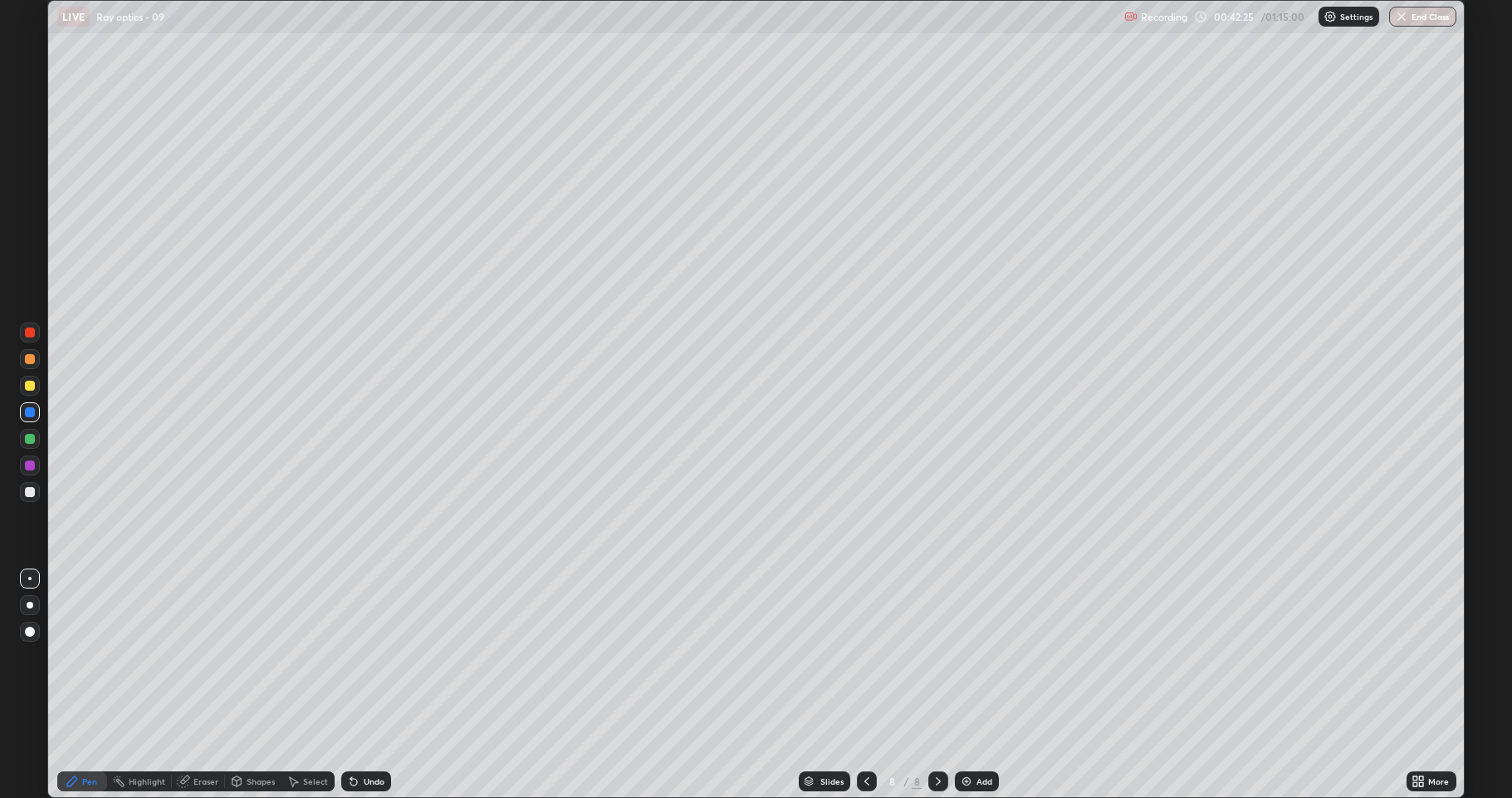
click at [253, 685] on div "Shapes" at bounding box center [261, 781] width 28 height 9
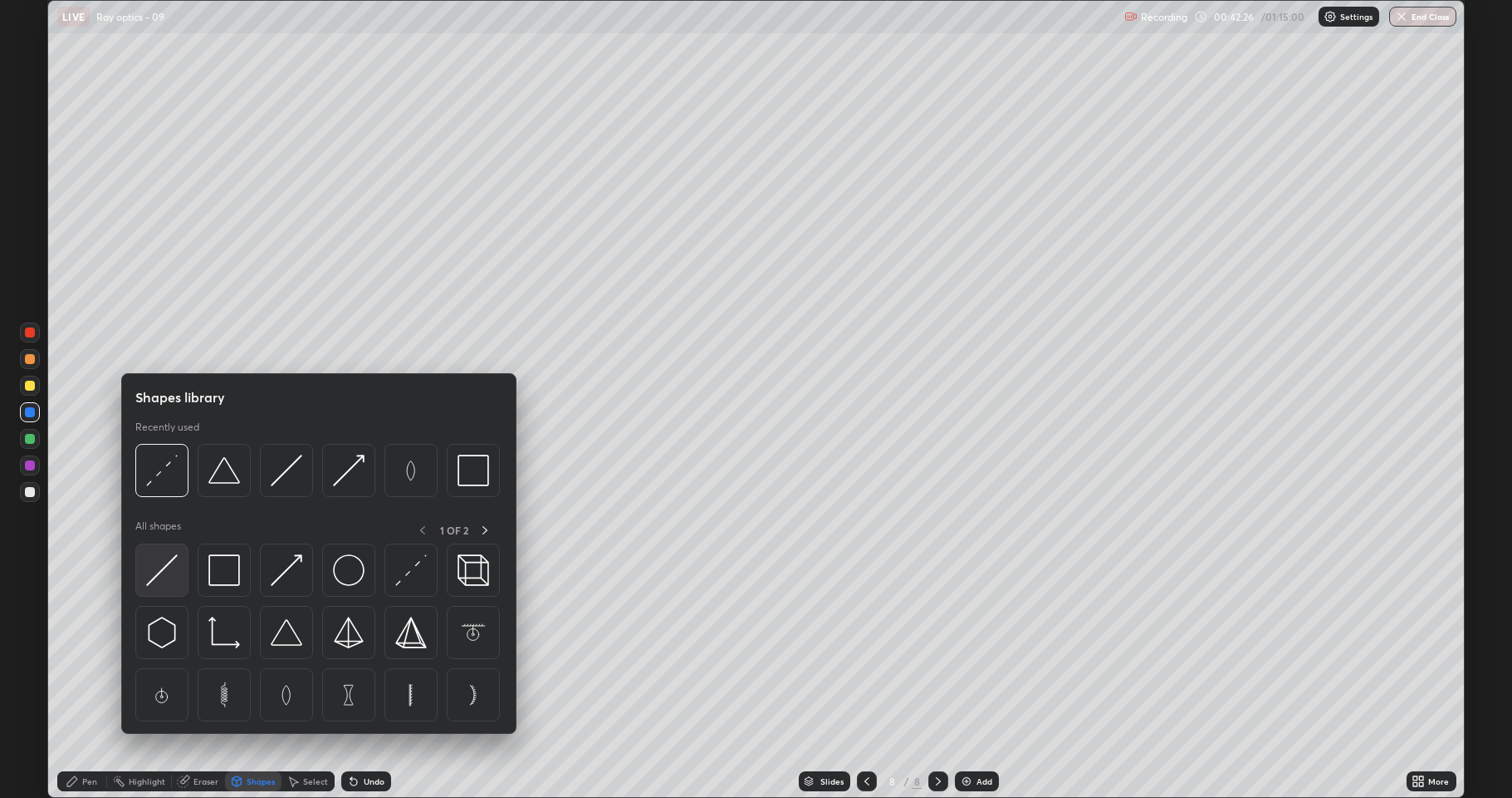
click at [171, 589] on div at bounding box center [162, 570] width 53 height 53
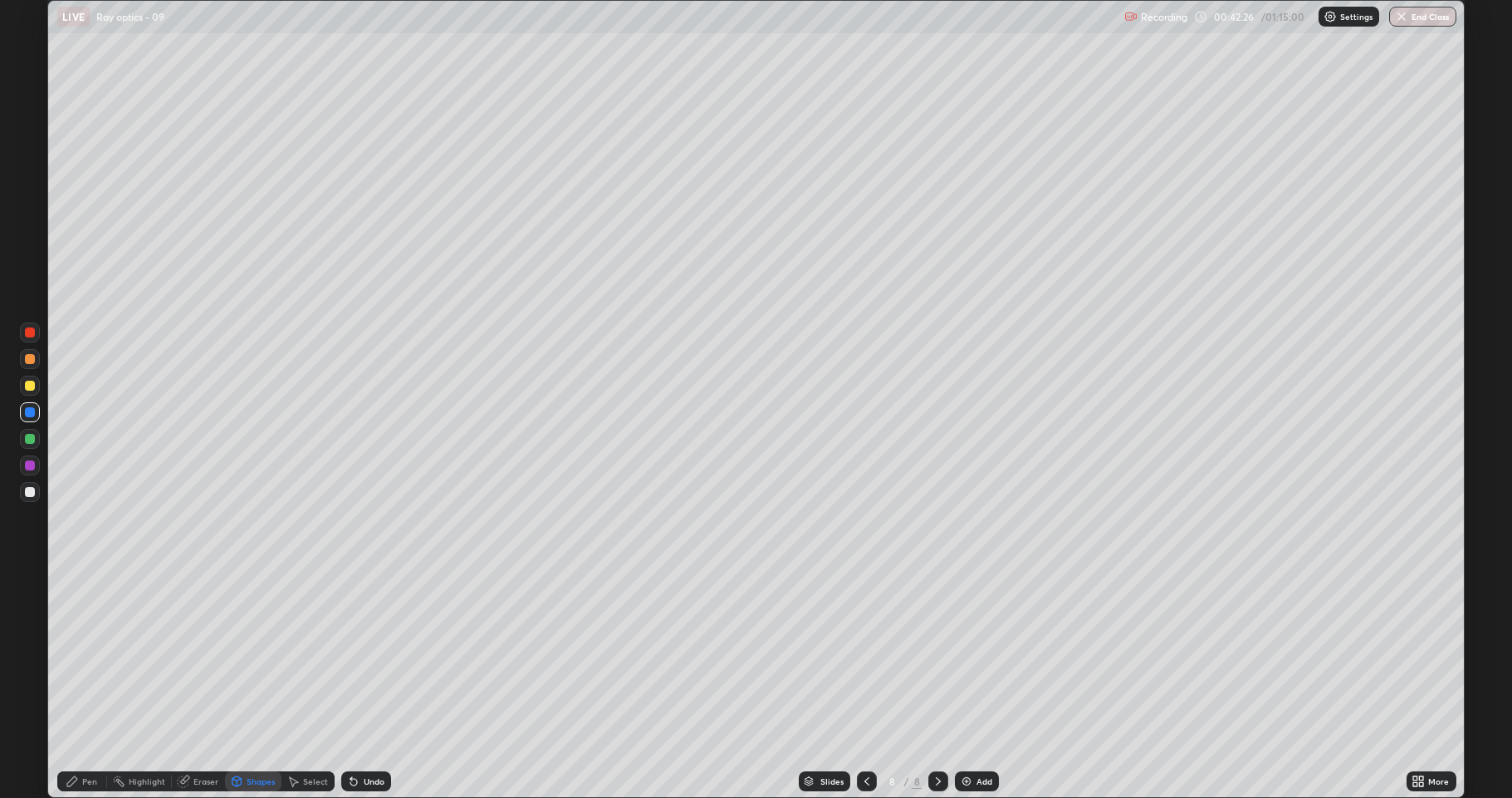
click at [34, 495] on div at bounding box center [30, 492] width 10 height 10
click at [89, 685] on div "Pen" at bounding box center [89, 781] width 15 height 9
click at [251, 685] on div "Shapes" at bounding box center [261, 781] width 28 height 9
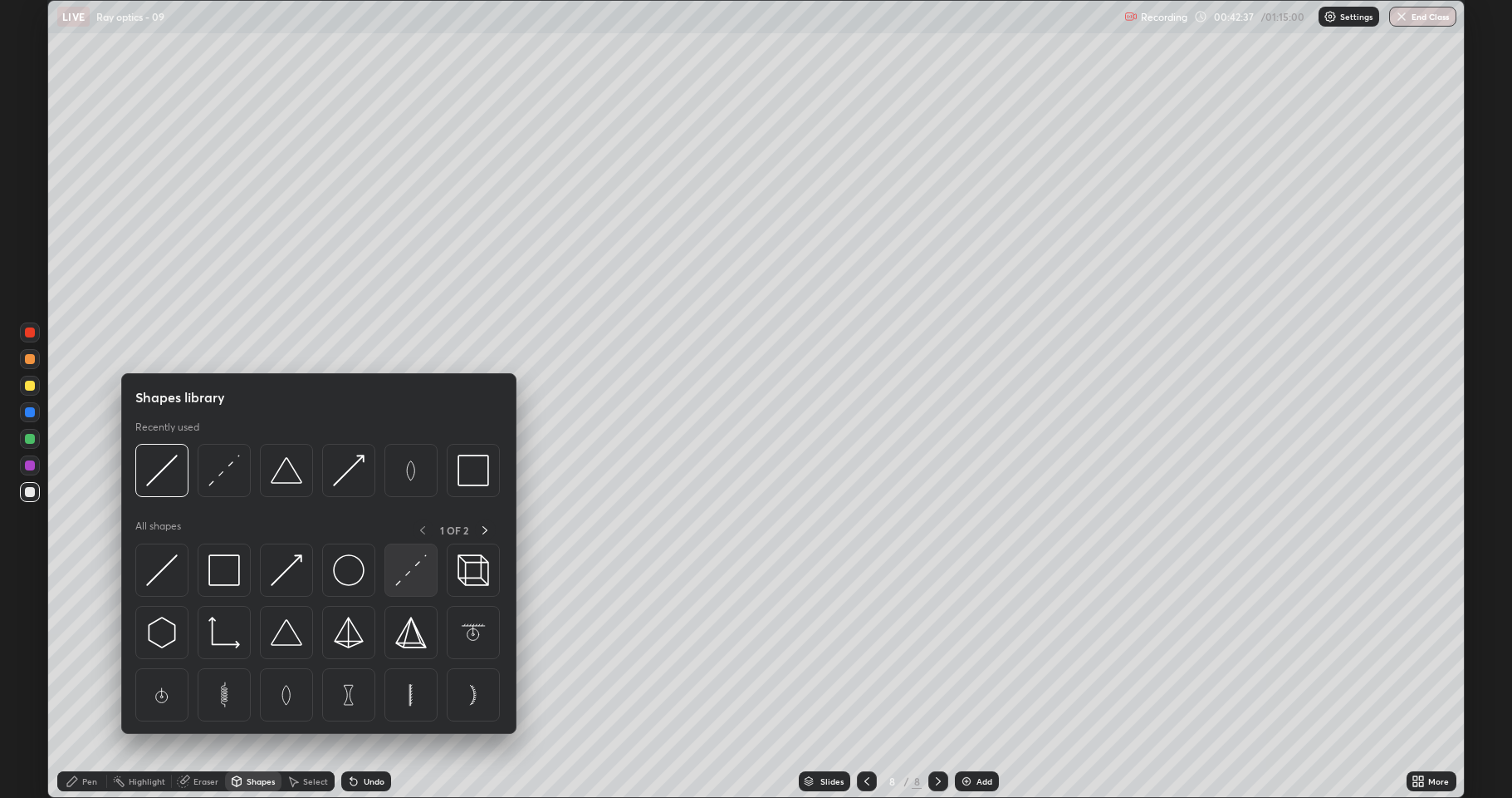
click at [411, 575] on img at bounding box center [411, 570] width 32 height 32
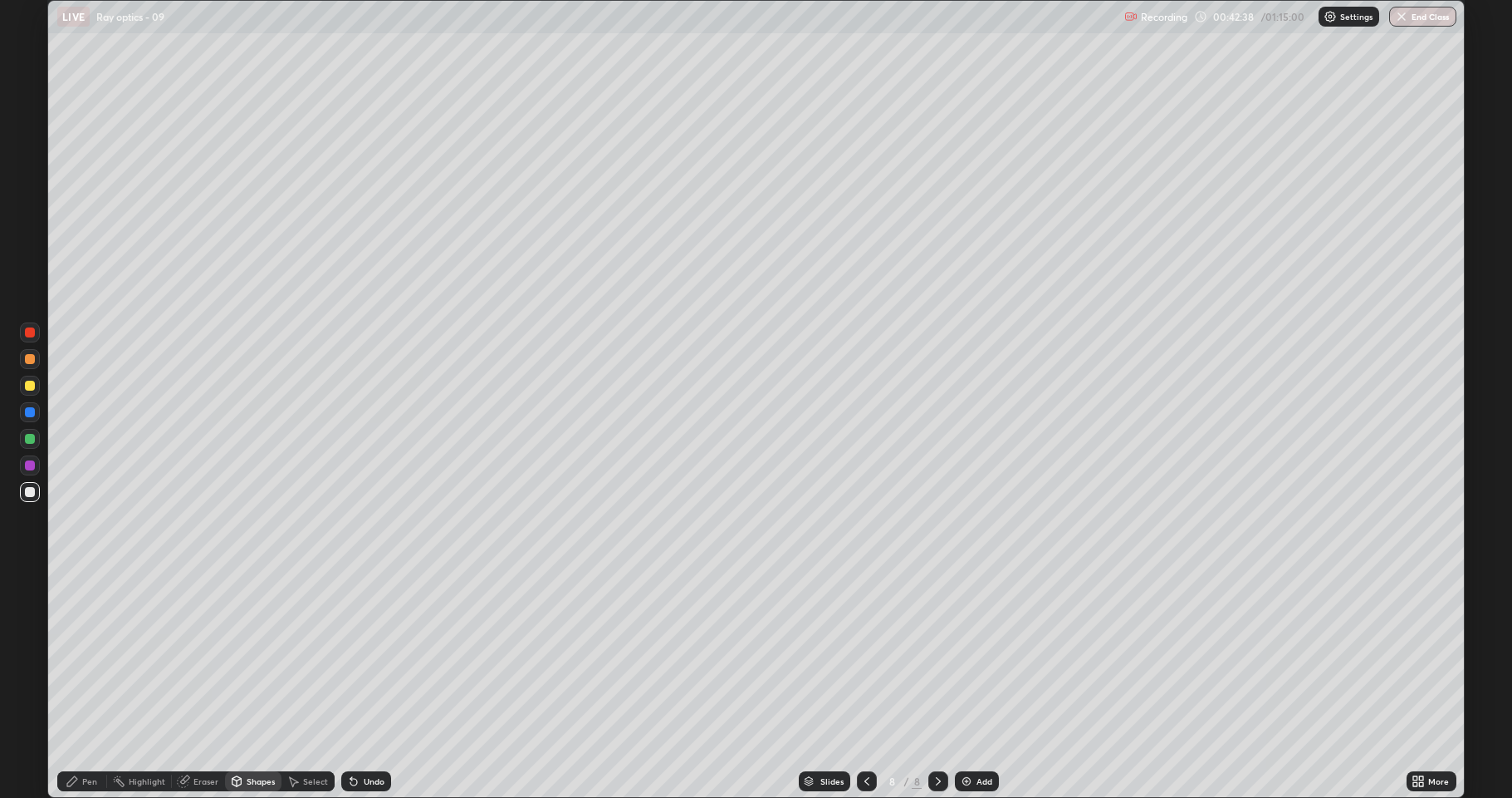
click at [31, 412] on div at bounding box center [30, 412] width 10 height 10
click at [83, 685] on div "Pen" at bounding box center [89, 781] width 15 height 9
click at [259, 685] on div "Shapes" at bounding box center [261, 781] width 28 height 9
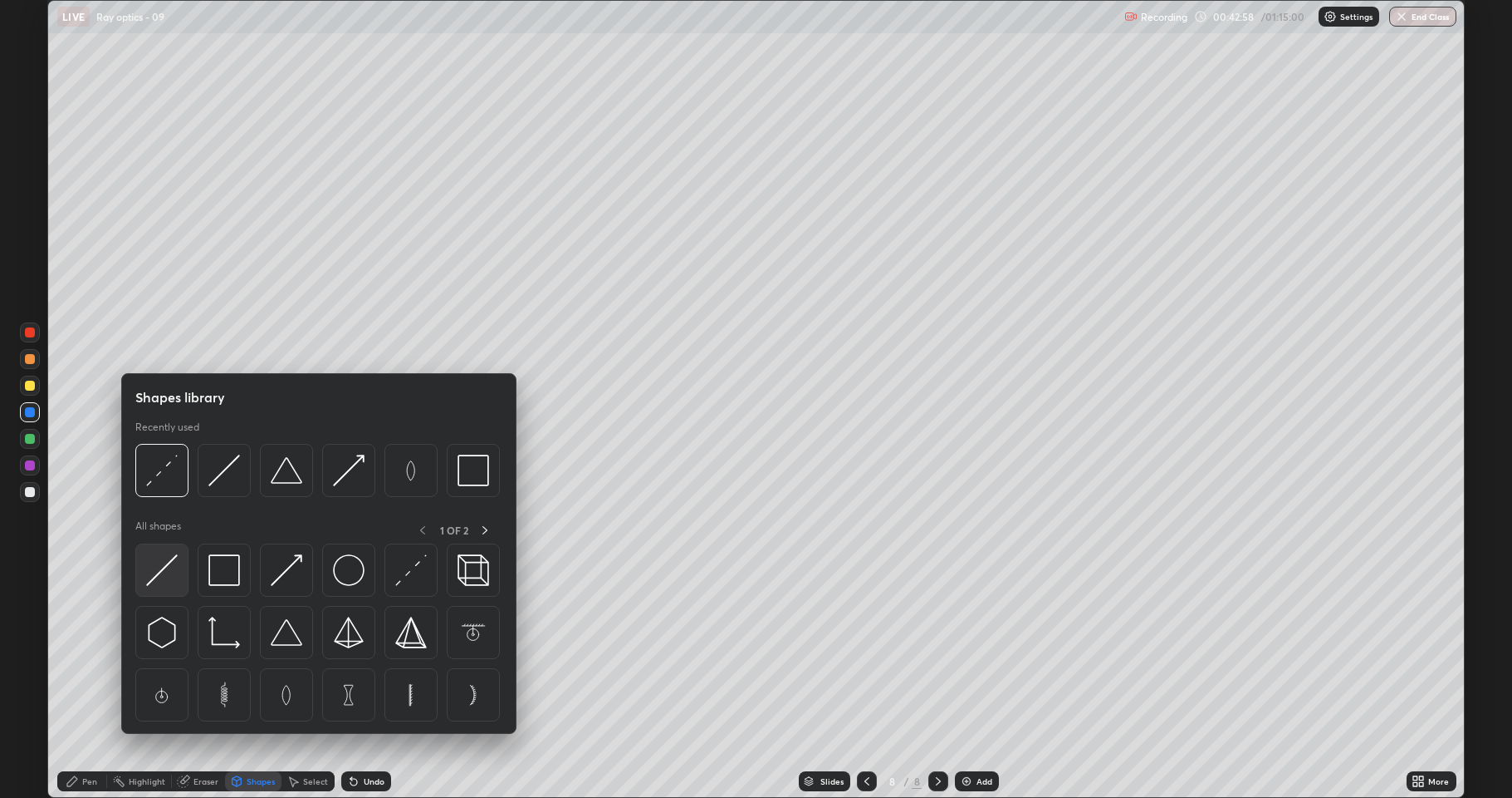
click at [149, 565] on img at bounding box center [161, 570] width 32 height 32
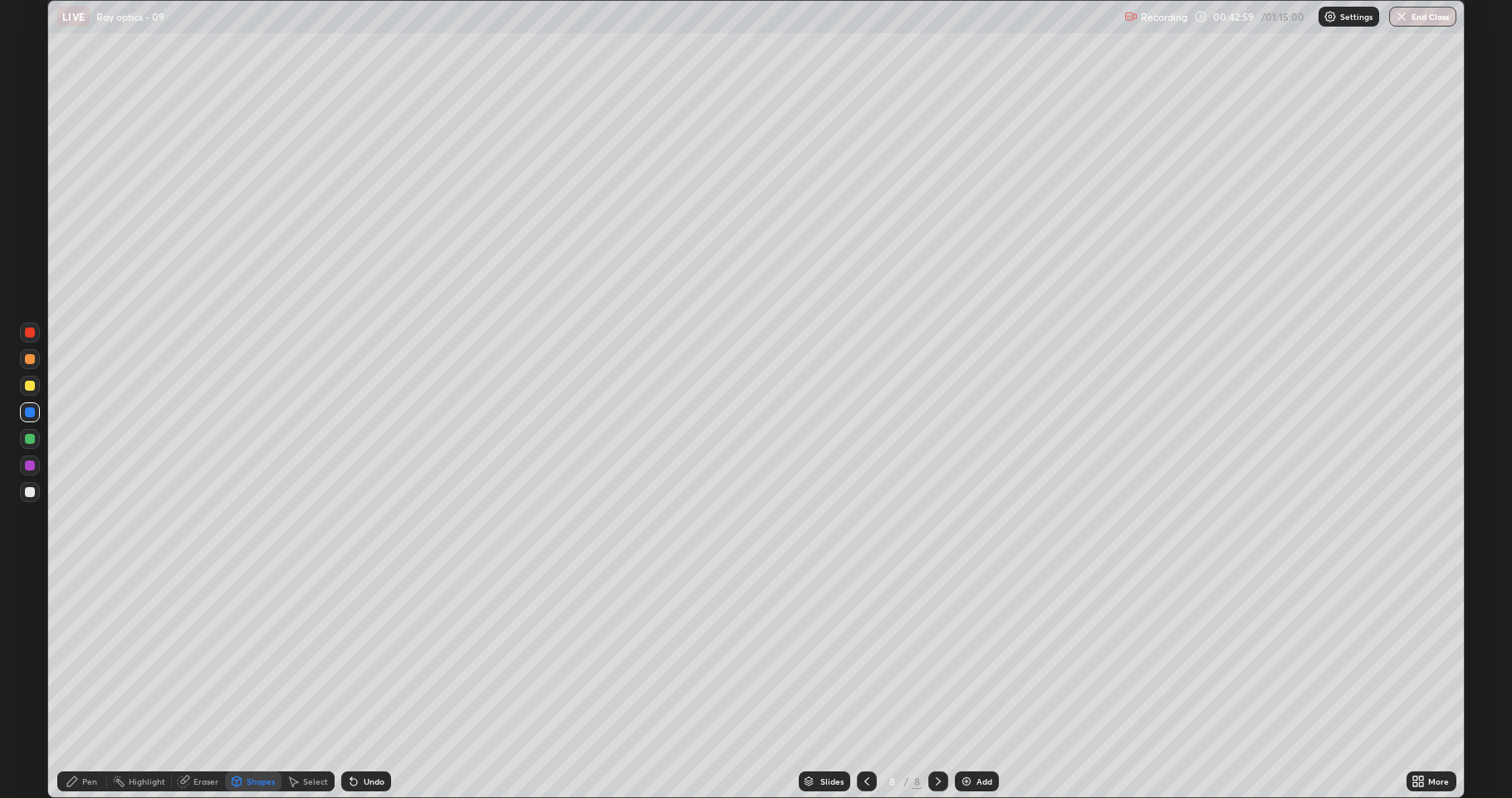
click at [27, 492] on div at bounding box center [30, 492] width 10 height 10
click at [82, 685] on div "Pen" at bounding box center [82, 781] width 50 height 20
click at [251, 685] on div "Shapes" at bounding box center [261, 781] width 28 height 9
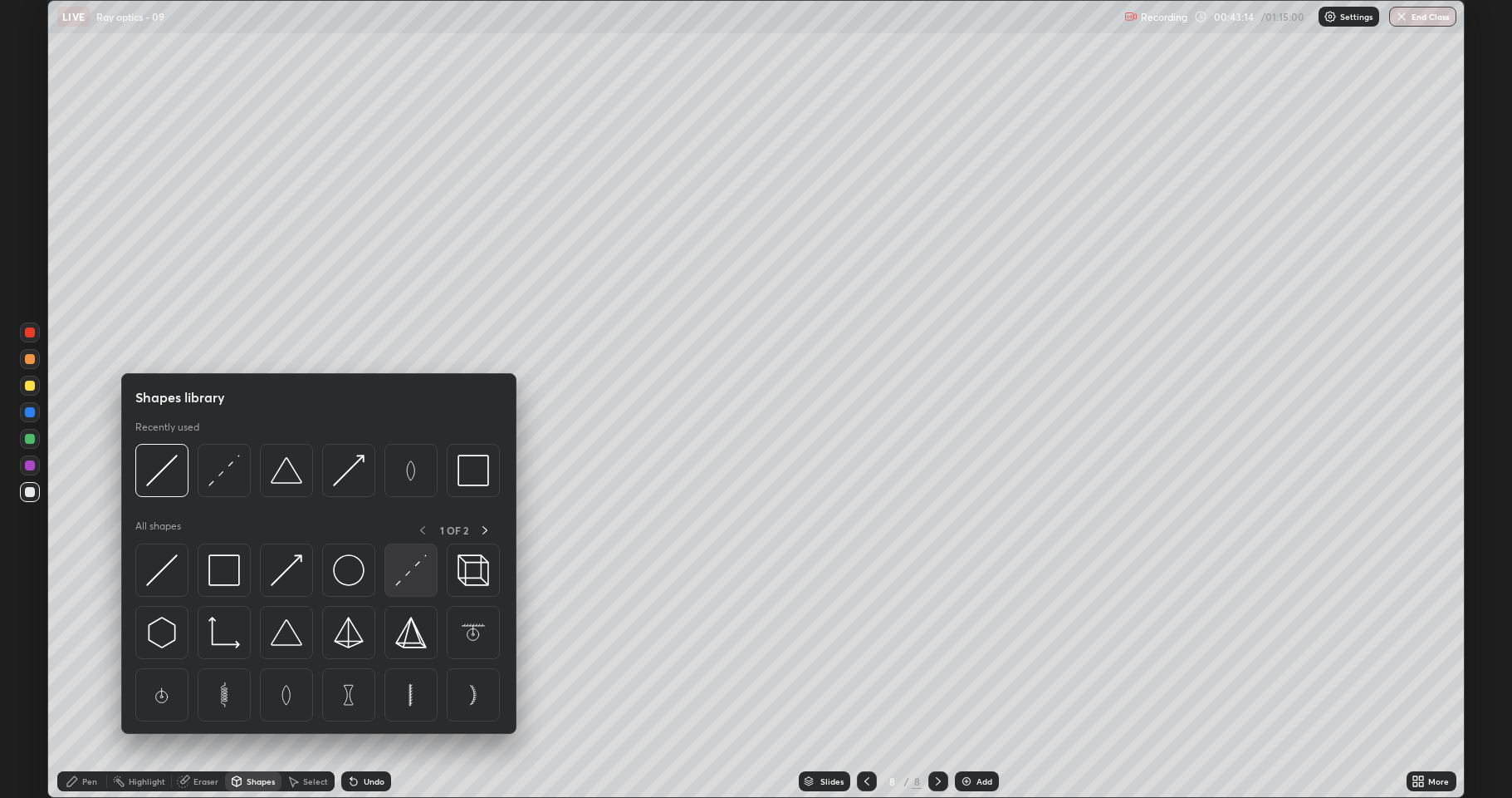
click at [408, 582] on img at bounding box center [411, 570] width 32 height 32
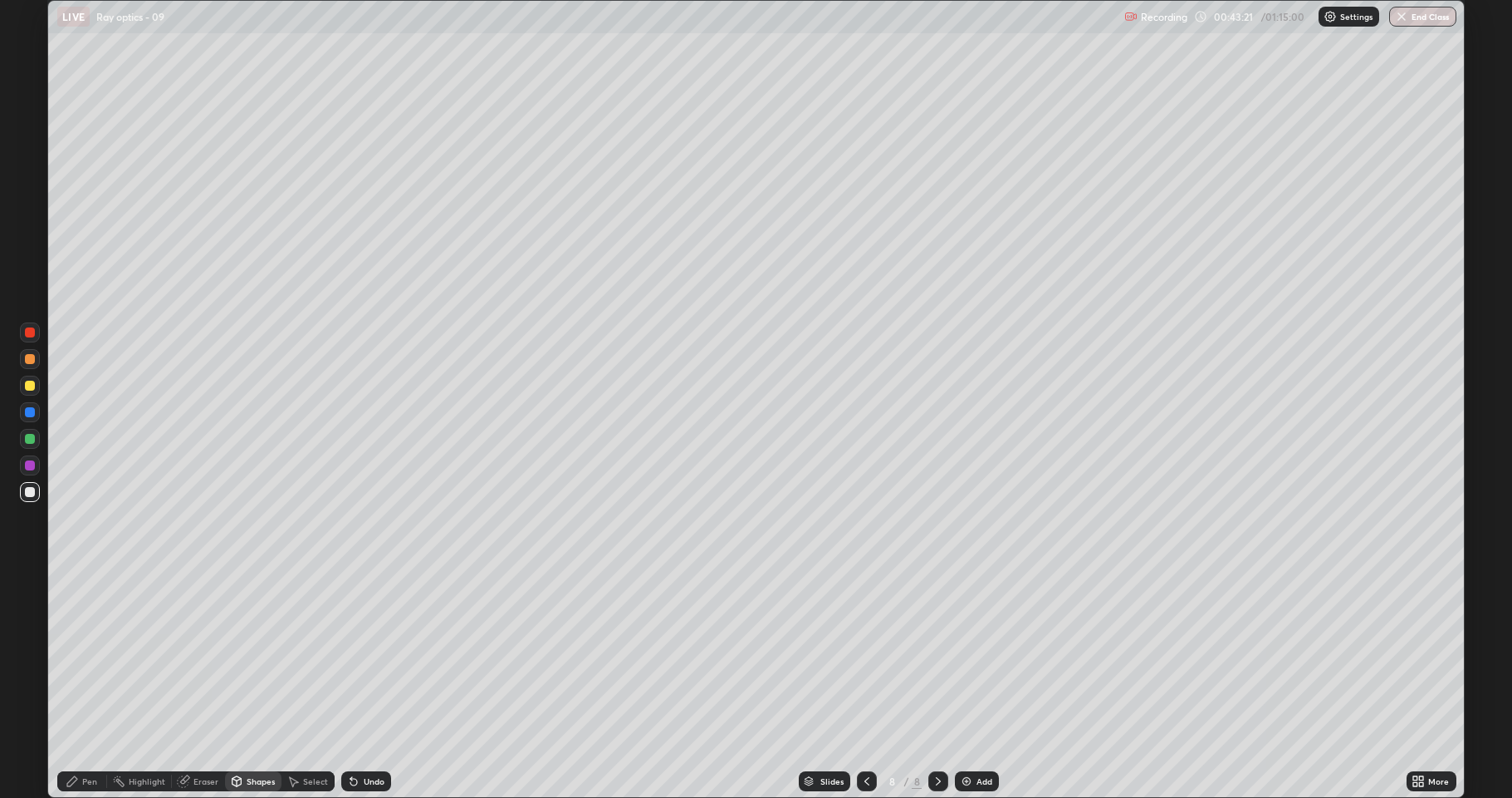
click at [28, 385] on div at bounding box center [30, 386] width 10 height 10
click at [76, 685] on icon at bounding box center [71, 781] width 13 height 13
click at [26, 436] on div at bounding box center [30, 438] width 10 height 10
click at [31, 359] on div at bounding box center [30, 360] width 10 height 10
click at [31, 439] on div at bounding box center [30, 438] width 10 height 10
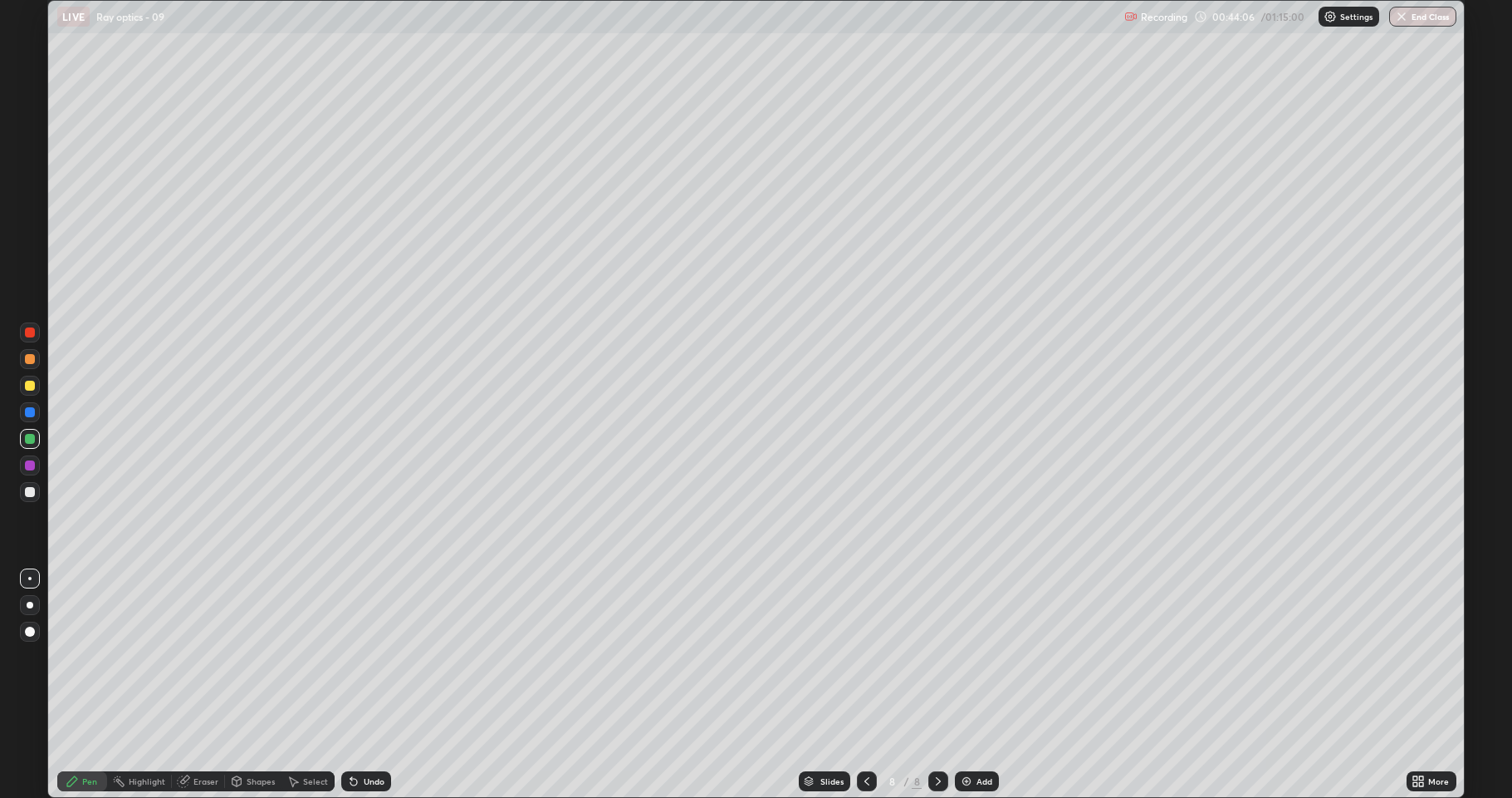
click at [365, 685] on div "Undo" at bounding box center [366, 781] width 50 height 20
click at [27, 492] on div at bounding box center [30, 492] width 10 height 10
click at [363, 685] on div "Undo" at bounding box center [366, 781] width 50 height 20
click at [358, 685] on div "Undo" at bounding box center [366, 781] width 50 height 20
click at [356, 685] on icon at bounding box center [353, 781] width 13 height 13
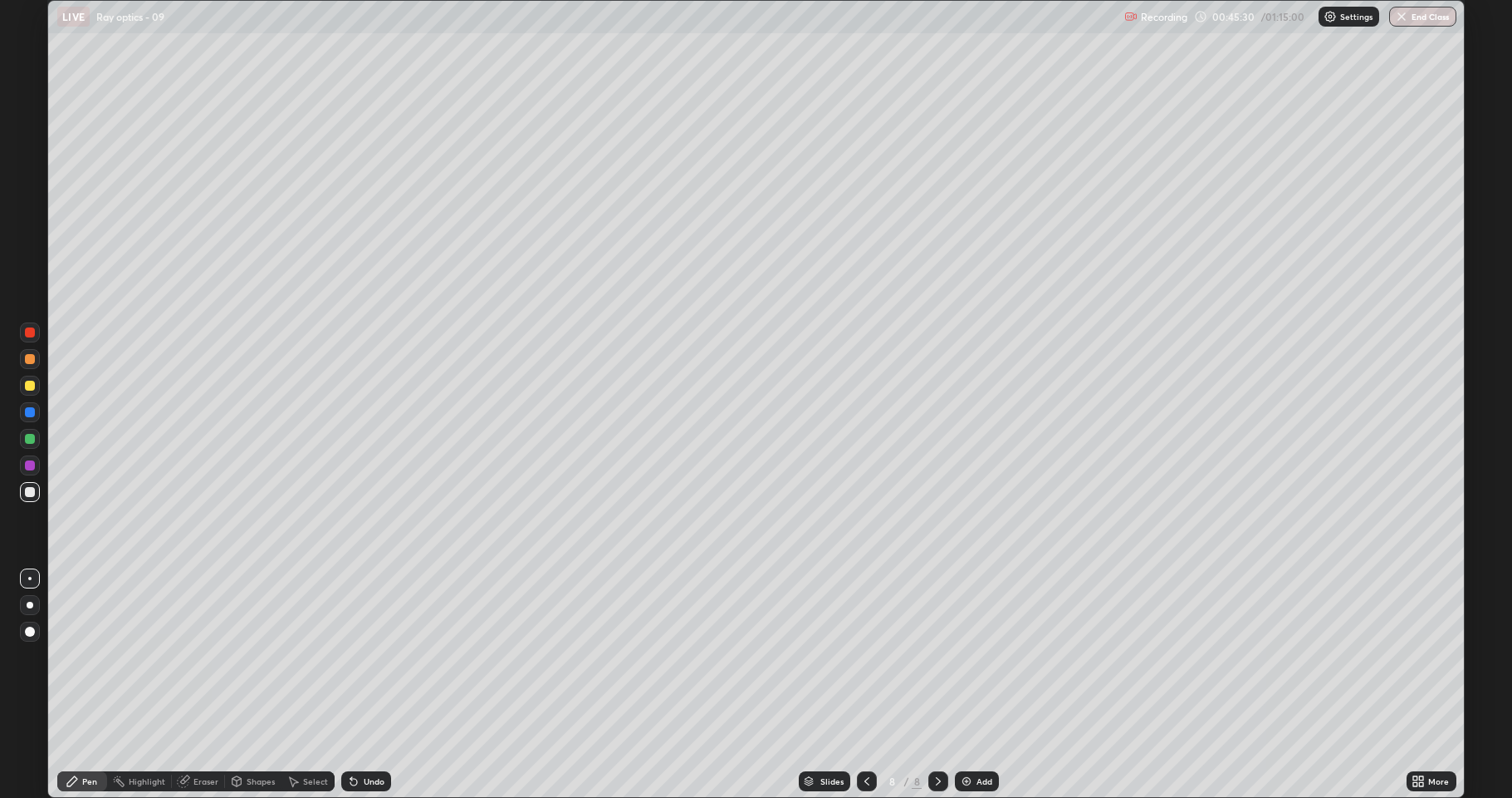
click at [351, 685] on icon at bounding box center [352, 777] width 2 height 2
click at [30, 435] on div at bounding box center [30, 438] width 10 height 10
click at [32, 362] on div at bounding box center [30, 360] width 10 height 10
click at [30, 387] on div at bounding box center [30, 386] width 10 height 10
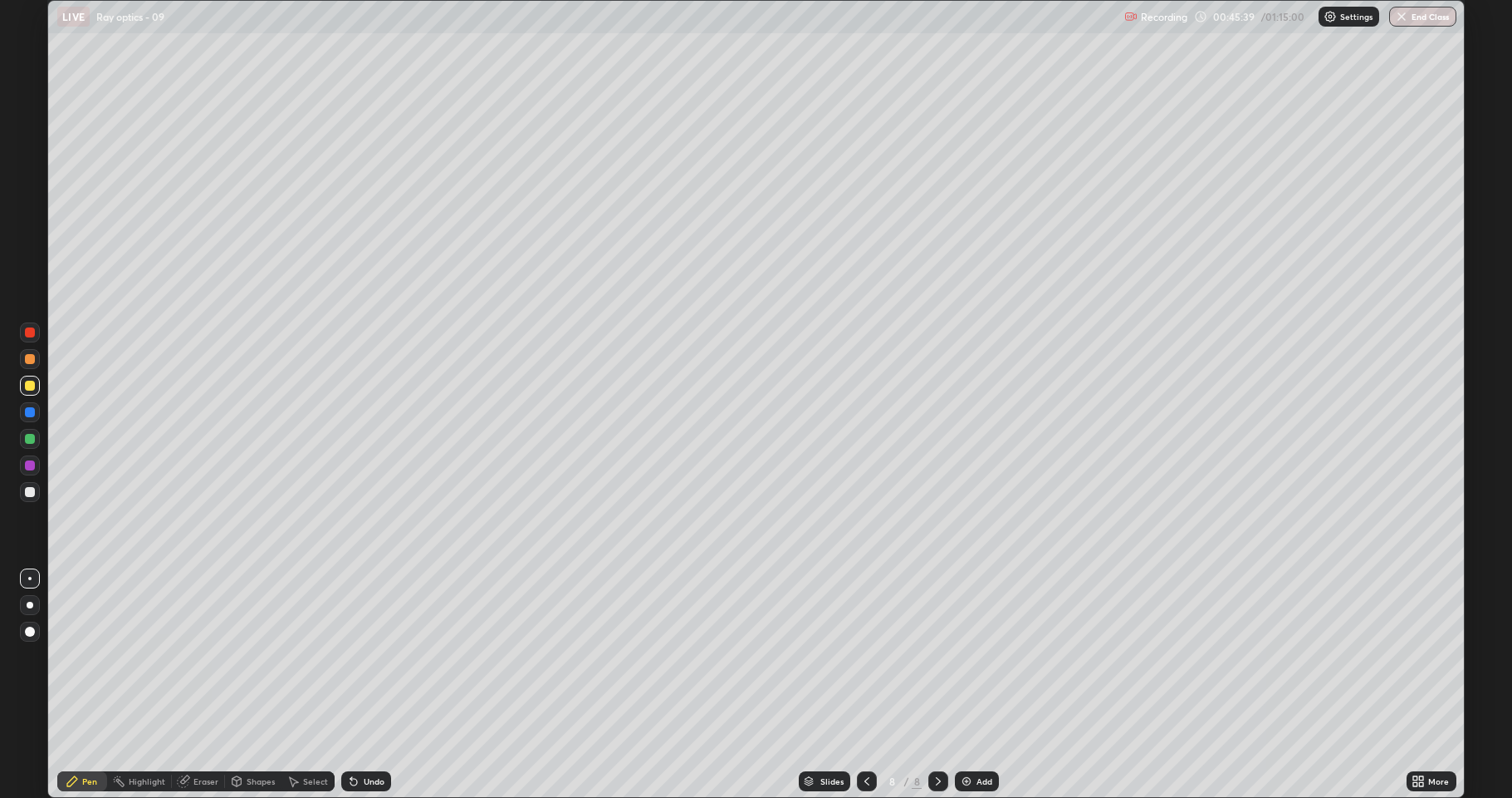
click at [133, 685] on div "Highlight" at bounding box center [147, 781] width 37 height 9
click at [81, 685] on div "Pen" at bounding box center [82, 781] width 50 height 20
click at [84, 685] on div "Pen" at bounding box center [82, 781] width 50 height 20
click at [305, 685] on div "Select" at bounding box center [315, 781] width 25 height 9
click at [192, 685] on div "Eraser" at bounding box center [198, 781] width 53 height 20
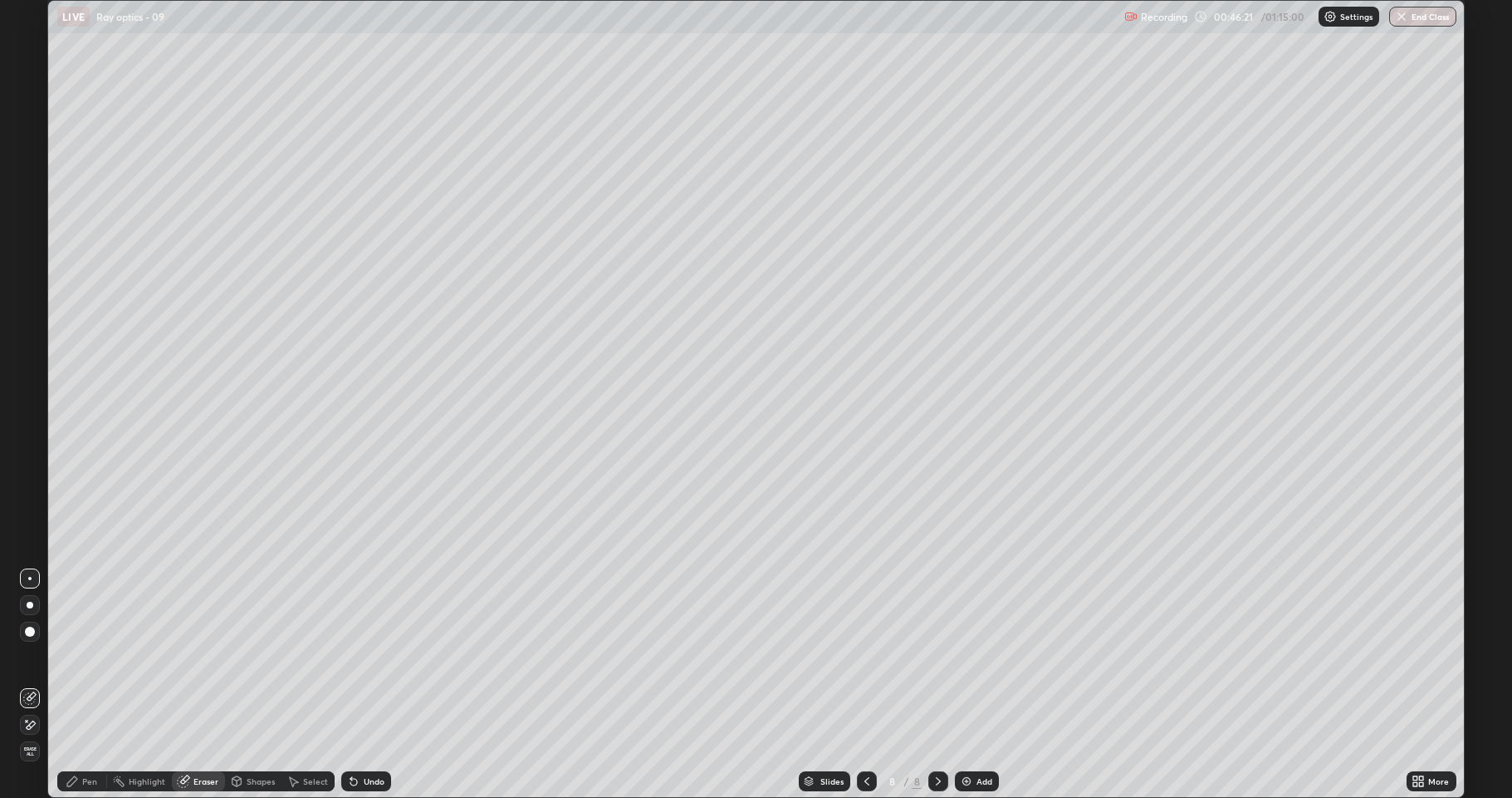
click at [306, 685] on div "Select" at bounding box center [315, 781] width 25 height 9
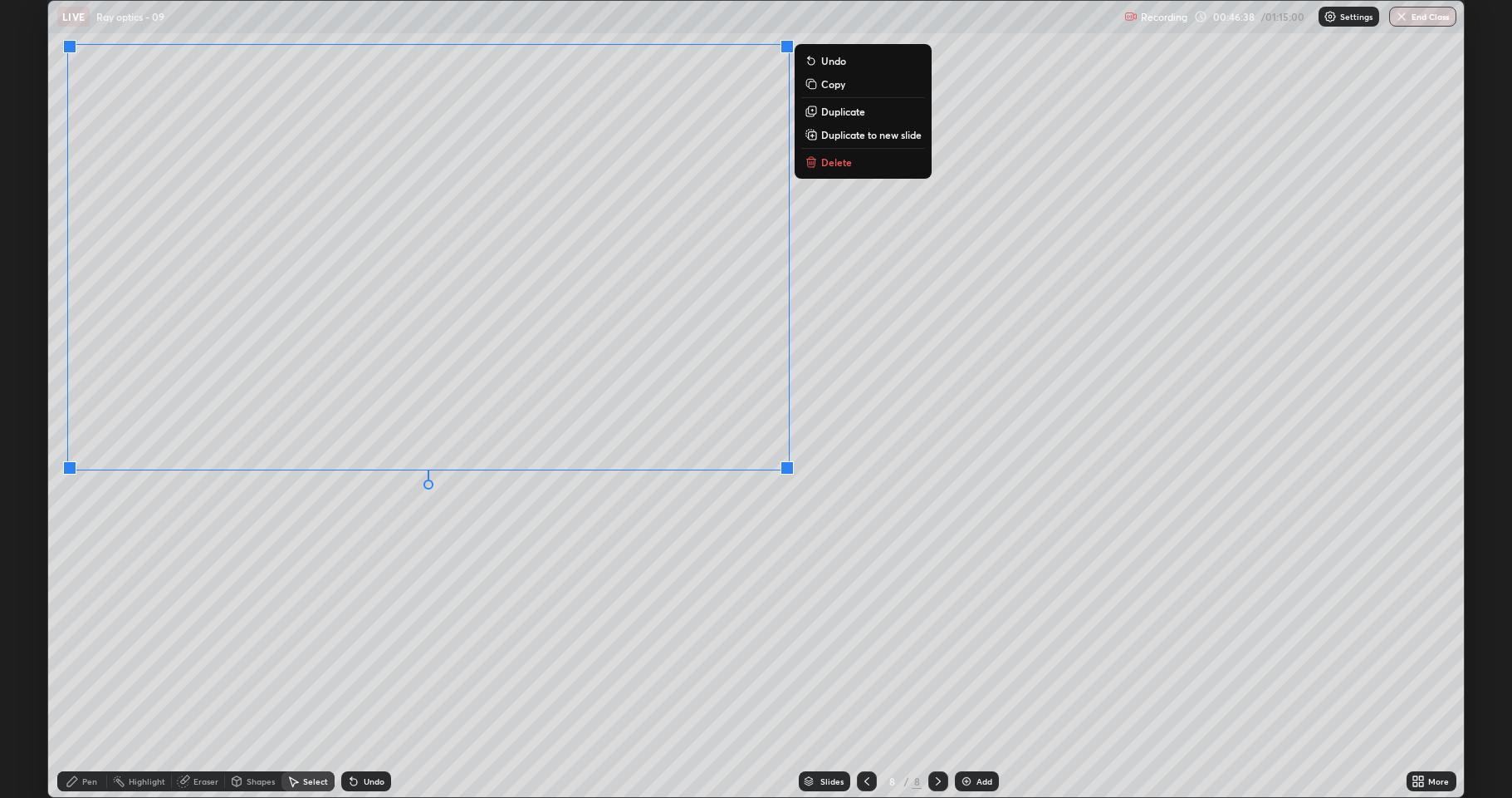
click at [506, 561] on div "0 ° Undo Copy Duplicate Duplicate to new slide Delete" at bounding box center [756, 399] width 1416 height 796
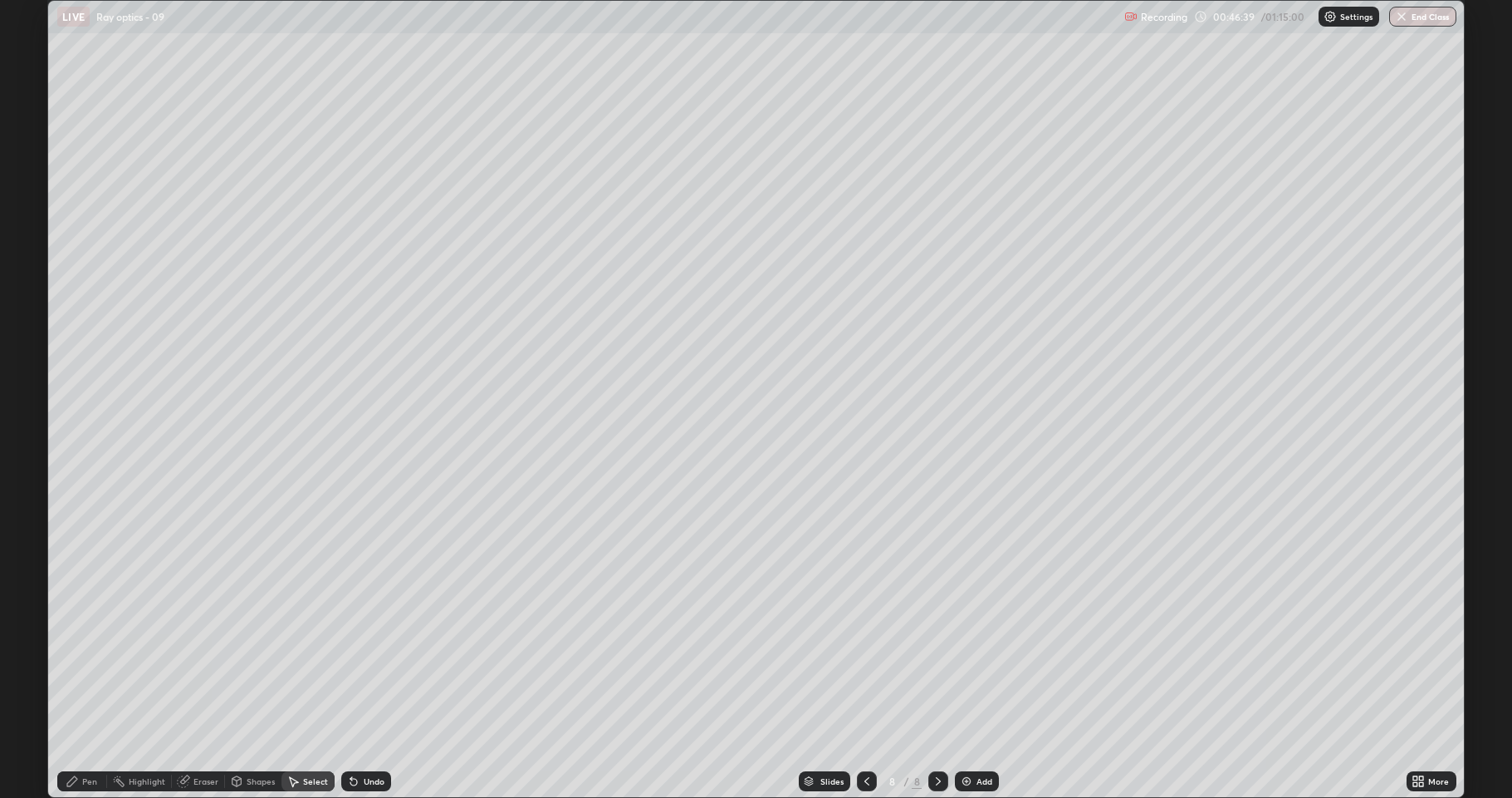
click at [89, 685] on div "Pen" at bounding box center [89, 781] width 15 height 9
click at [28, 438] on div at bounding box center [30, 438] width 10 height 10
click at [31, 438] on div at bounding box center [30, 438] width 10 height 10
click at [301, 685] on div "Select" at bounding box center [308, 781] width 53 height 20
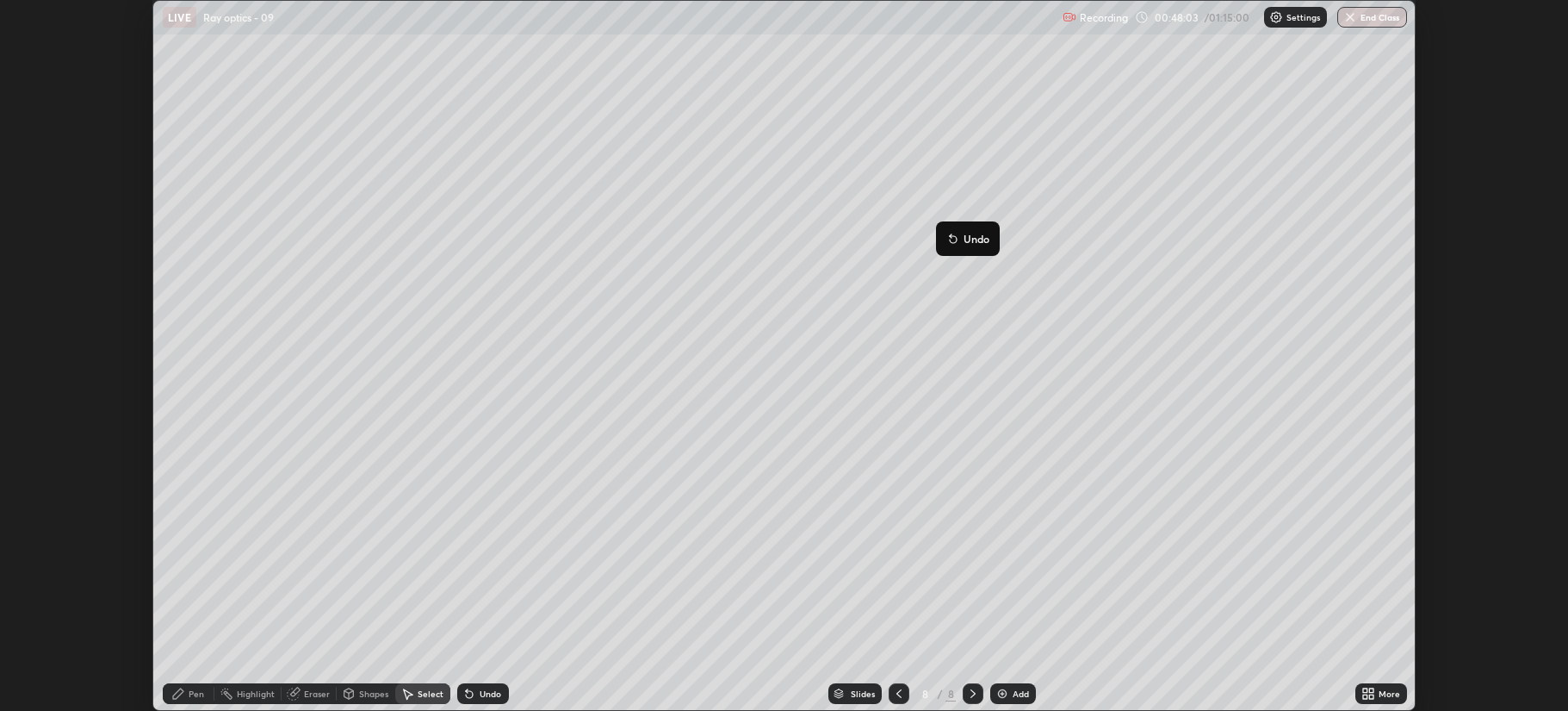
scroll to position [85458, 84555]
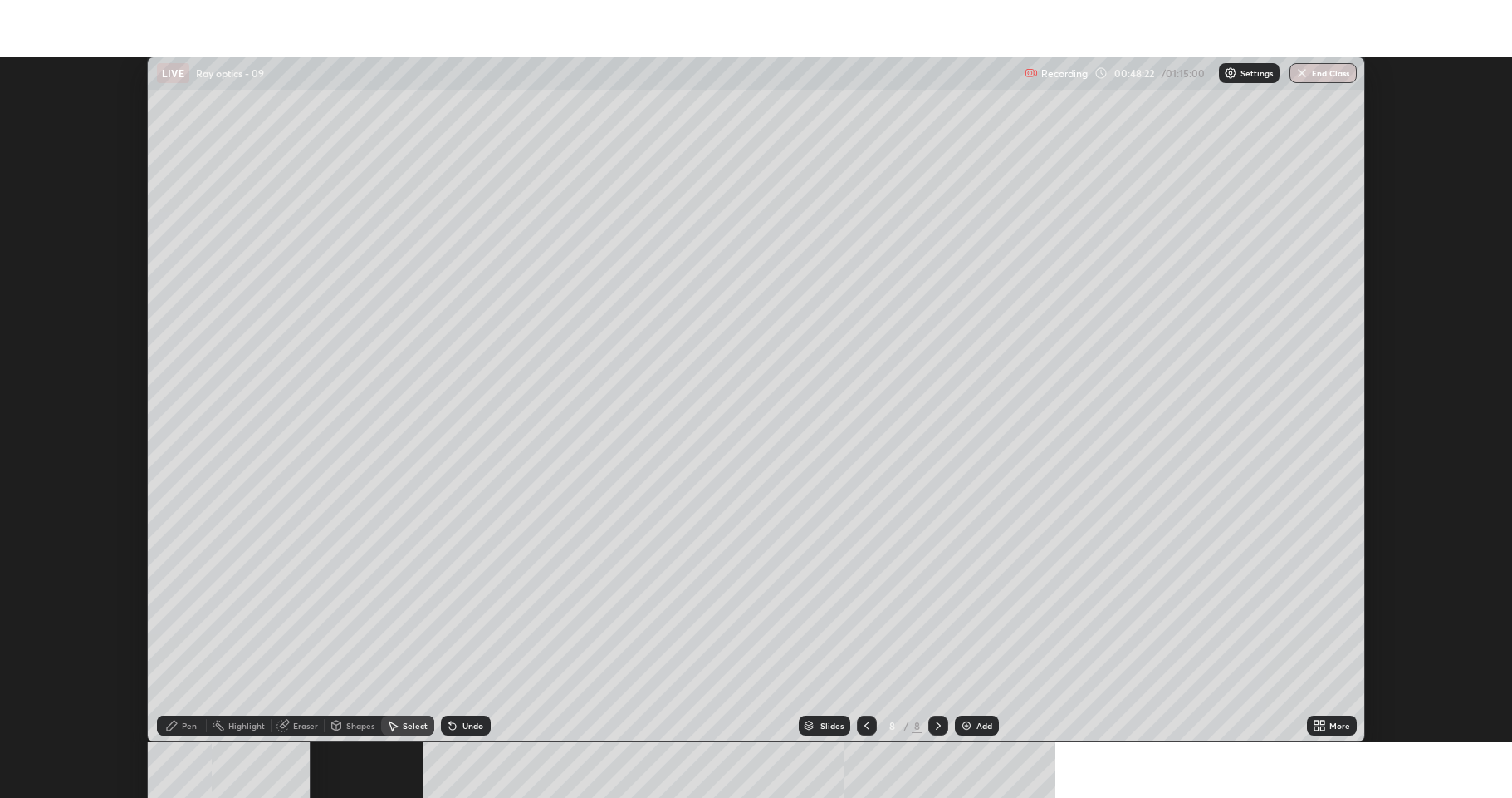
scroll to position [686, 1512]
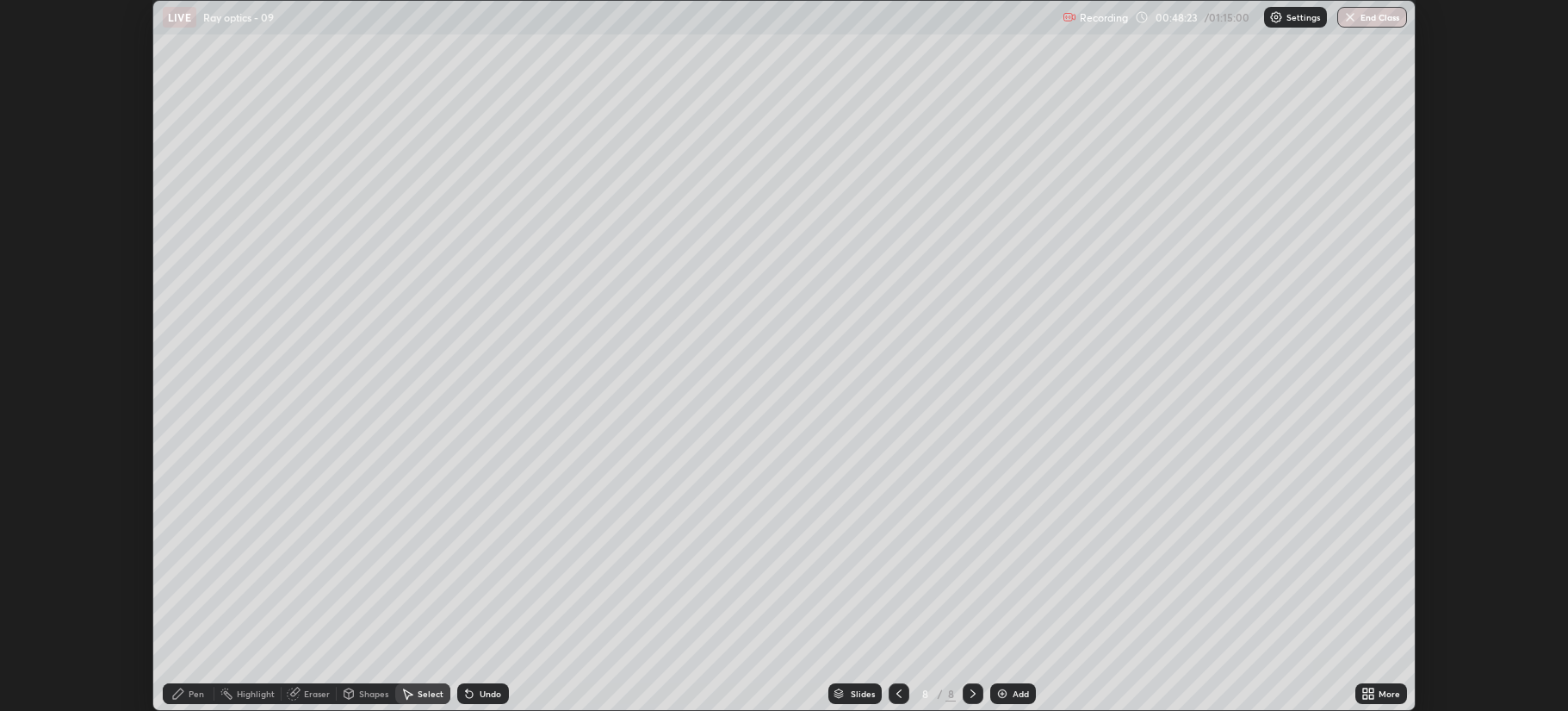
click at [1375, 692] on div "More" at bounding box center [1381, 693] width 52 height 20
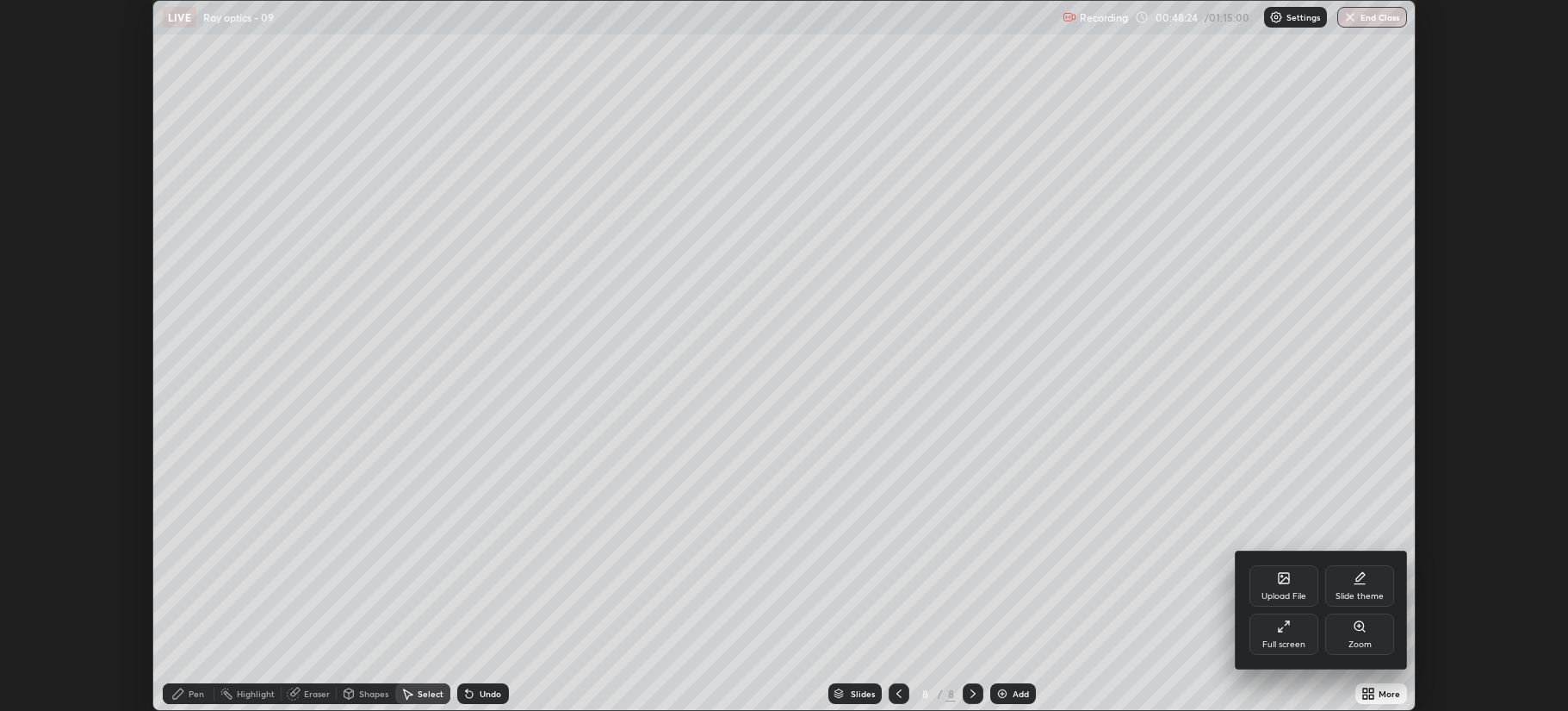
click at [1285, 627] on icon at bounding box center [1283, 626] width 13 height 13
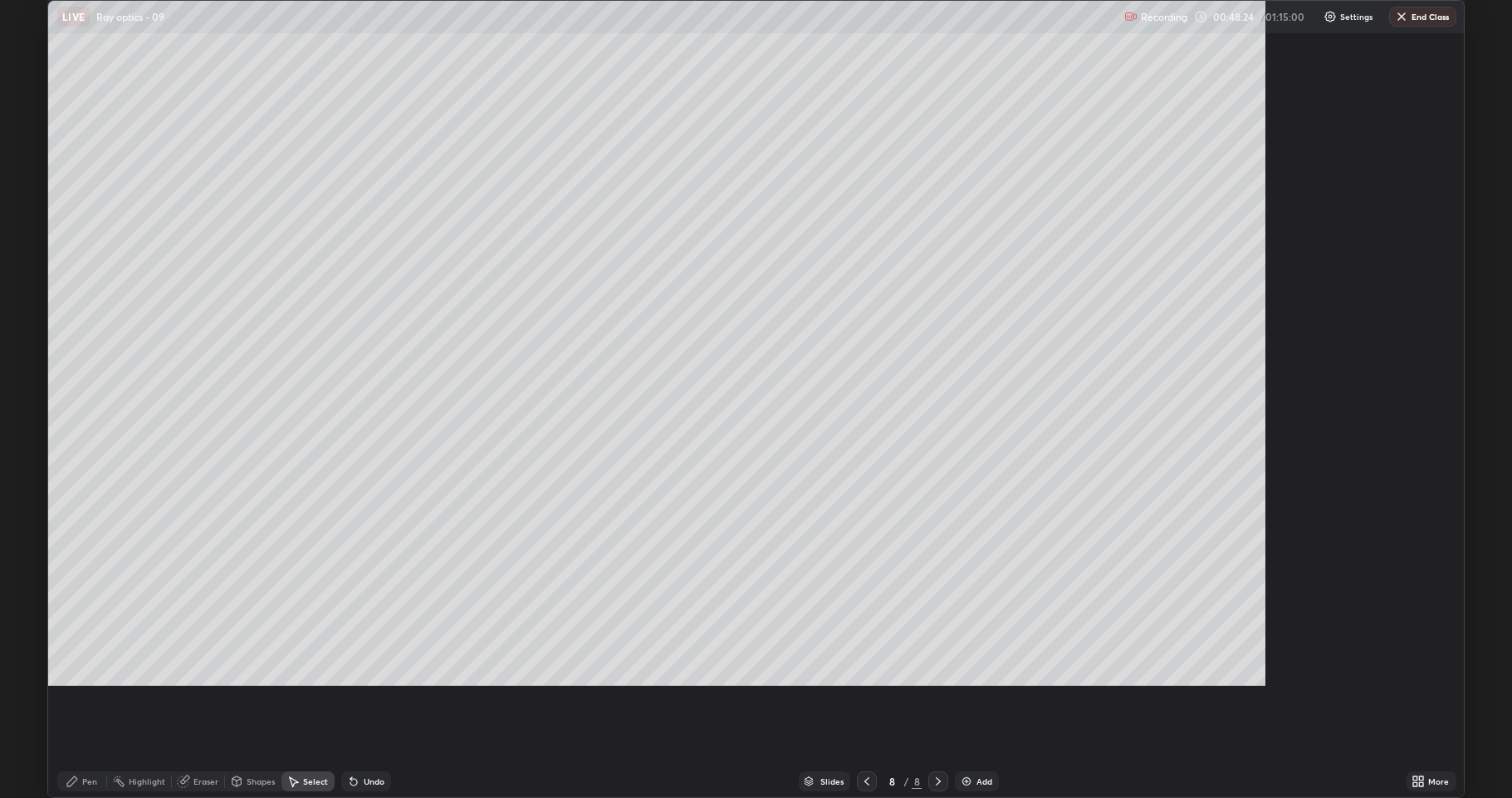
scroll to position [798, 1512]
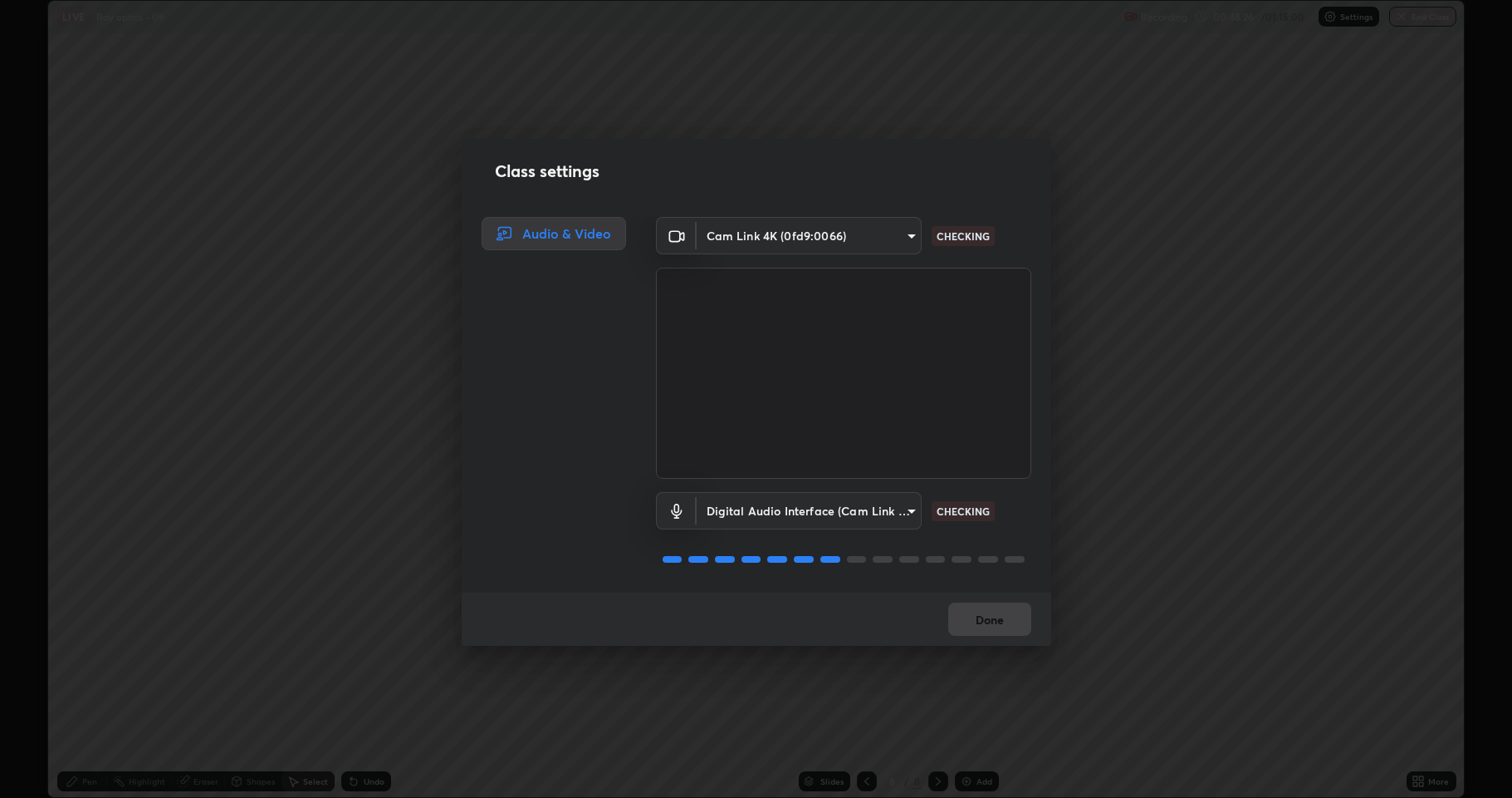
click at [891, 505] on body "Erase all LIVE Ray optics - 09 Recording 00:48:26 / 01:15:00 Settings End Class…" at bounding box center [756, 399] width 1512 height 798
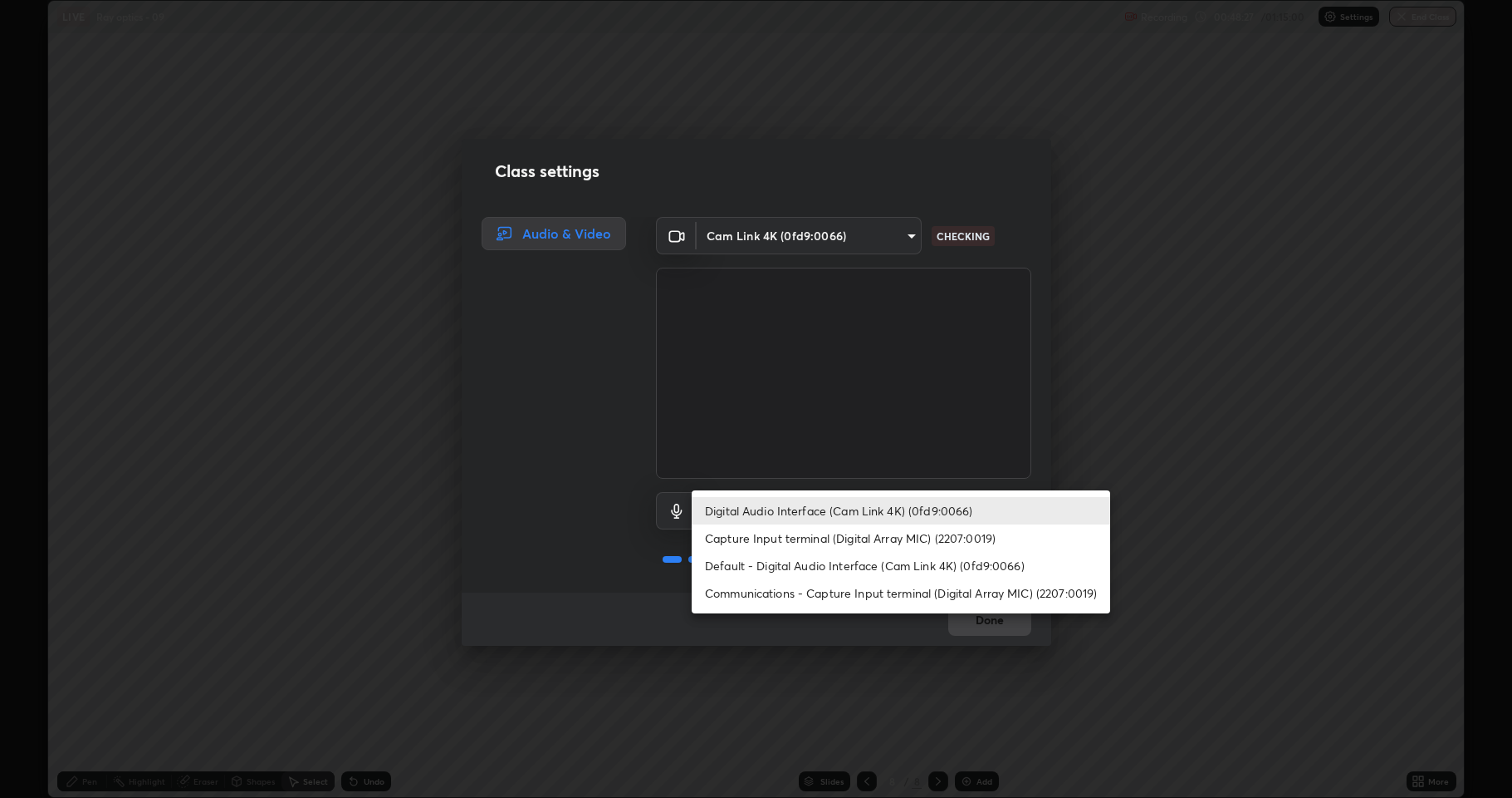
click at [896, 571] on li "Default - Digital Audio Interface (Cam Link 4K) (0fd9:0066)" at bounding box center [901, 565] width 419 height 27
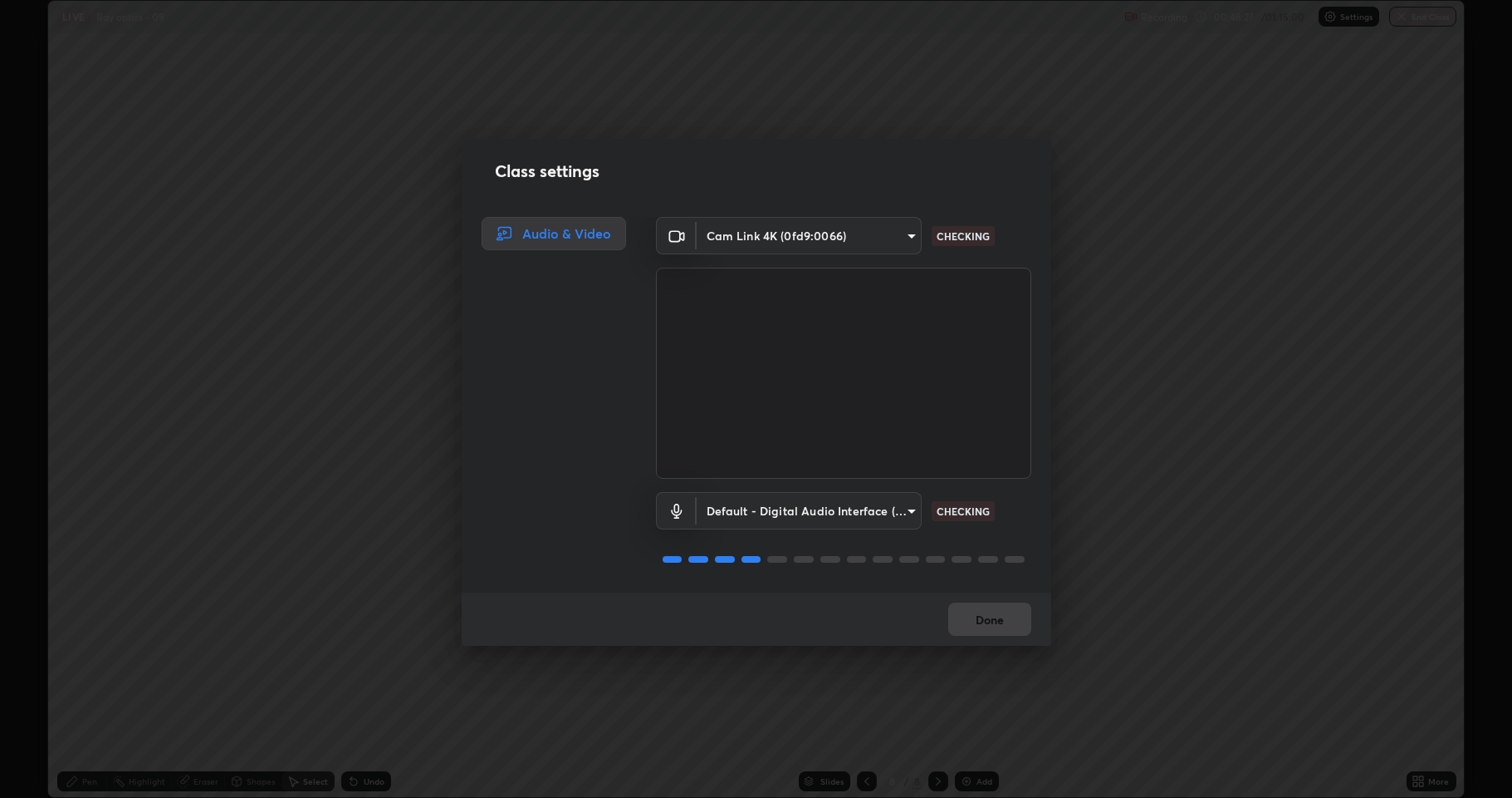
click at [877, 511] on body "Erase all LIVE Ray optics - 09 Recording 00:48:27 / 01:15:00 Settings End Class…" at bounding box center [756, 399] width 1512 height 798
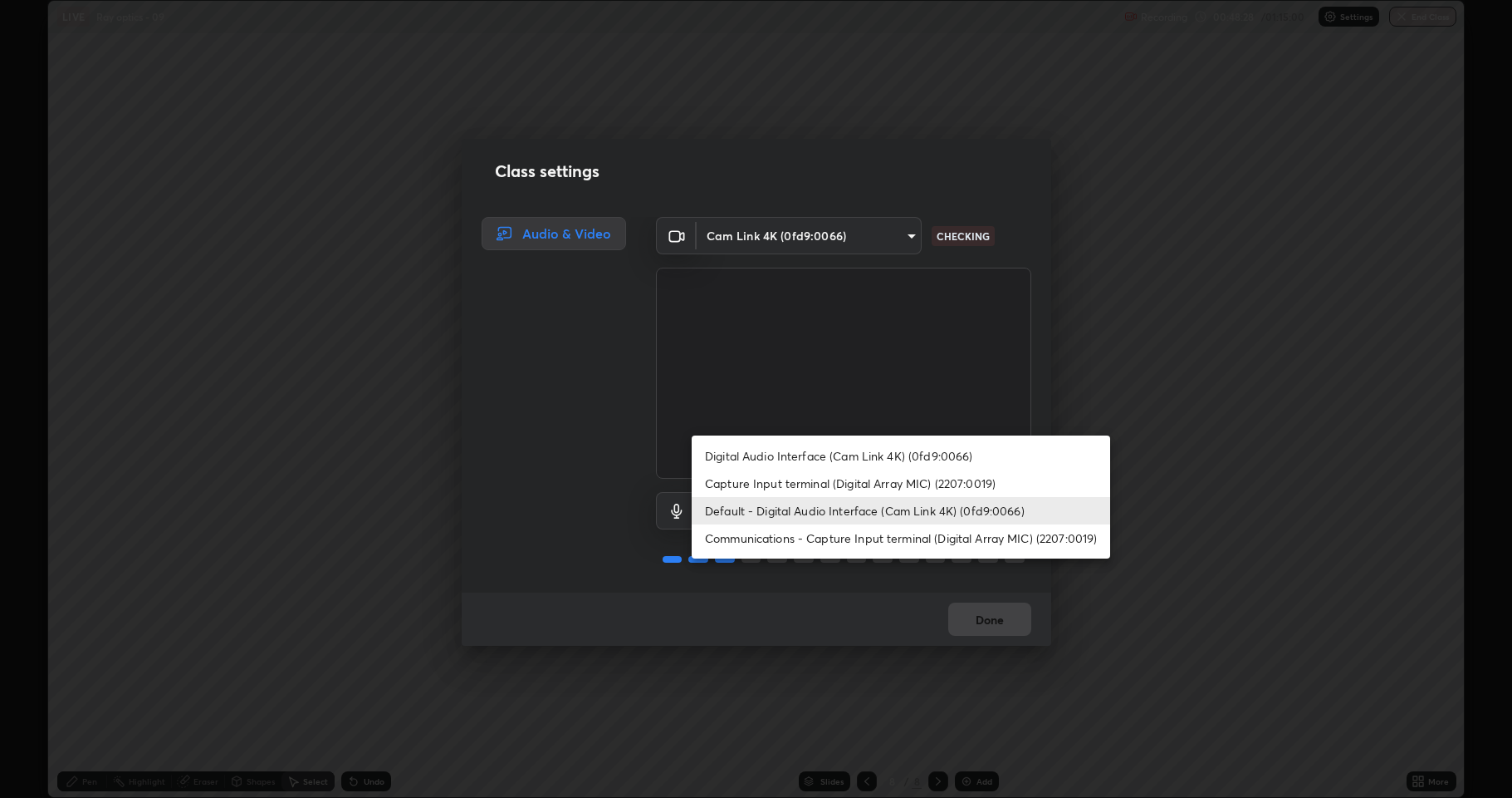
click at [889, 455] on li "Digital Audio Interface (Cam Link 4K) (0fd9:0066)" at bounding box center [901, 456] width 419 height 27
type input "4b0bcb73a5cd5ad7ac8f15a43def5814917f8cfc26a0fcb8ea41dee10f63b9ca"
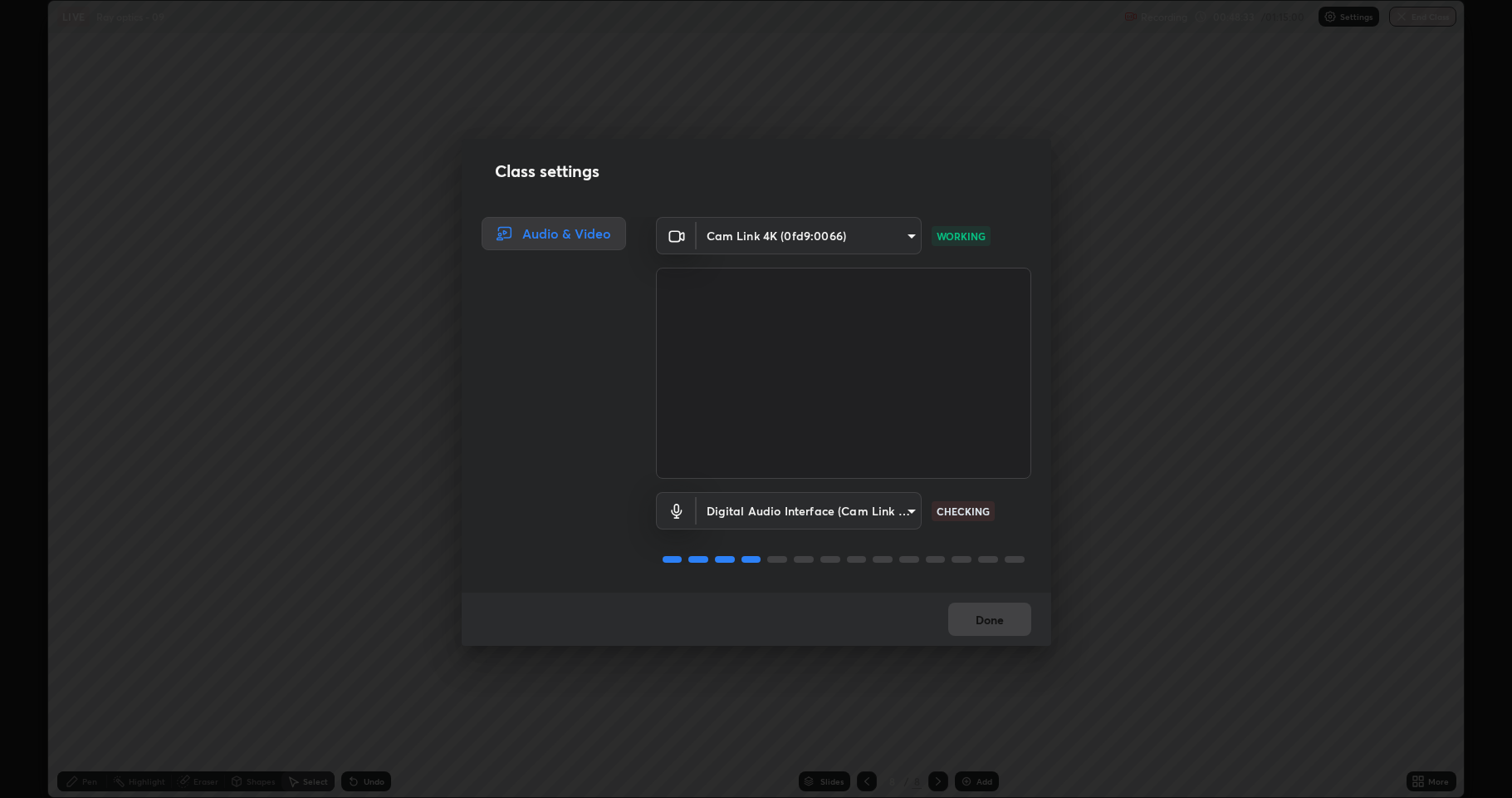
click at [1006, 619] on div "Done" at bounding box center [756, 619] width 590 height 53
click at [1009, 618] on div "Done" at bounding box center [756, 619] width 590 height 53
click at [1014, 614] on div "Done" at bounding box center [756, 619] width 590 height 53
click at [1012, 620] on div "Done" at bounding box center [756, 619] width 590 height 53
click at [1015, 620] on div "Done" at bounding box center [756, 619] width 590 height 53
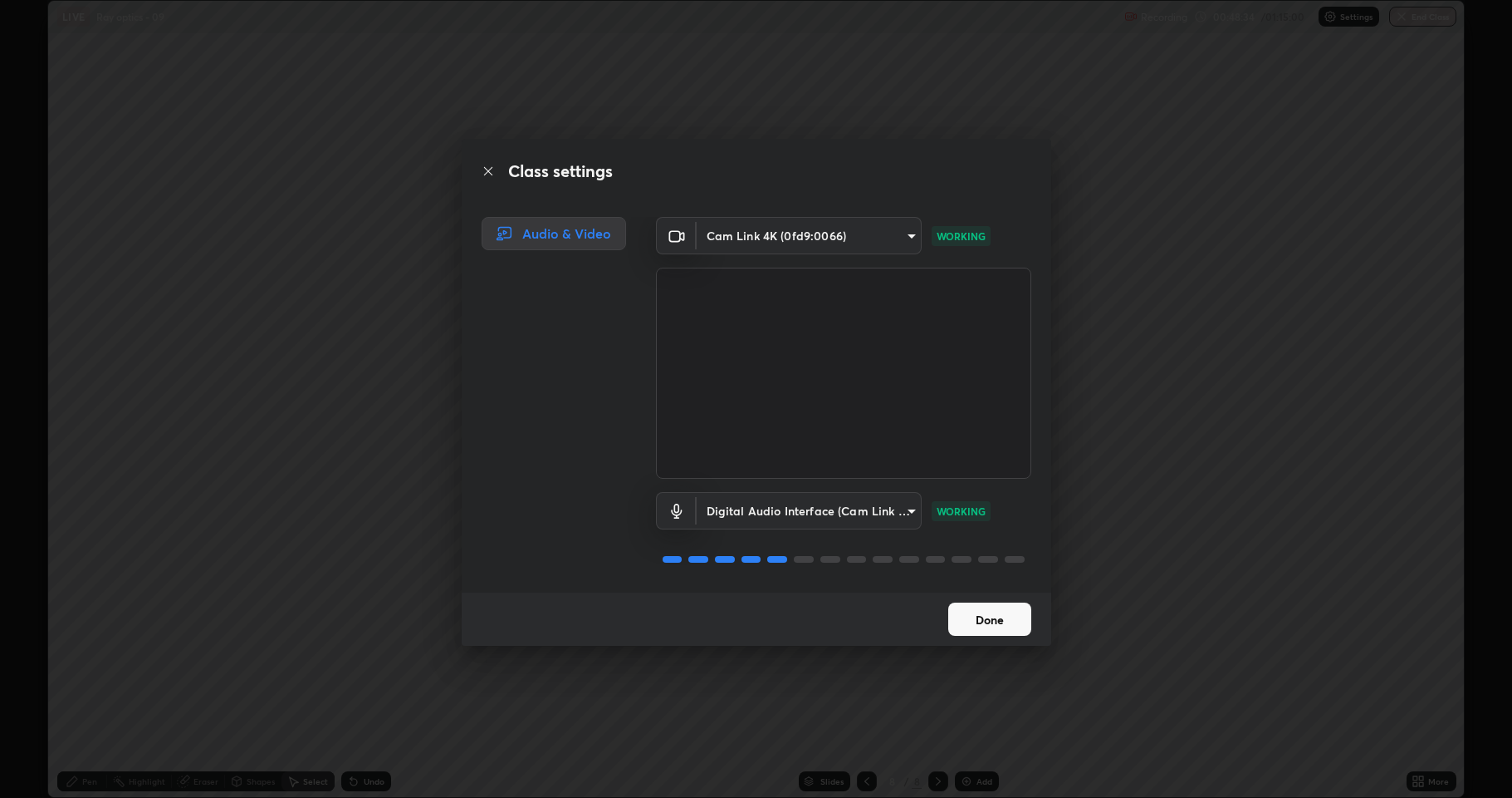
click at [1006, 628] on button "Done" at bounding box center [990, 619] width 83 height 33
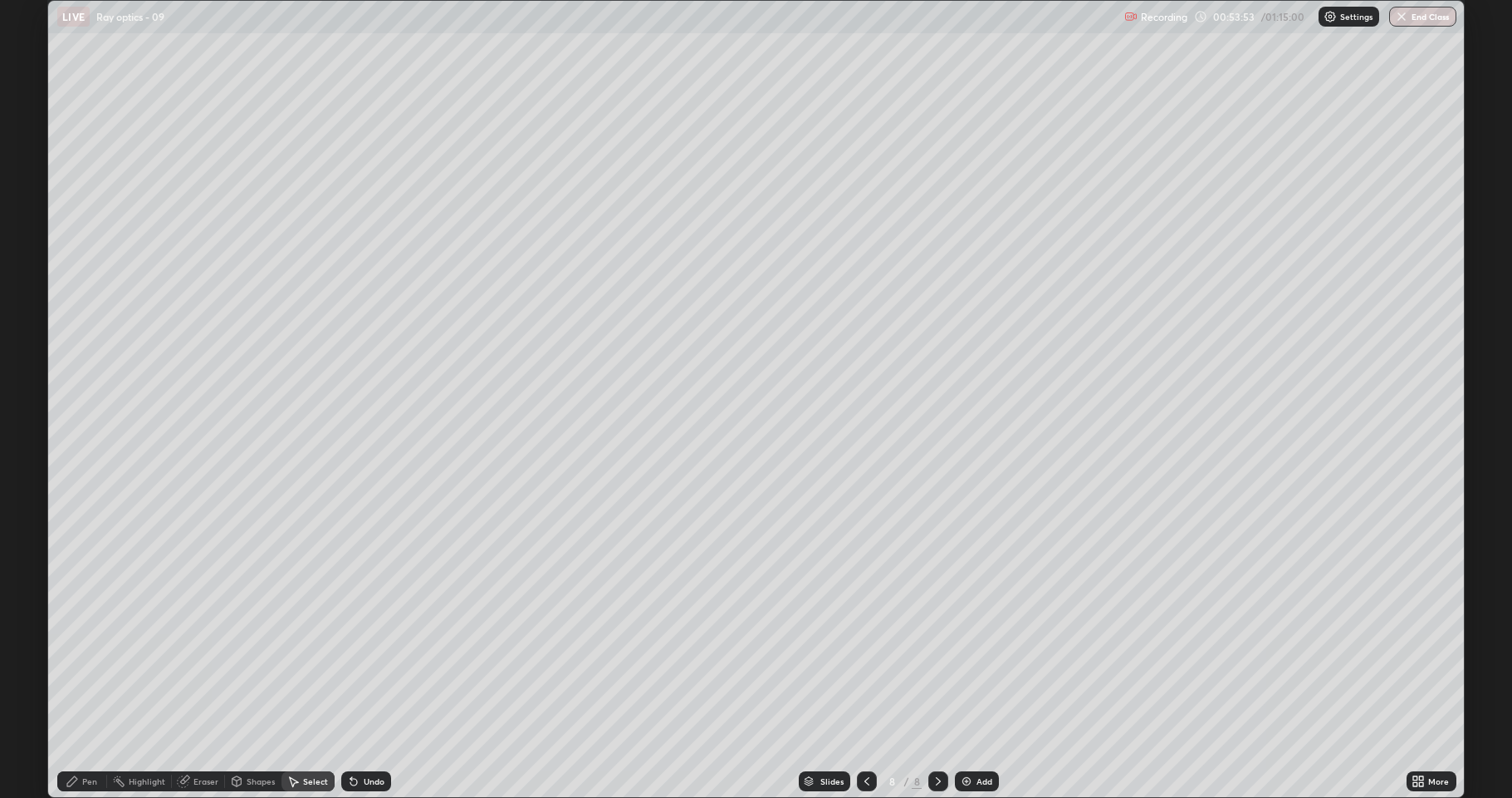
click at [150, 685] on div "Highlight" at bounding box center [140, 781] width 65 height 20
click at [90, 685] on div "Pen" at bounding box center [89, 781] width 15 height 9
click at [146, 685] on div "Highlight" at bounding box center [147, 781] width 37 height 9
click at [88, 685] on div "Pen" at bounding box center [89, 781] width 15 height 9
click at [147, 685] on div "Highlight" at bounding box center [147, 781] width 37 height 9
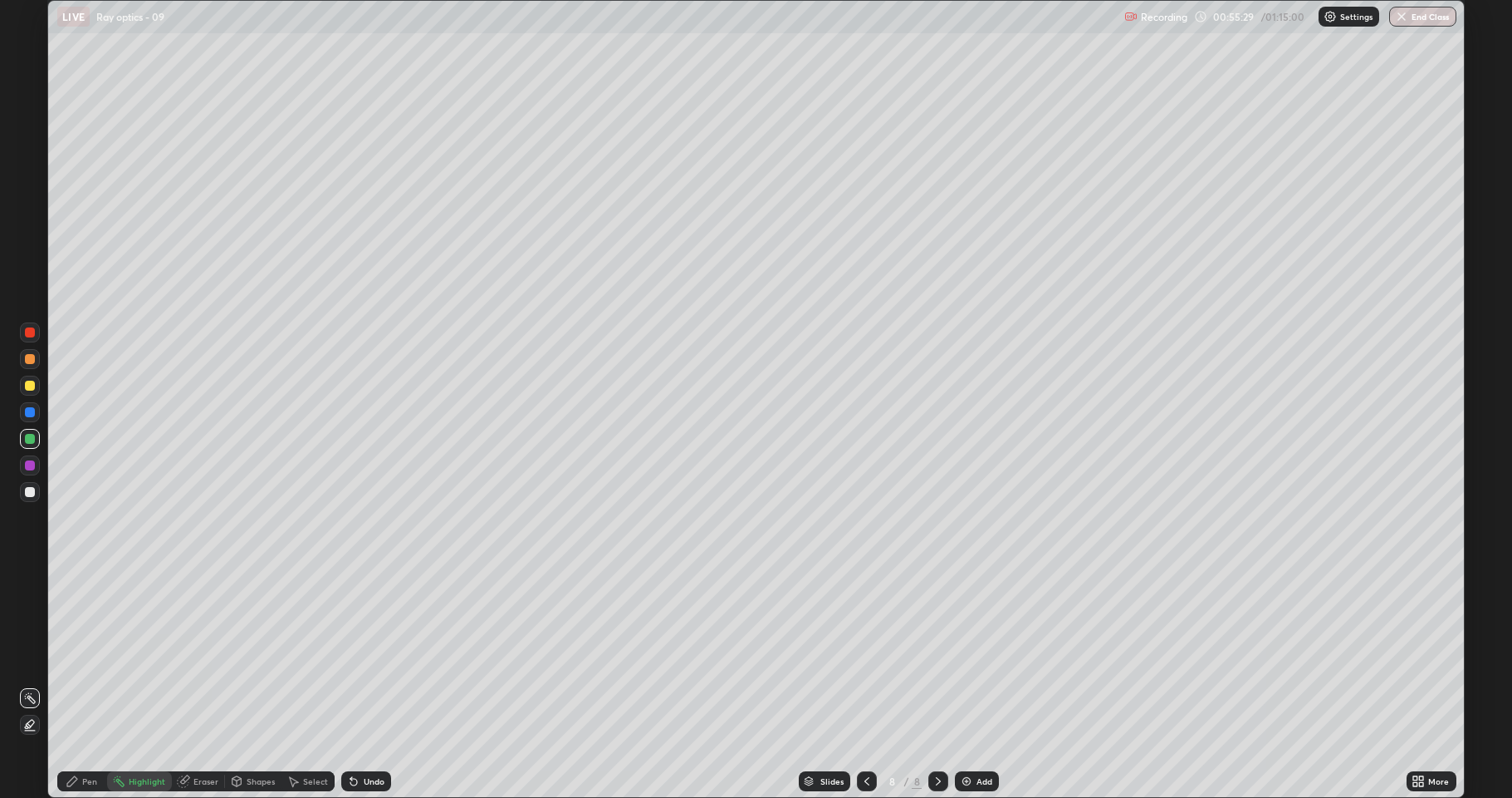
click at [87, 685] on div "Pen" at bounding box center [89, 781] width 15 height 9
click at [374, 685] on div "Undo" at bounding box center [374, 781] width 21 height 9
click at [30, 488] on div at bounding box center [30, 492] width 10 height 10
click at [984, 685] on div "Add" at bounding box center [985, 781] width 15 height 9
click at [865, 685] on icon at bounding box center [866, 781] width 13 height 13
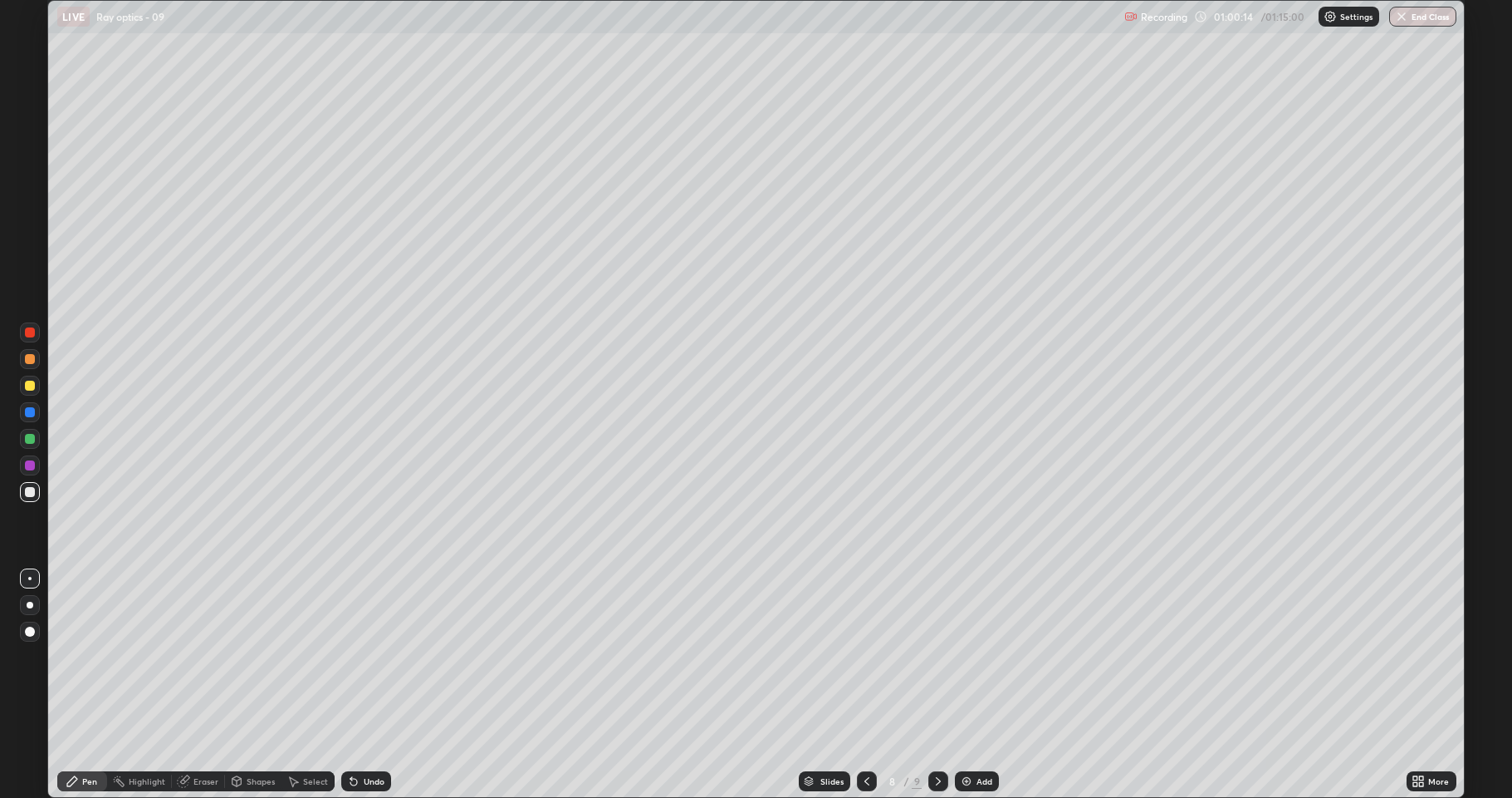
click at [989, 685] on div "Add" at bounding box center [977, 781] width 44 height 20
click at [38, 432] on div at bounding box center [29, 438] width 20 height 20
click at [33, 384] on div at bounding box center [30, 386] width 10 height 10
click at [965, 685] on div "Add" at bounding box center [978, 781] width 44 height 20
click at [247, 685] on div "Shapes" at bounding box center [261, 781] width 28 height 9
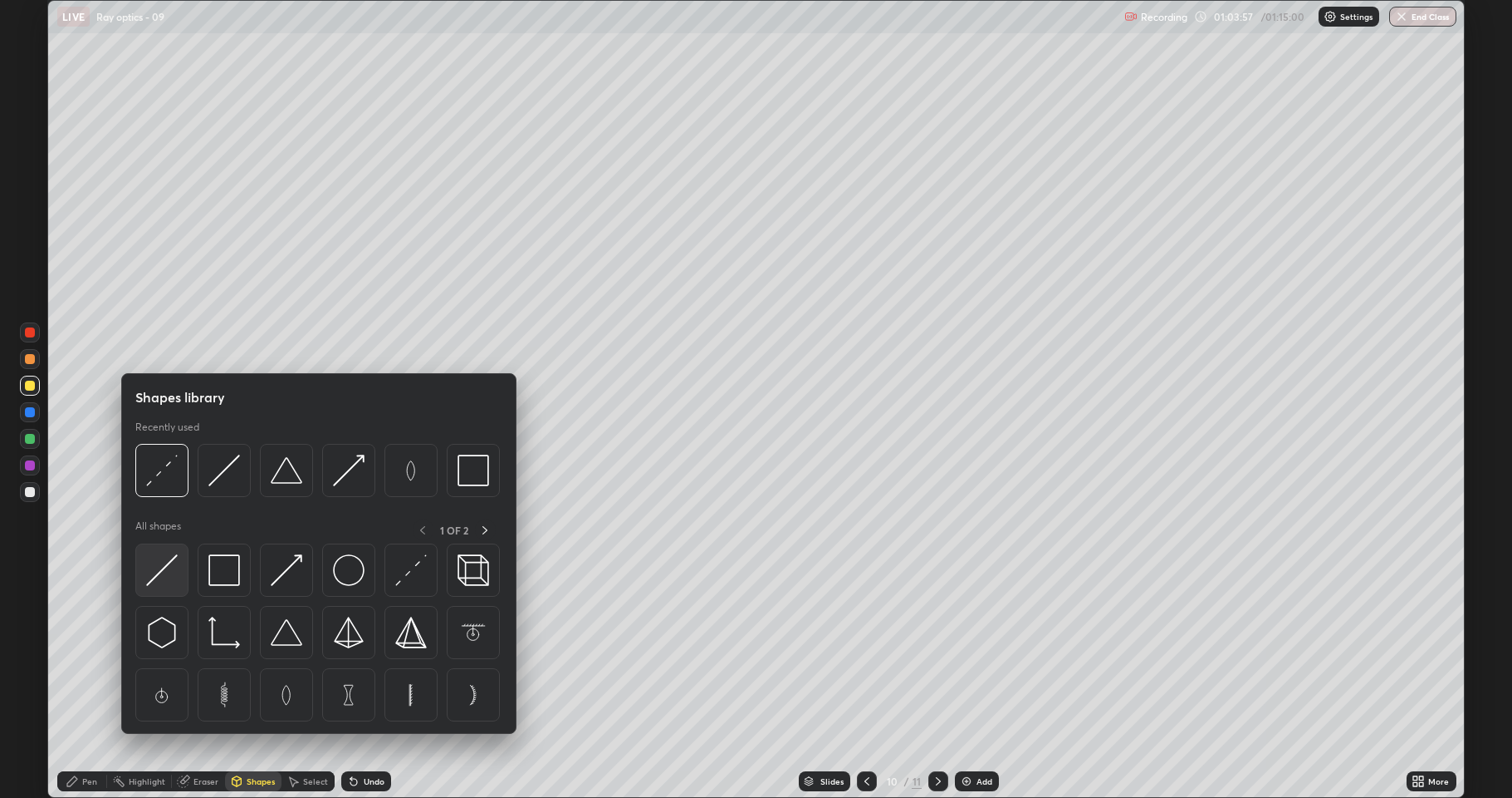
click at [166, 571] on img at bounding box center [161, 570] width 32 height 32
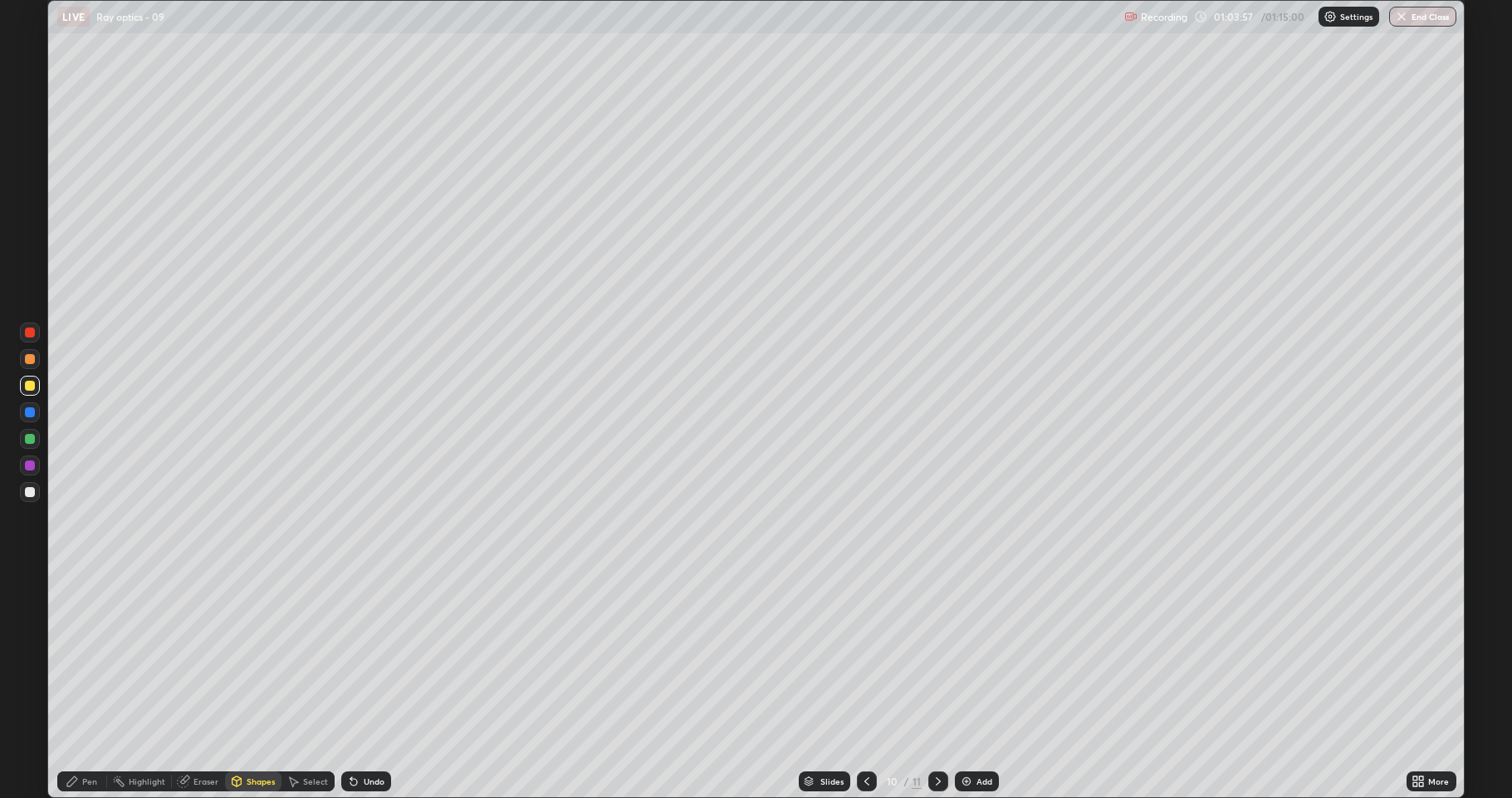
click at [29, 466] on div at bounding box center [30, 465] width 10 height 10
click at [81, 685] on div "Pen" at bounding box center [82, 781] width 50 height 20
click at [30, 355] on div at bounding box center [30, 360] width 10 height 10
click at [26, 385] on div at bounding box center [30, 386] width 10 height 10
click at [351, 685] on icon at bounding box center [352, 777] width 2 height 2
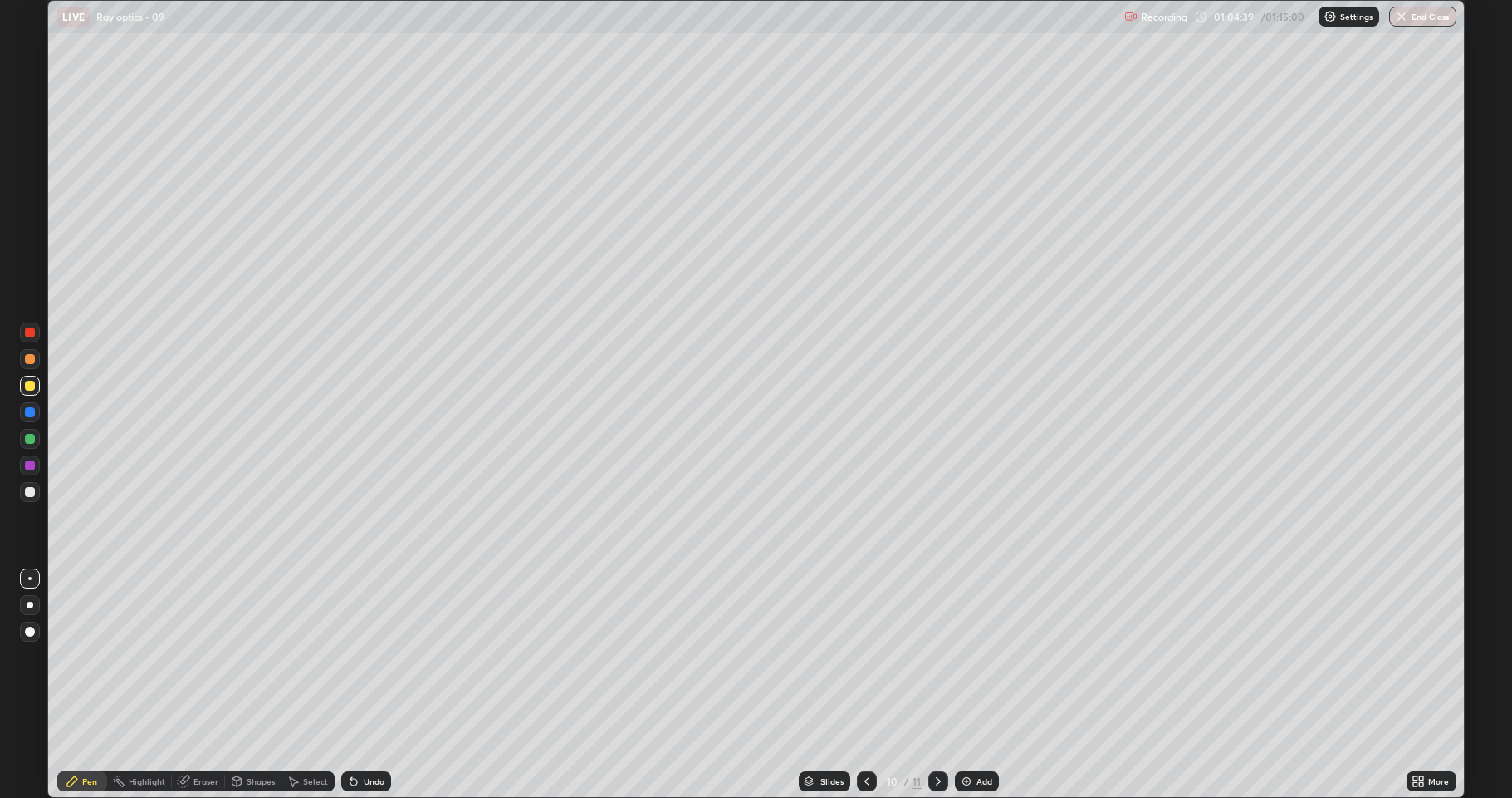
click at [865, 685] on icon at bounding box center [866, 781] width 13 height 13
click at [935, 685] on icon at bounding box center [937, 781] width 13 height 13
click at [33, 440] on div at bounding box center [30, 438] width 10 height 10
click at [32, 487] on div at bounding box center [30, 492] width 10 height 10
click at [858, 685] on div at bounding box center [866, 781] width 20 height 20
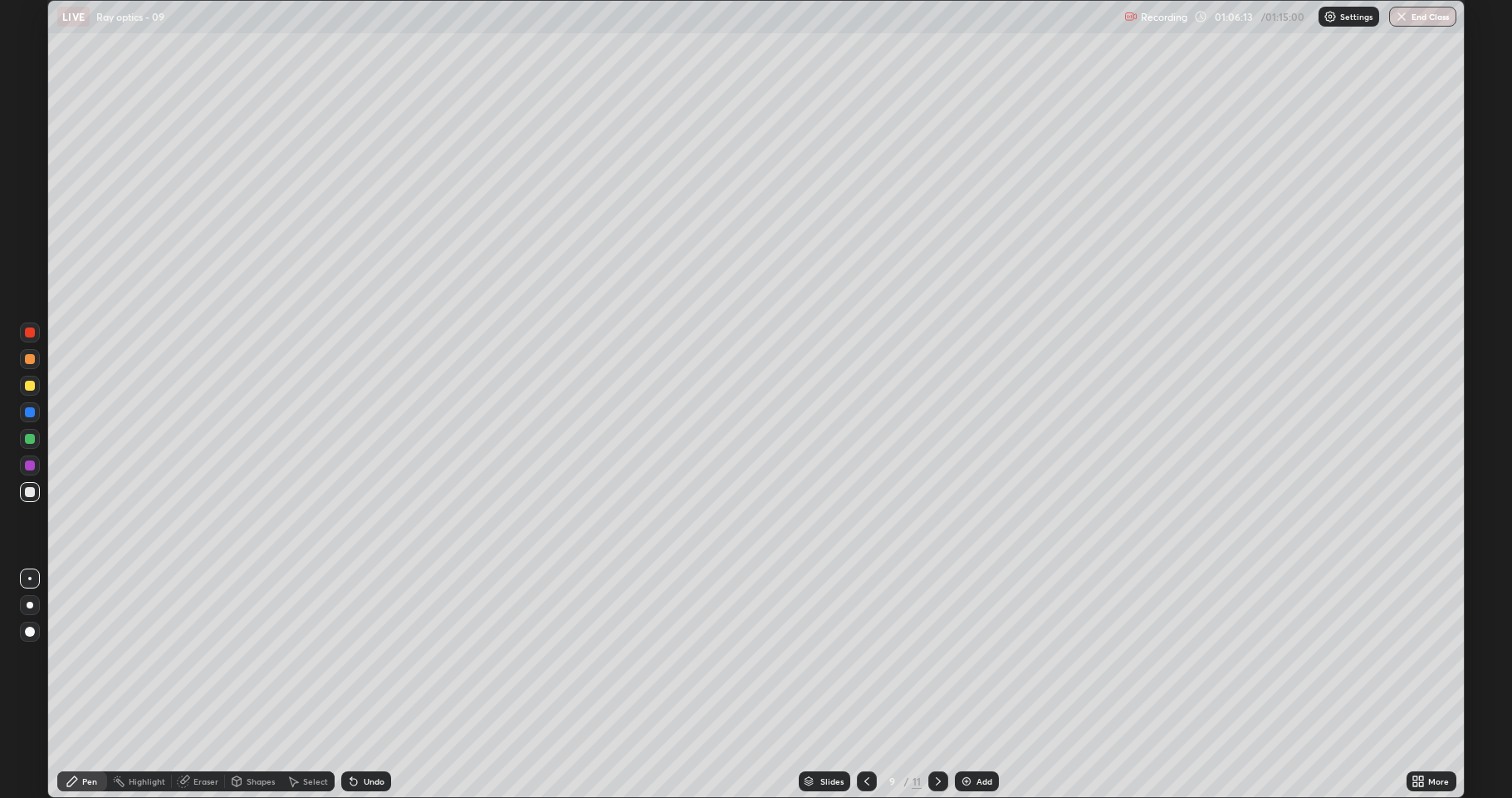
click at [937, 685] on icon at bounding box center [937, 781] width 13 height 13
click at [36, 440] on div at bounding box center [29, 438] width 20 height 20
click at [868, 685] on icon at bounding box center [866, 781] width 13 height 13
click at [937, 685] on div at bounding box center [938, 781] width 20 height 20
click at [1422, 15] on button "End Class" at bounding box center [1424, 16] width 65 height 20
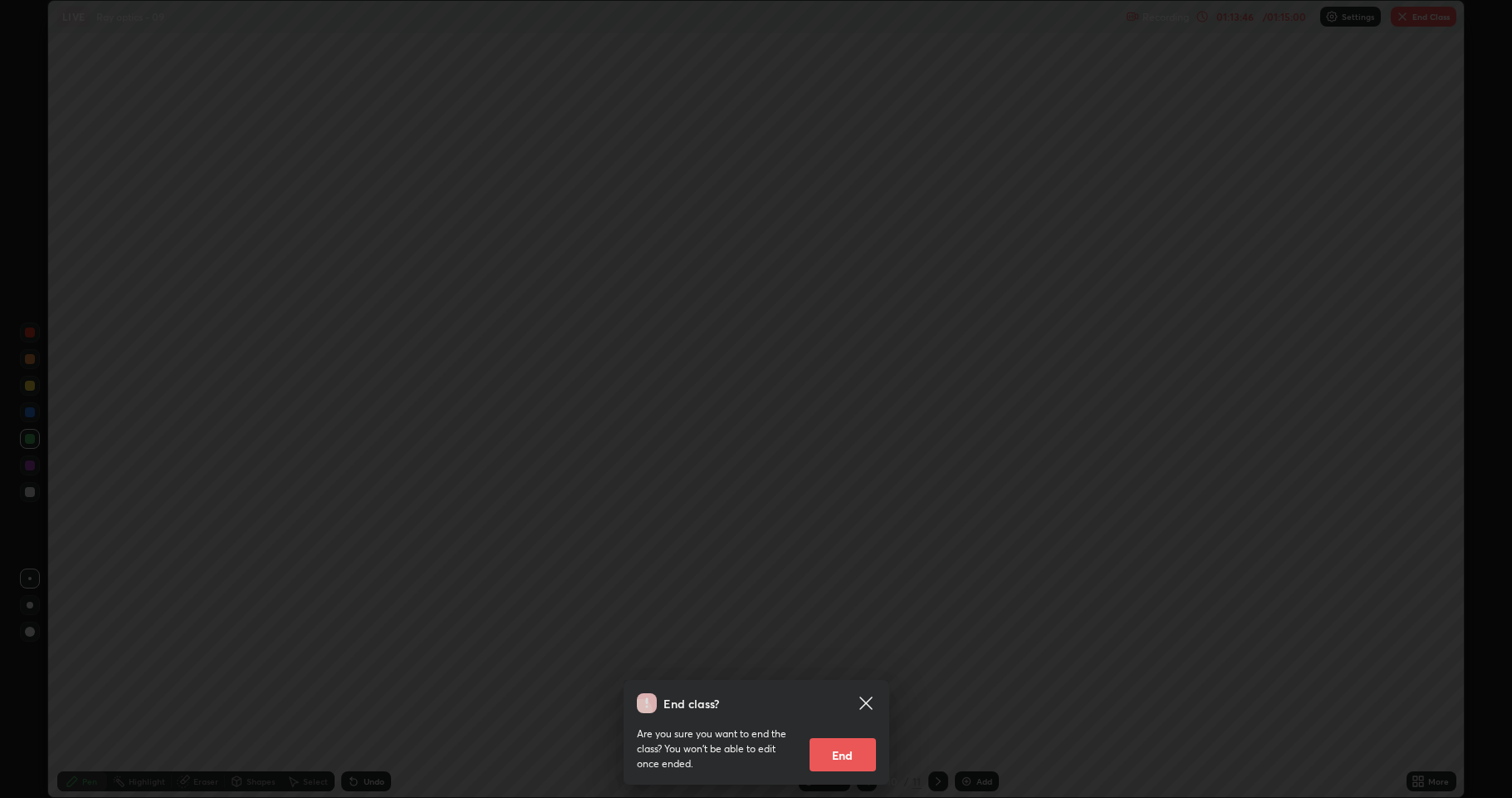
click at [844, 685] on button "End" at bounding box center [842, 754] width 66 height 33
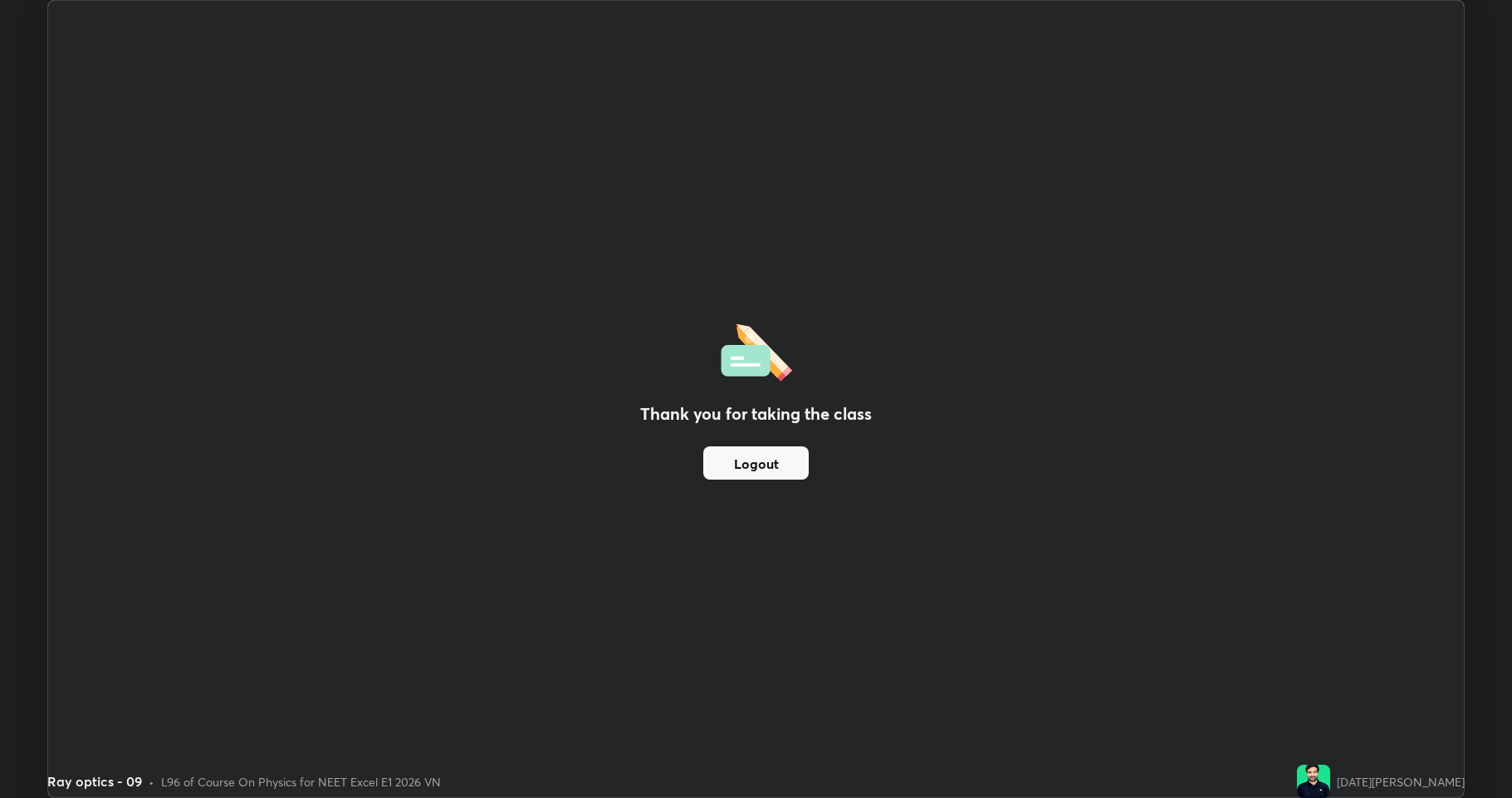
click at [756, 543] on div "Thank you for taking the class Logout" at bounding box center [756, 399] width 1416 height 796
click at [763, 465] on button "Logout" at bounding box center [756, 462] width 105 height 33
